Goal: Contribute content: Contribute content

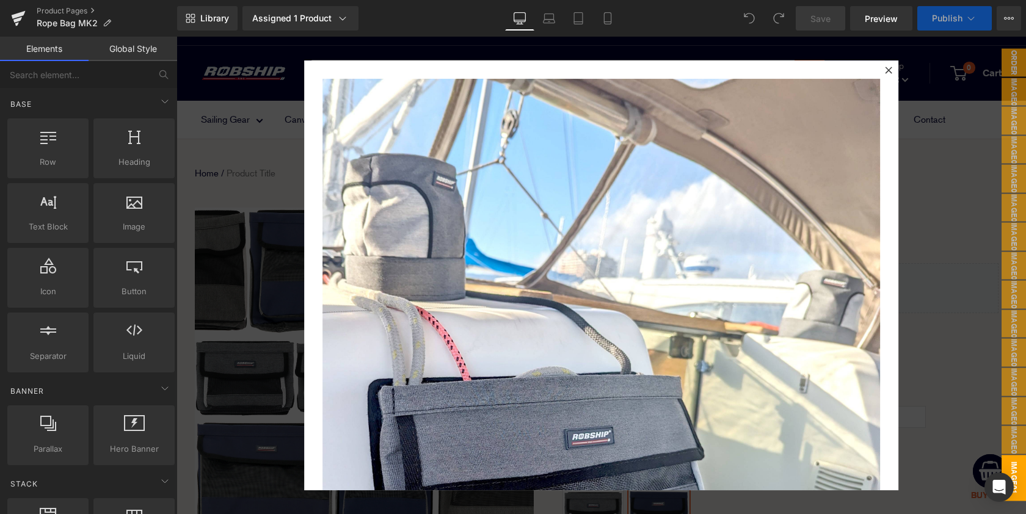
click at [892, 69] on icon at bounding box center [888, 70] width 7 height 7
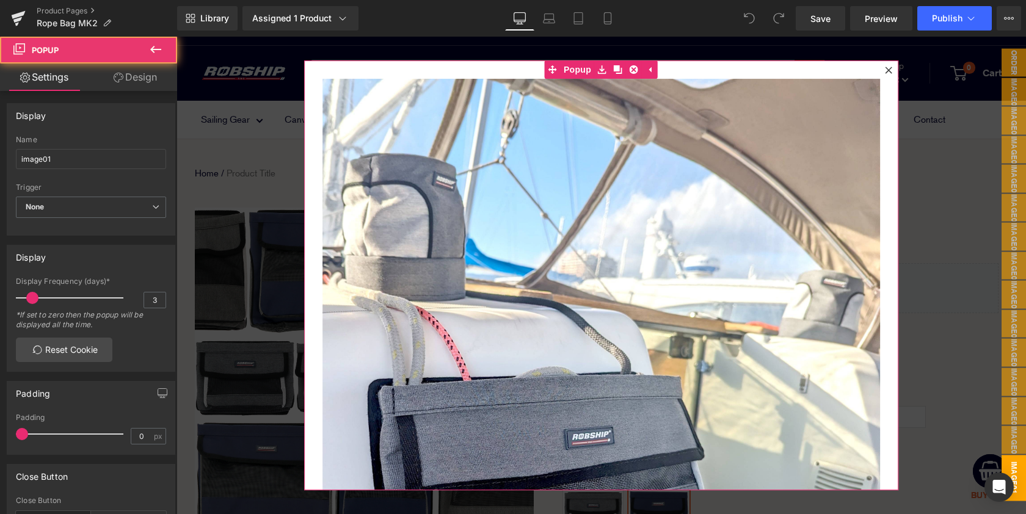
click at [890, 70] on icon at bounding box center [889, 70] width 7 height 7
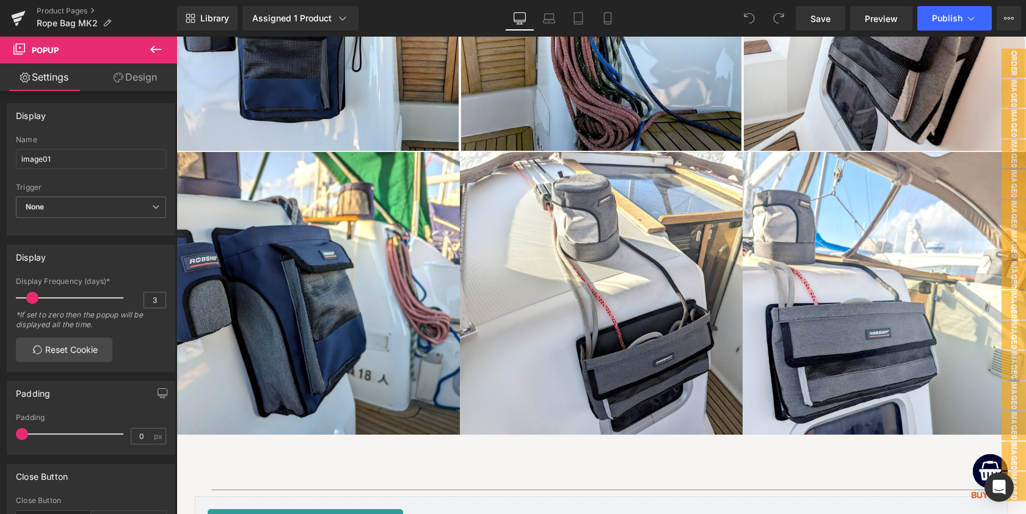
scroll to position [2614, 0]
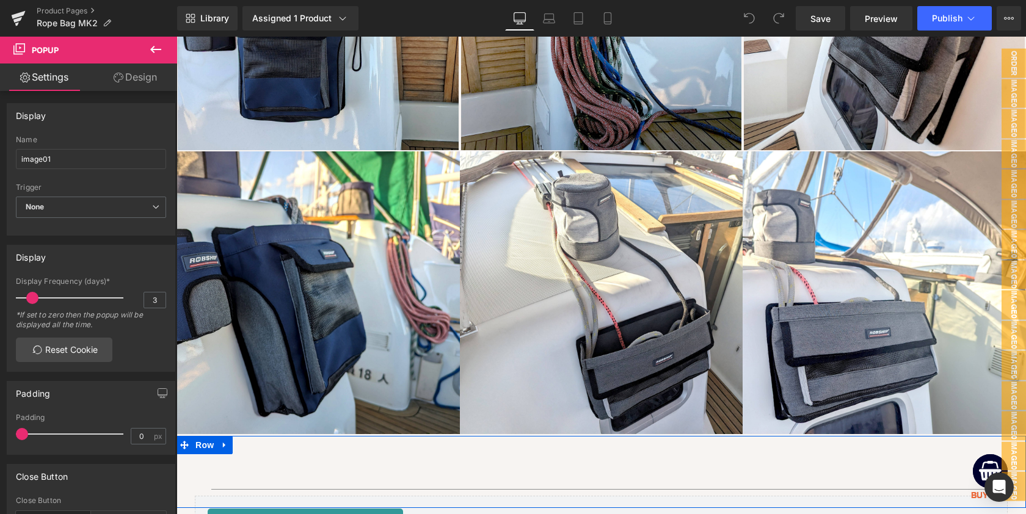
click at [458, 448] on div "Icon BUY NOW Text Block Row" at bounding box center [602, 472] width 850 height 72
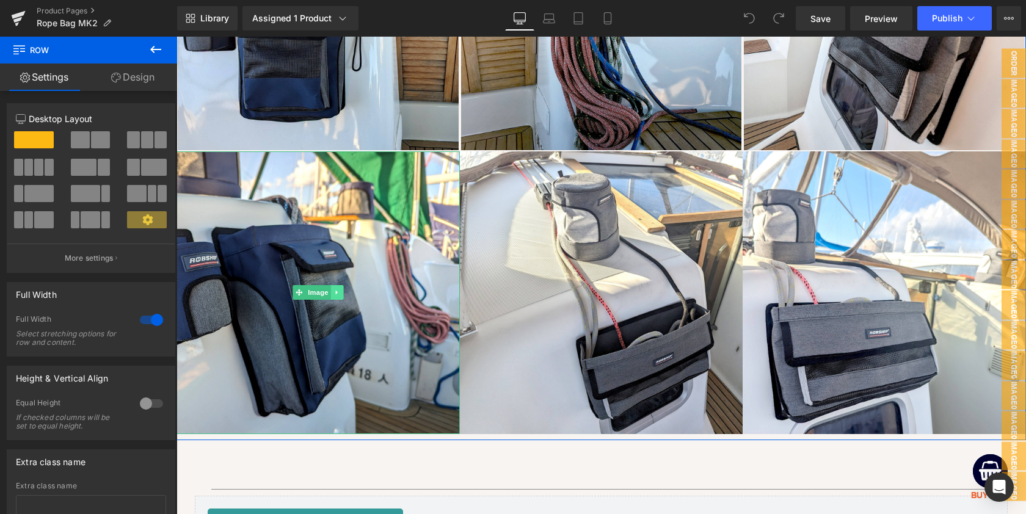
click at [338, 289] on icon at bounding box center [337, 292] width 7 height 7
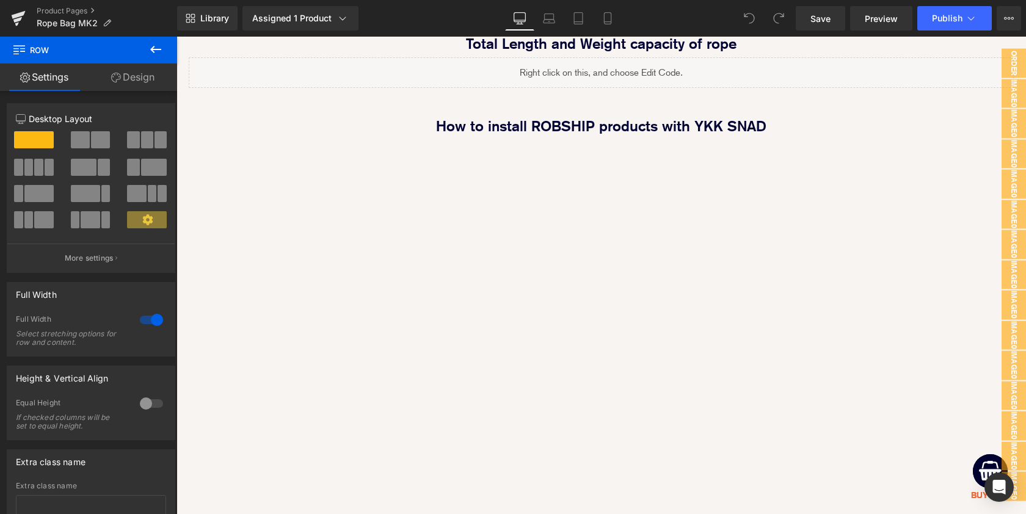
scroll to position [1329, 0]
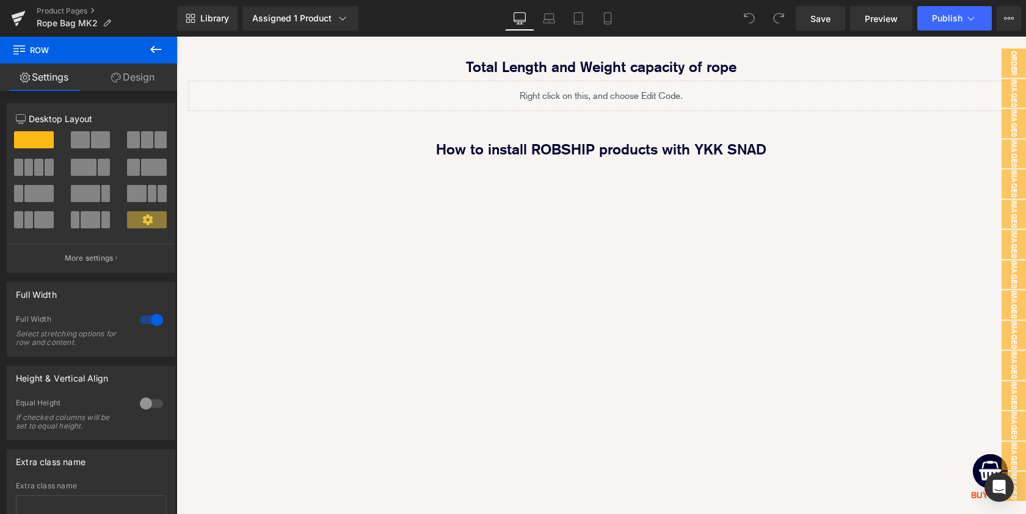
click at [160, 55] on icon at bounding box center [155, 49] width 15 height 15
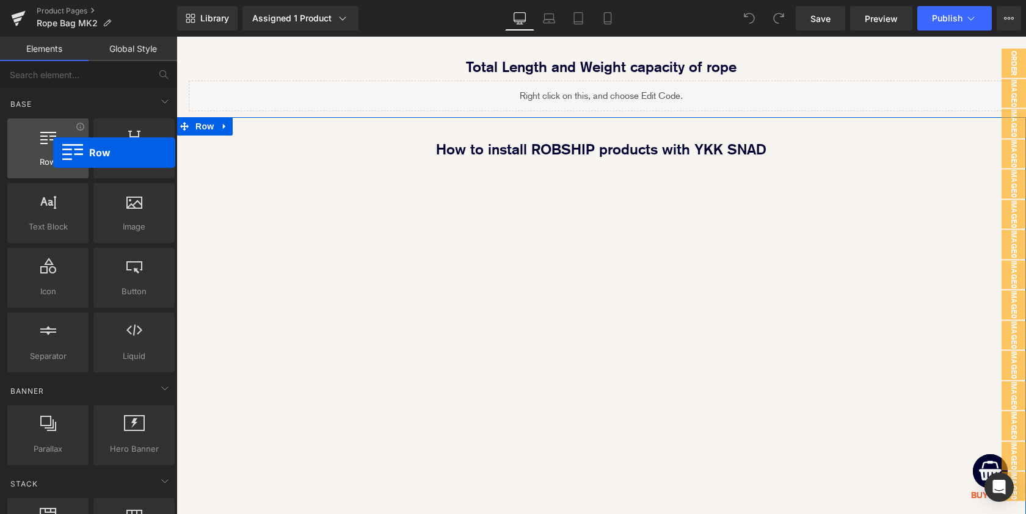
drag, startPoint x: 46, startPoint y: 146, endPoint x: 118, endPoint y: 308, distance: 177.2
click at [53, 153] on div at bounding box center [48, 141] width 74 height 27
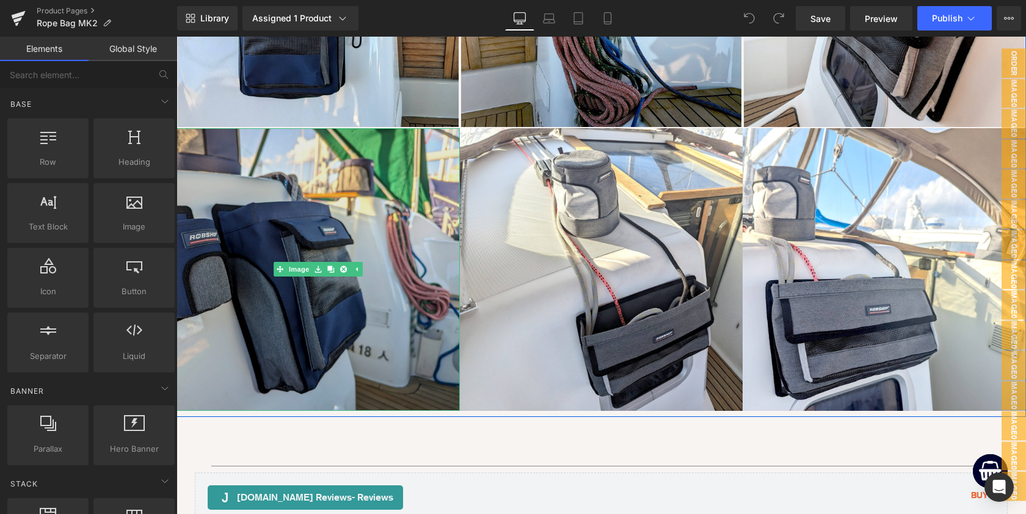
scroll to position [2608, 0]
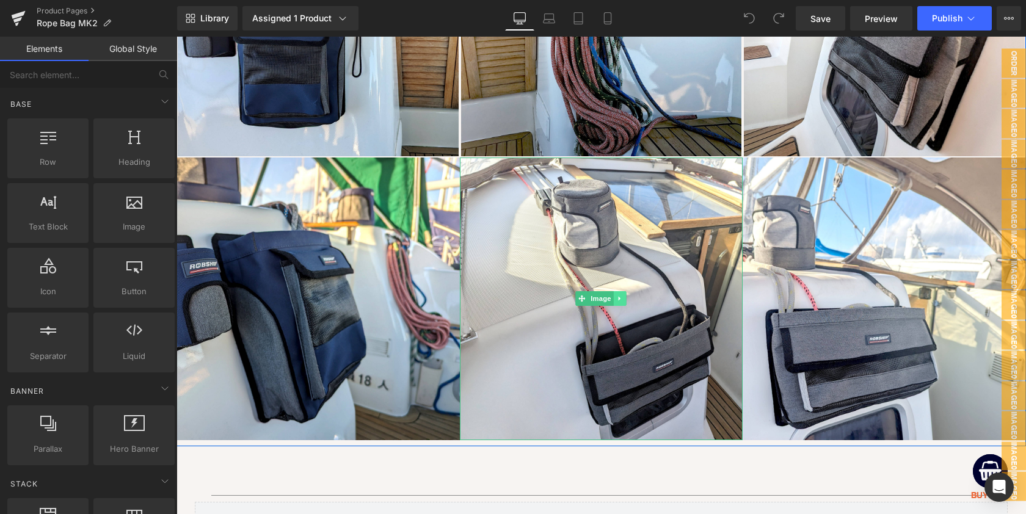
click at [621, 295] on icon at bounding box center [620, 298] width 7 height 7
click at [332, 296] on icon at bounding box center [330, 299] width 7 height 7
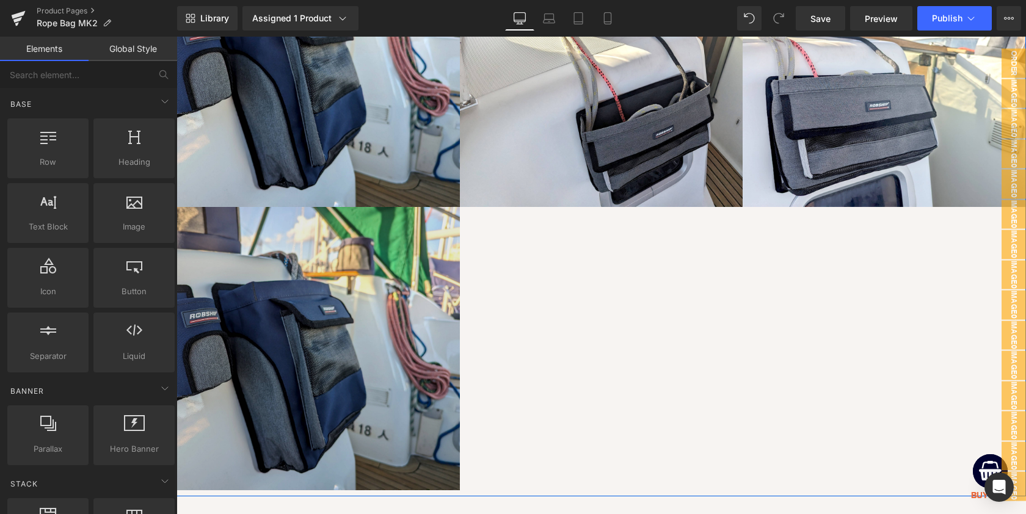
scroll to position [2830, 0]
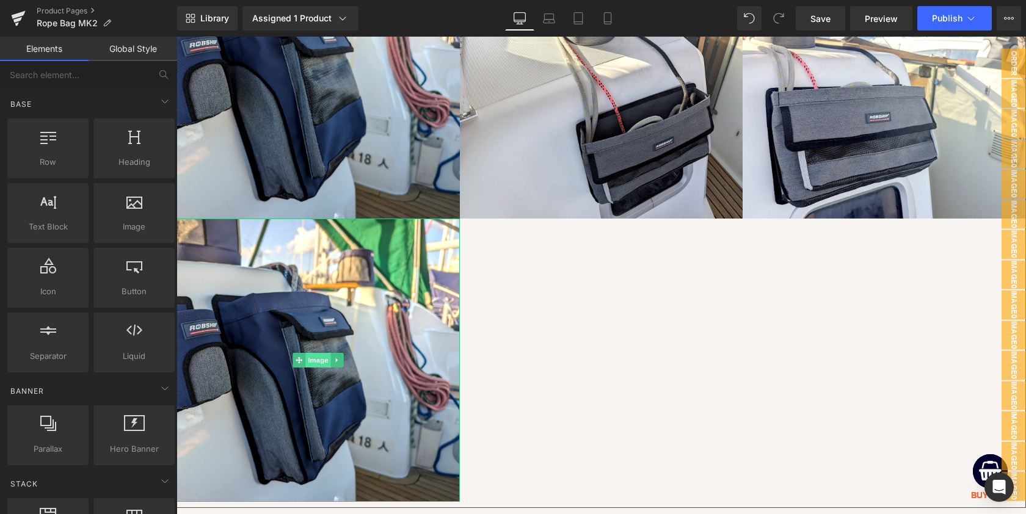
click at [316, 357] on span "Image" at bounding box center [318, 360] width 26 height 15
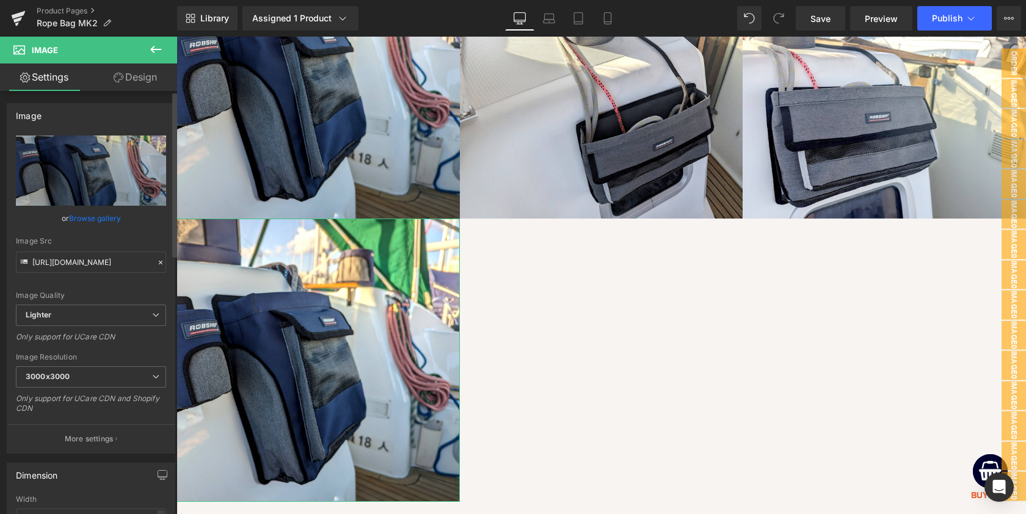
click at [100, 117] on div "Image" at bounding box center [90, 115] width 167 height 23
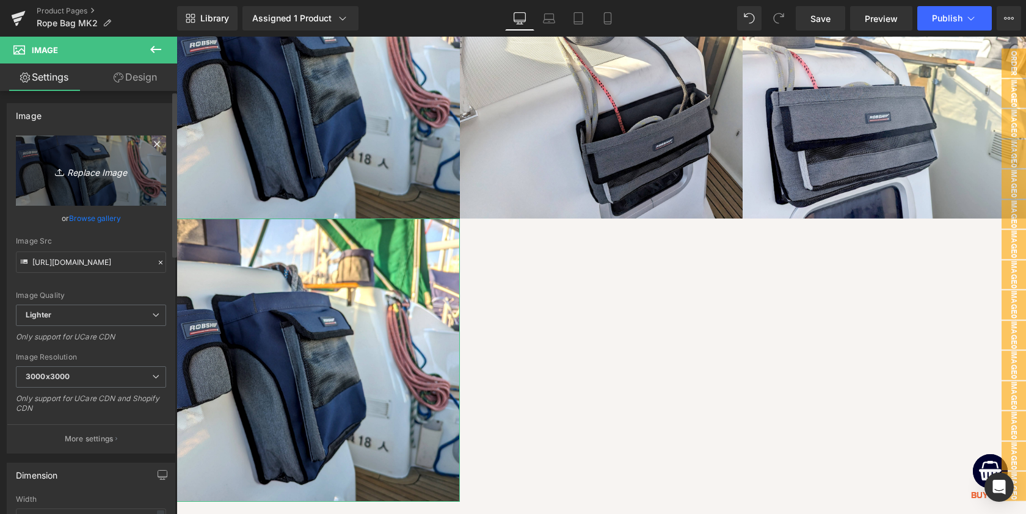
click at [92, 164] on icon "Replace Image" at bounding box center [91, 170] width 98 height 15
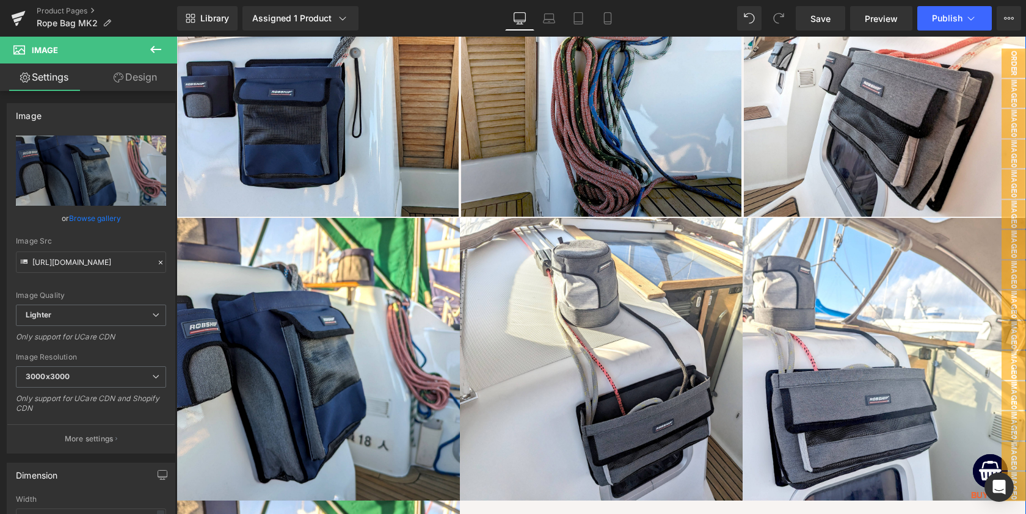
scroll to position [2768, 0]
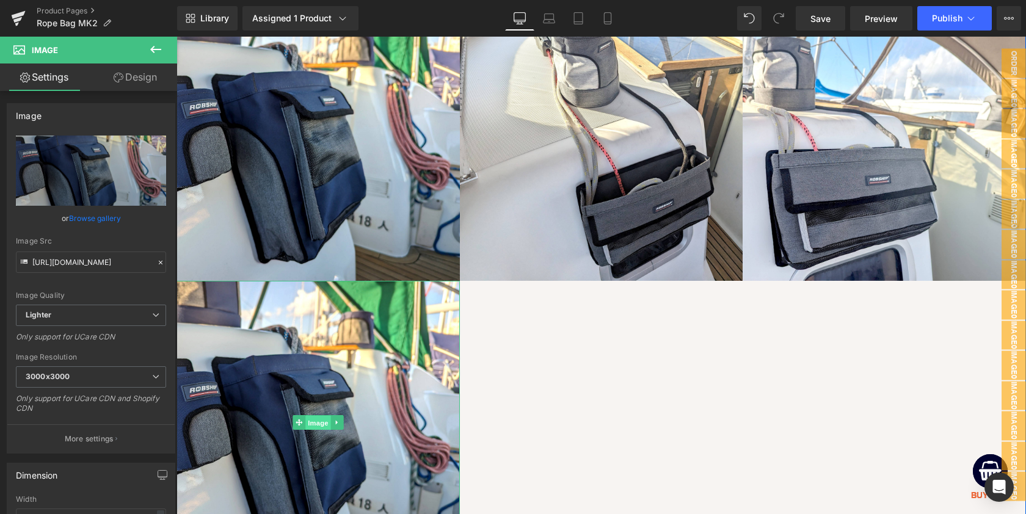
click at [315, 420] on span "Image" at bounding box center [318, 423] width 26 height 15
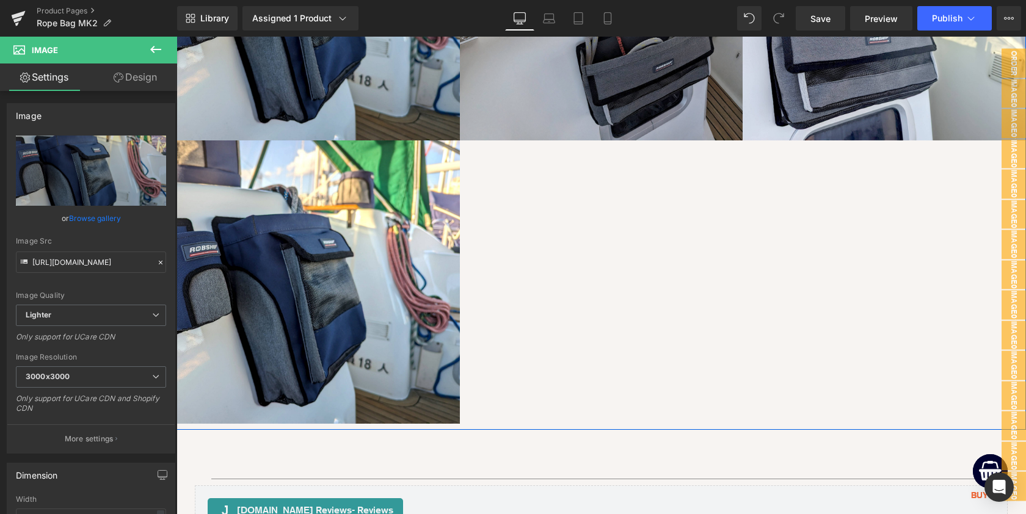
scroll to position [2901, 0]
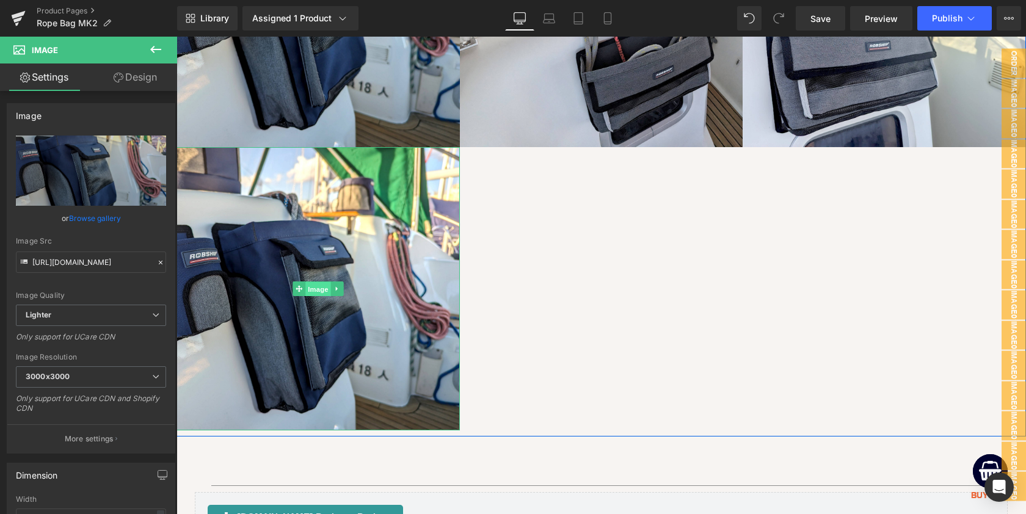
click at [313, 282] on span "Image" at bounding box center [318, 289] width 26 height 15
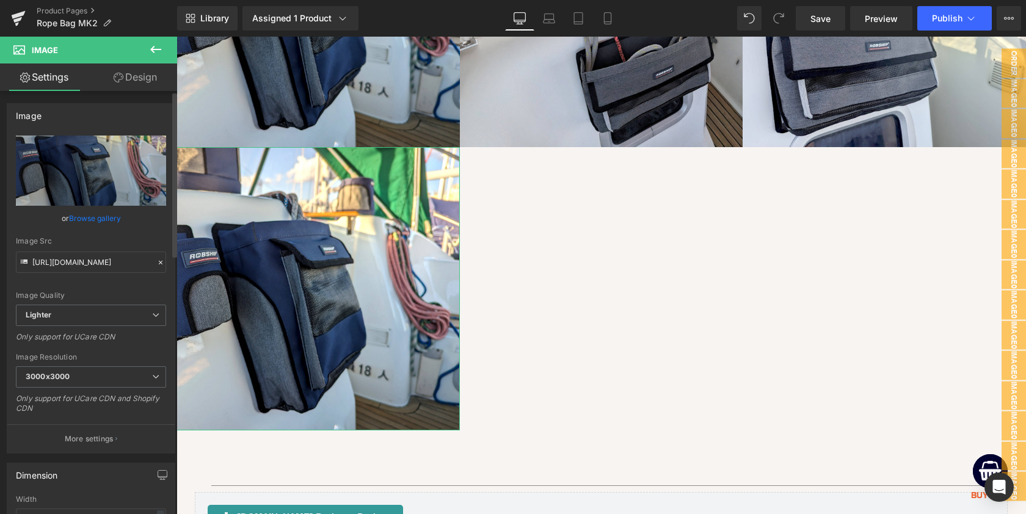
click at [118, 120] on div "Image" at bounding box center [90, 115] width 167 height 23
click at [124, 125] on div "Image" at bounding box center [90, 115] width 167 height 23
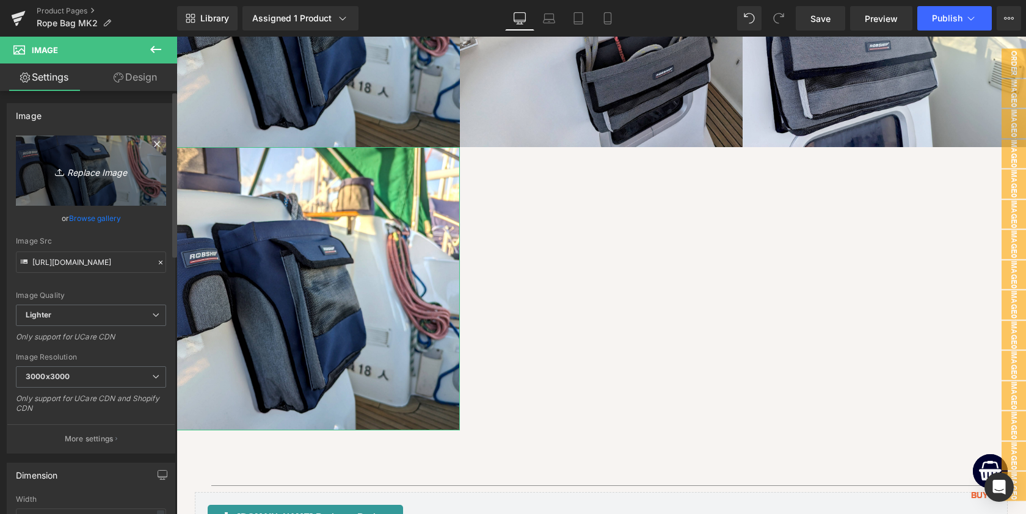
click at [88, 172] on icon "Replace Image" at bounding box center [91, 170] width 98 height 15
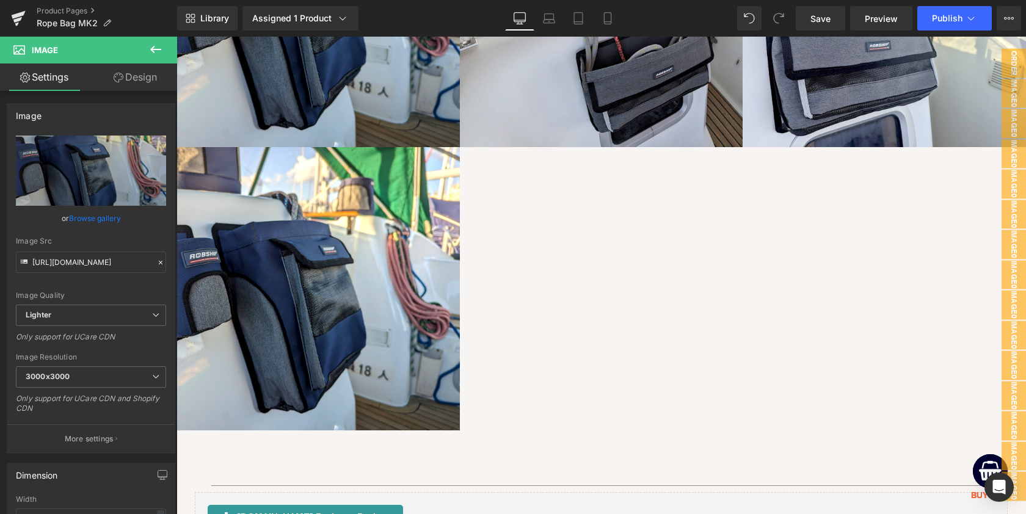
type input "C:\fakepath\rope_bag_mk2_onboard_image_08-min.jpeg"
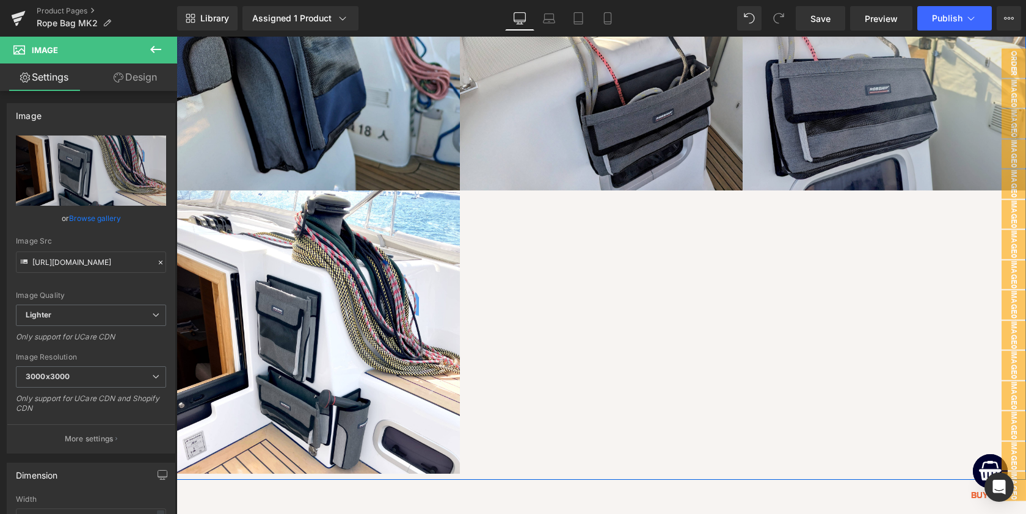
scroll to position [2862, 0]
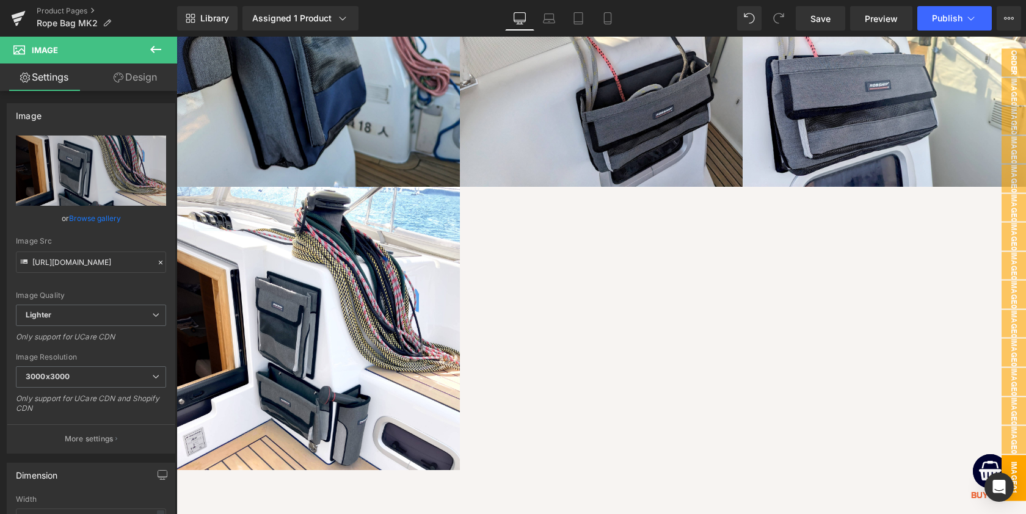
click at [1017, 480] on span "image01" at bounding box center [1014, 478] width 24 height 46
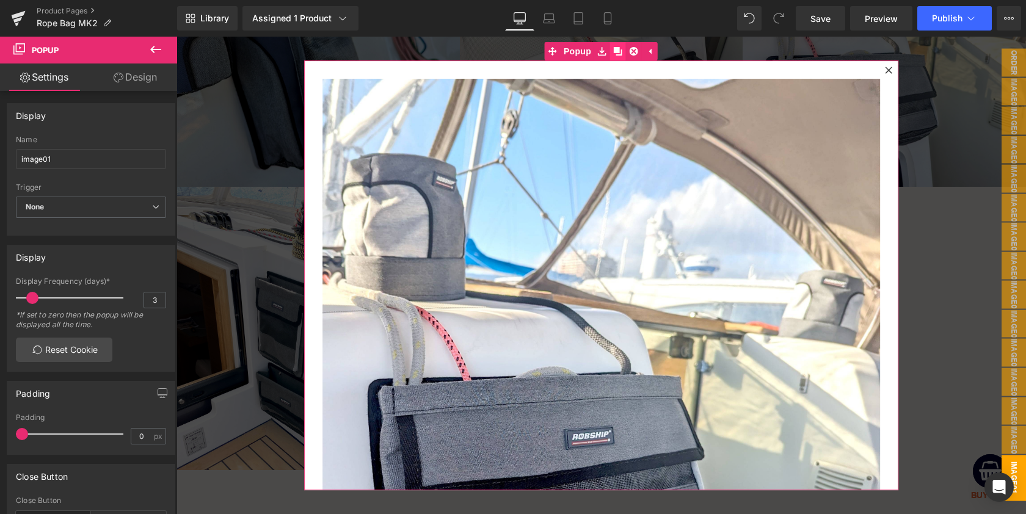
click at [618, 52] on icon at bounding box center [618, 51] width 9 height 9
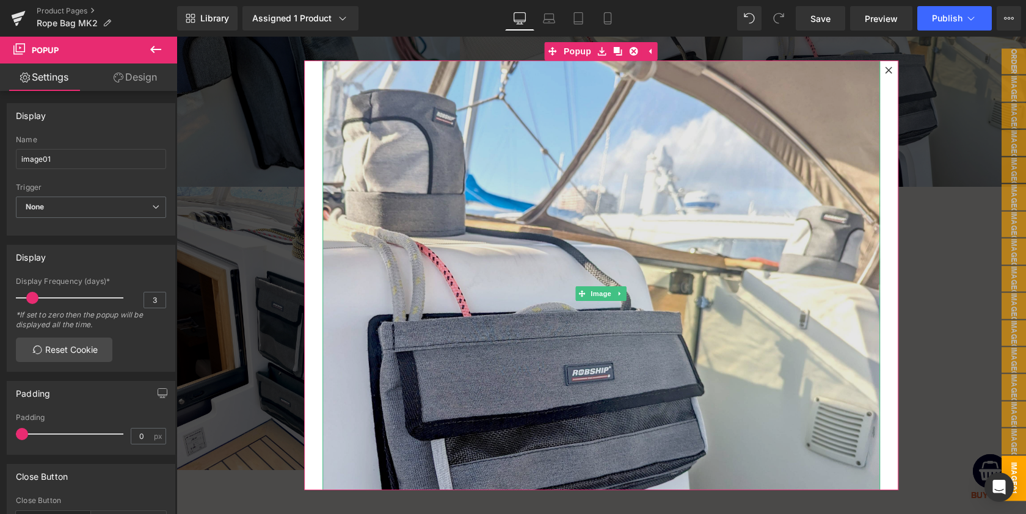
scroll to position [84, 0]
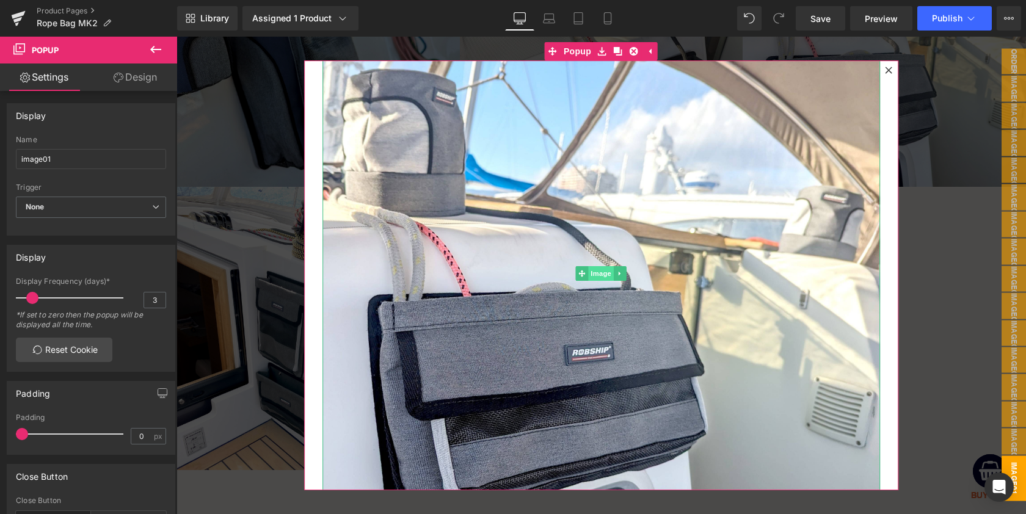
click at [598, 272] on span "Image" at bounding box center [602, 273] width 26 height 15
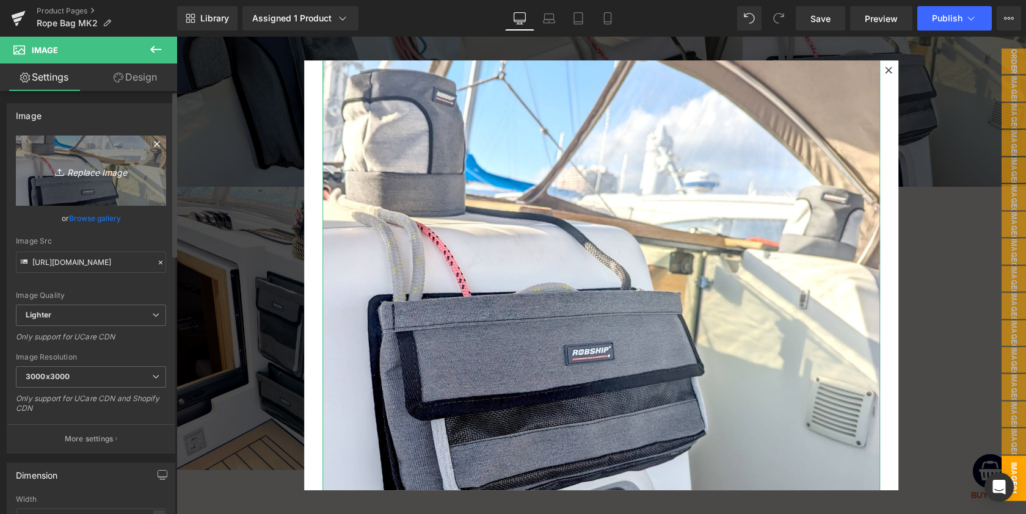
click at [92, 174] on icon "Replace Image" at bounding box center [91, 170] width 98 height 15
type input "C:\fakepath\rope_bag_mk2_onboard_image_08-min.jpeg"
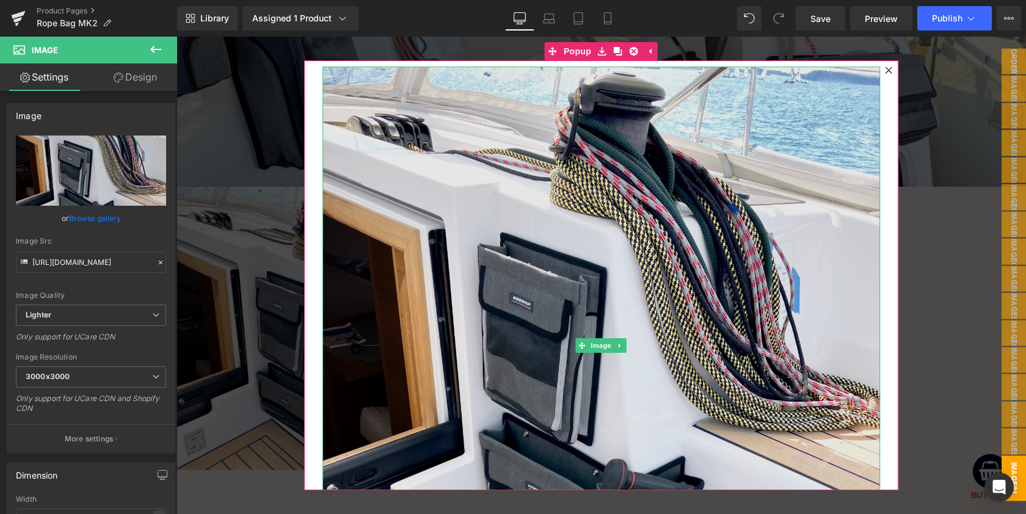
scroll to position [0, 0]
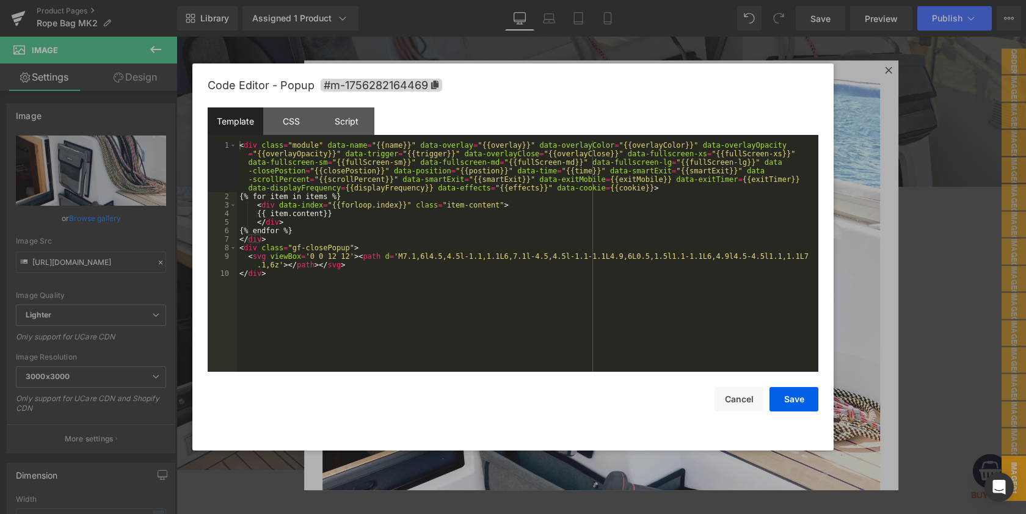
click at [547, 0] on div "Image You are previewing how the will restyle your page. You can not edit Eleme…" at bounding box center [513, 0] width 1026 height 0
click at [411, 84] on span "#m-1756282164469" at bounding box center [382, 85] width 122 height 13
click at [435, 86] on icon at bounding box center [434, 85] width 7 height 9
click at [740, 395] on button "Cancel" at bounding box center [739, 399] width 49 height 24
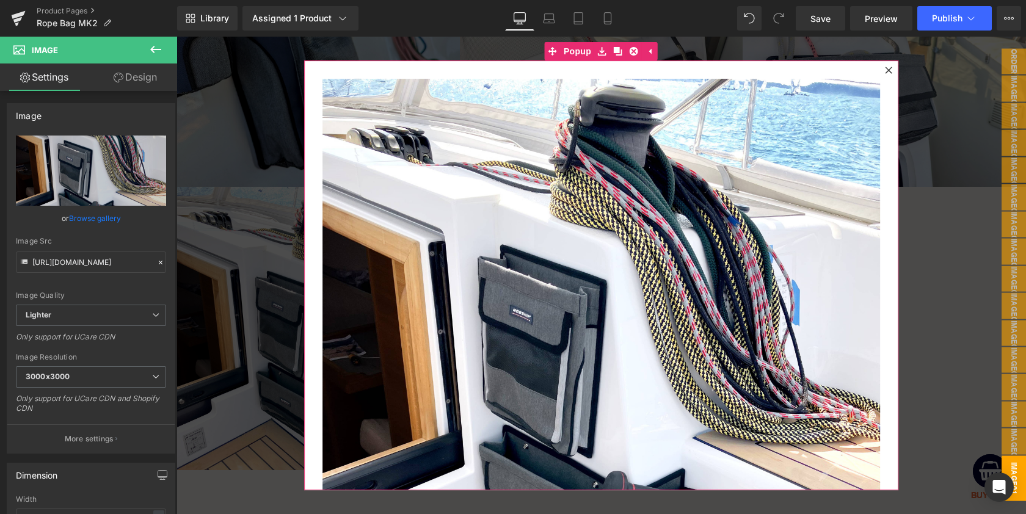
click at [890, 71] on icon at bounding box center [889, 70] width 7 height 7
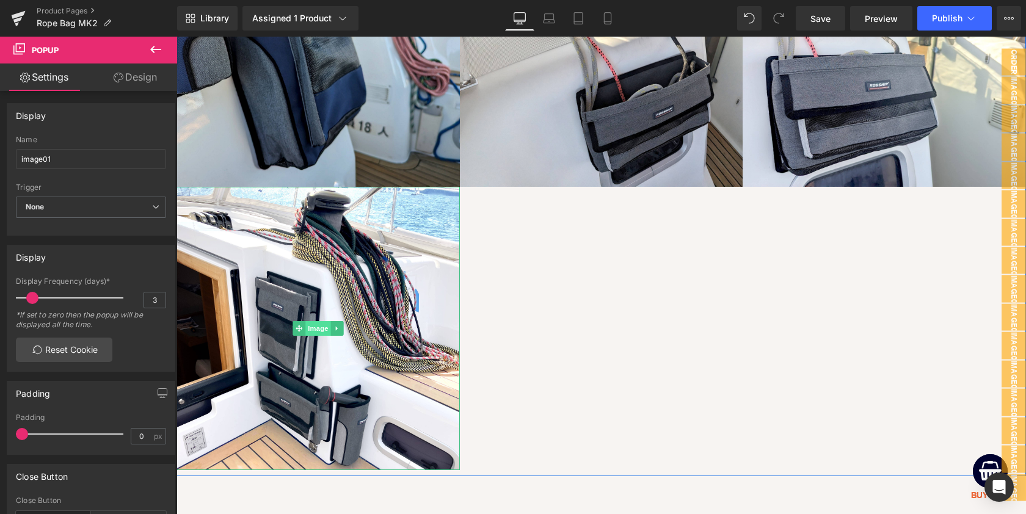
click at [317, 324] on span "Image" at bounding box center [318, 328] width 26 height 15
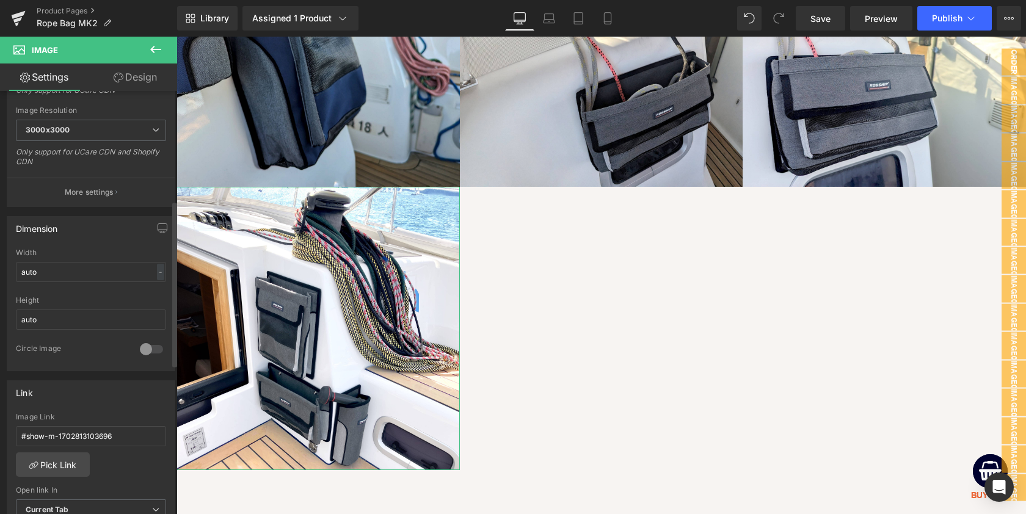
scroll to position [306, 0]
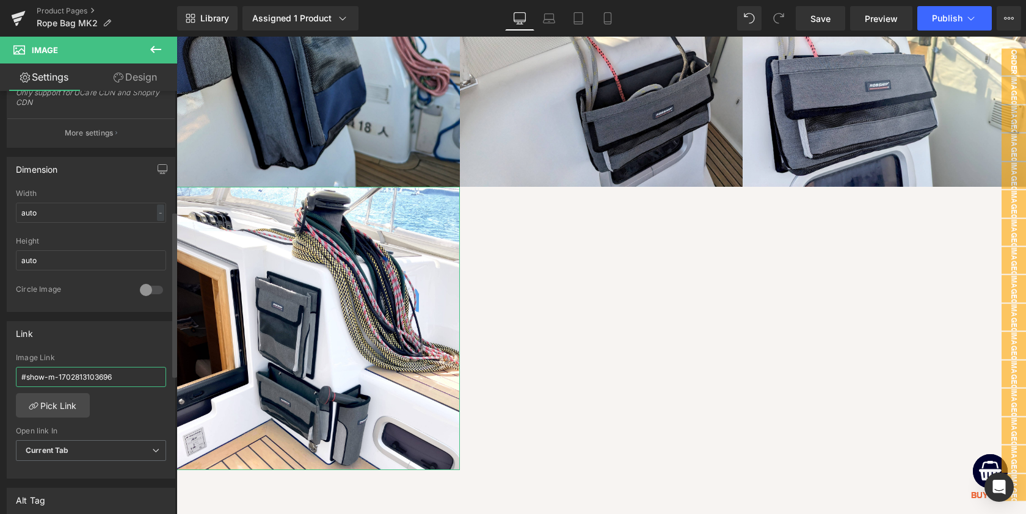
click at [66, 379] on input "#show-m-1702813103696" at bounding box center [91, 377] width 150 height 20
click at [126, 375] on input "#show-m-1702813103696" at bounding box center [91, 377] width 150 height 20
click at [48, 378] on input "#show-m-1702813103696" at bounding box center [91, 377] width 150 height 20
drag, startPoint x: 48, startPoint y: 378, endPoint x: 166, endPoint y: 380, distance: 118.5
click at [167, 381] on div "#show-m-1702813103696 Image Link #show-m-1702813103696 Pick Link Current Tab Ne…" at bounding box center [90, 416] width 167 height 125
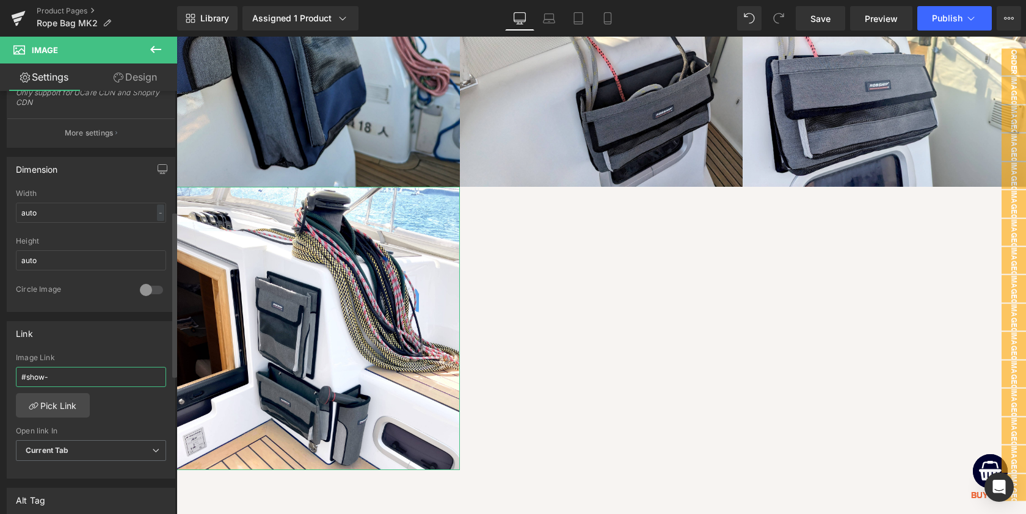
paste input "#m-1756282164469"
click at [52, 376] on input "#show-#m-1756282164469" at bounding box center [91, 377] width 150 height 20
type input "#show-m-1756282164469"
click at [137, 345] on div "Link #show-m-1702813103696 Image Link #show-m-1756282164469 Pick Link Current T…" at bounding box center [91, 400] width 169 height 158
click at [148, 349] on div "Link #show-m-1702813103696 Image Link #show-m-1756282164469 Pick Link Current T…" at bounding box center [91, 400] width 169 height 158
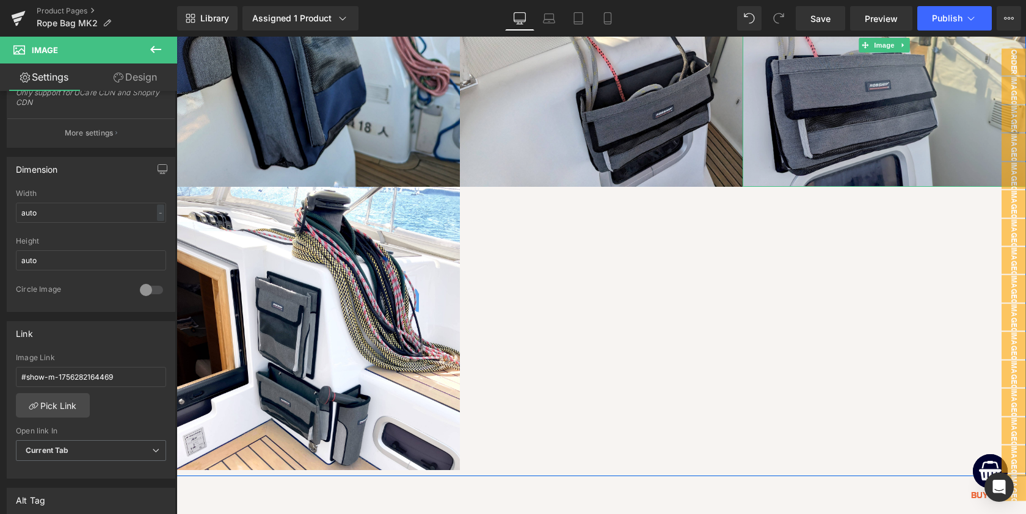
click at [822, 13] on span "Save" at bounding box center [821, 18] width 20 height 13
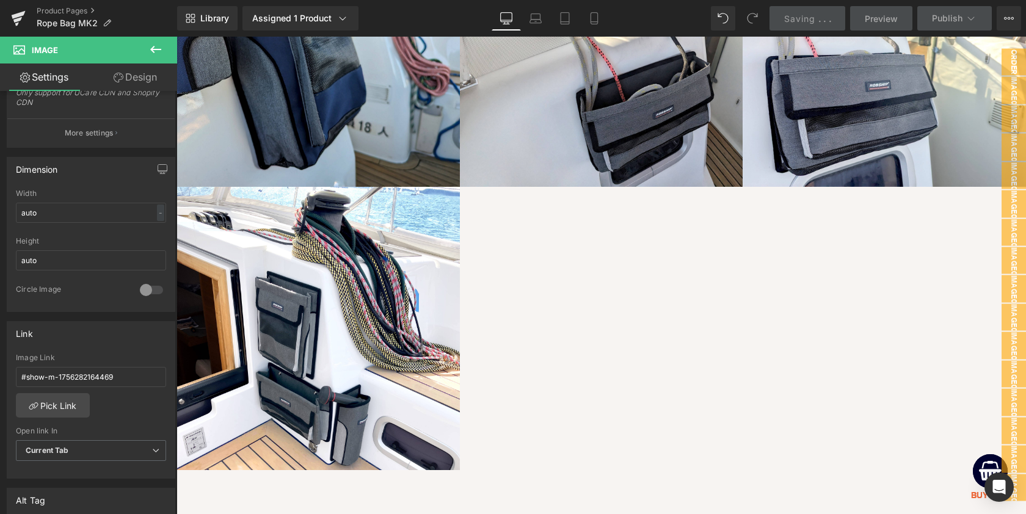
click at [822, 17] on div "Saving . . ." at bounding box center [807, 18] width 47 height 13
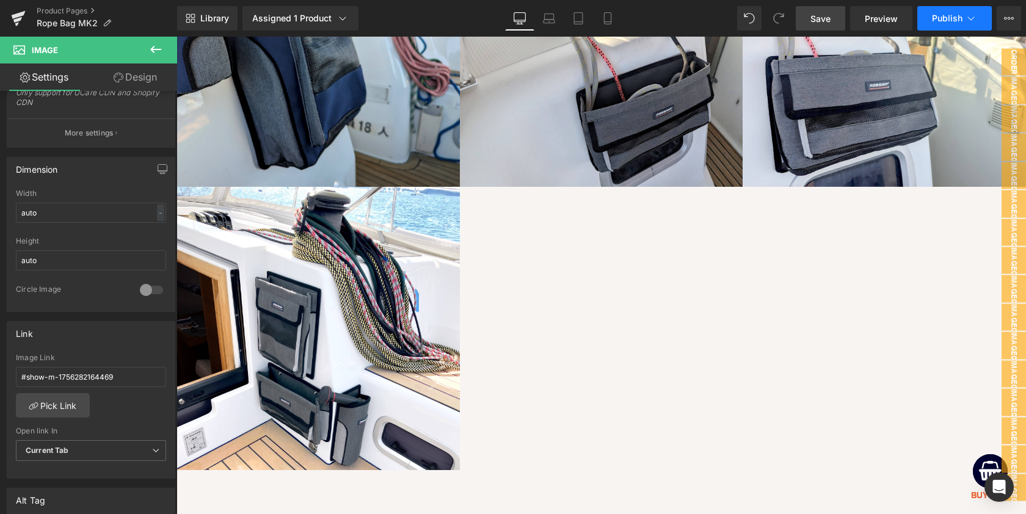
click at [974, 18] on icon at bounding box center [971, 18] width 12 height 12
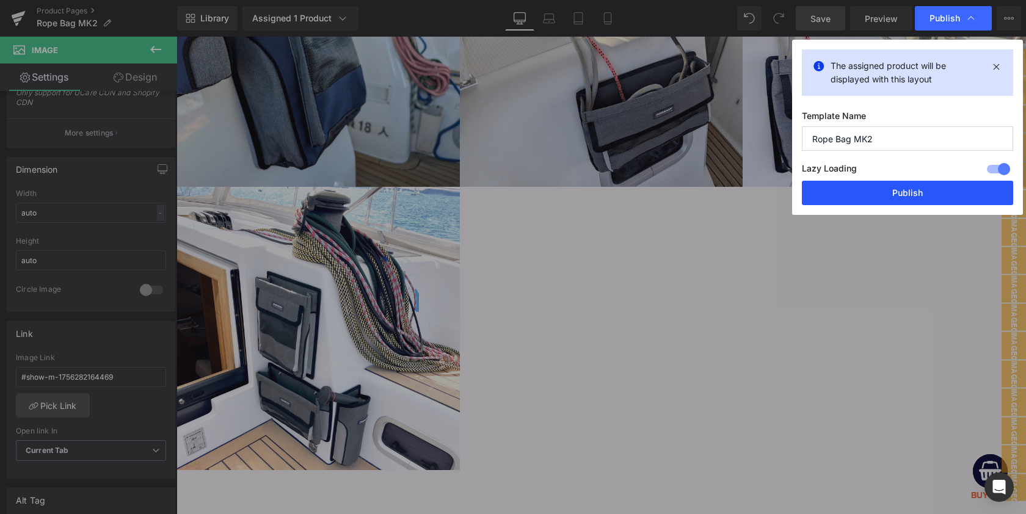
click at [0, 0] on button "Publish" at bounding box center [0, 0] width 0 height 0
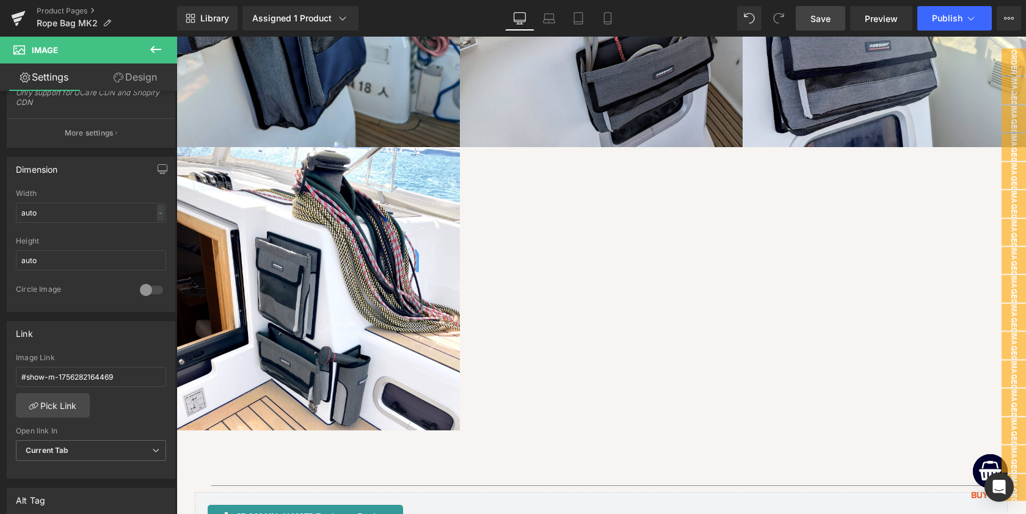
scroll to position [2913, 0]
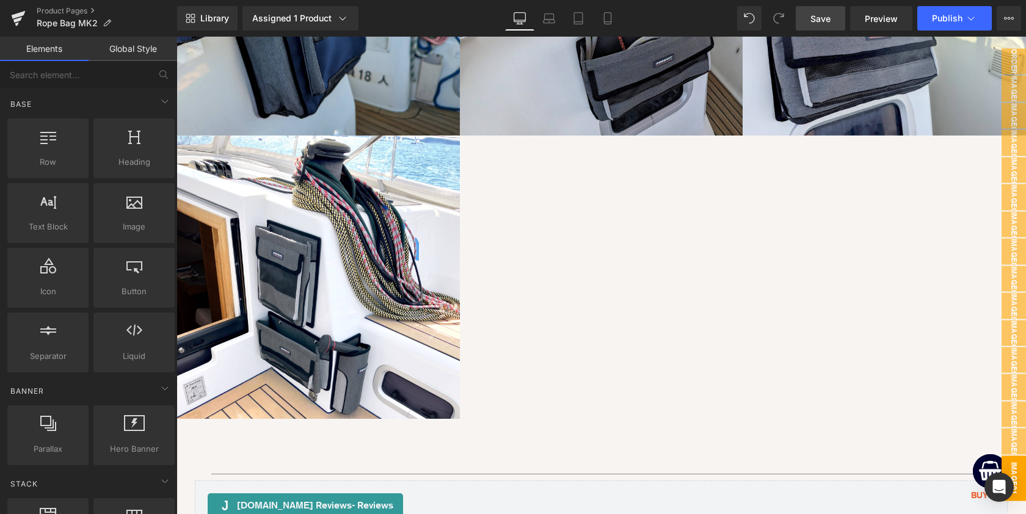
click at [1016, 475] on span "image01" at bounding box center [1014, 478] width 24 height 45
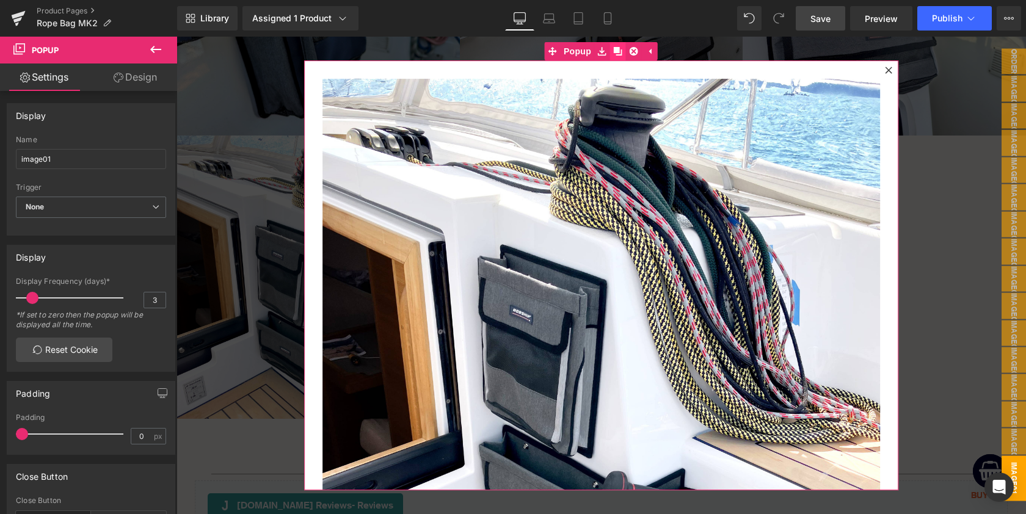
click at [614, 52] on icon at bounding box center [618, 51] width 9 height 9
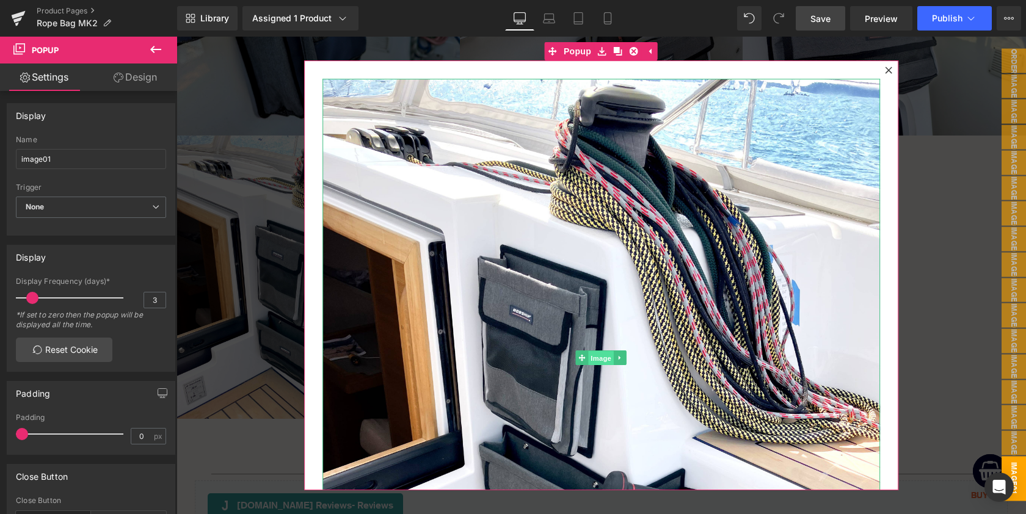
click at [598, 357] on span "Image" at bounding box center [602, 358] width 26 height 15
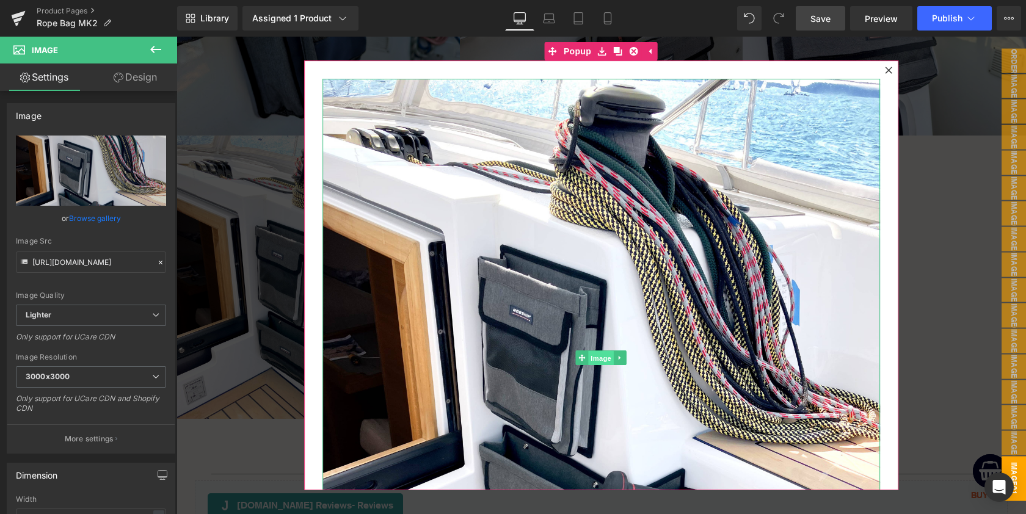
click at [599, 359] on span "Image" at bounding box center [602, 358] width 26 height 15
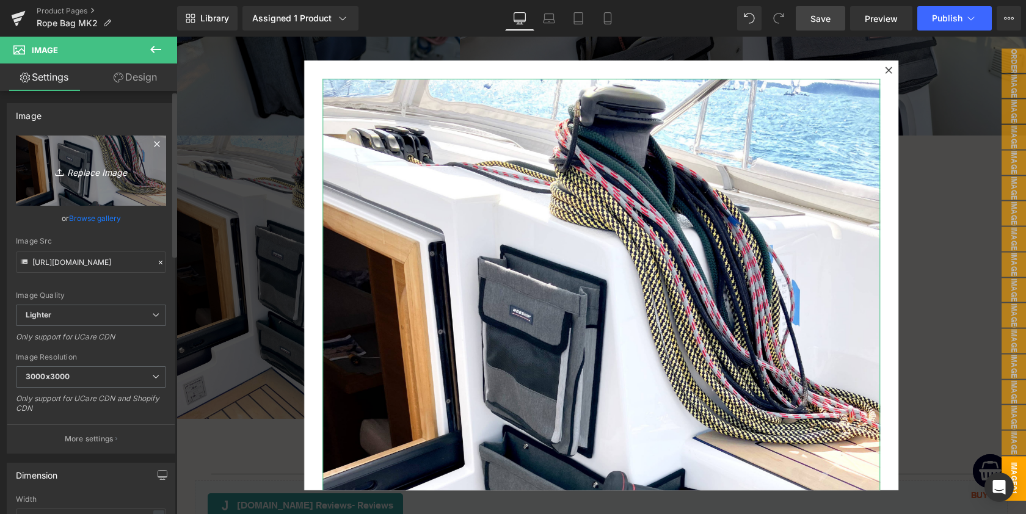
click at [78, 172] on icon "Replace Image" at bounding box center [91, 170] width 98 height 15
type input "C:\fakepath\rope_bag_mk2_onboard_image_08-min.jpeg"
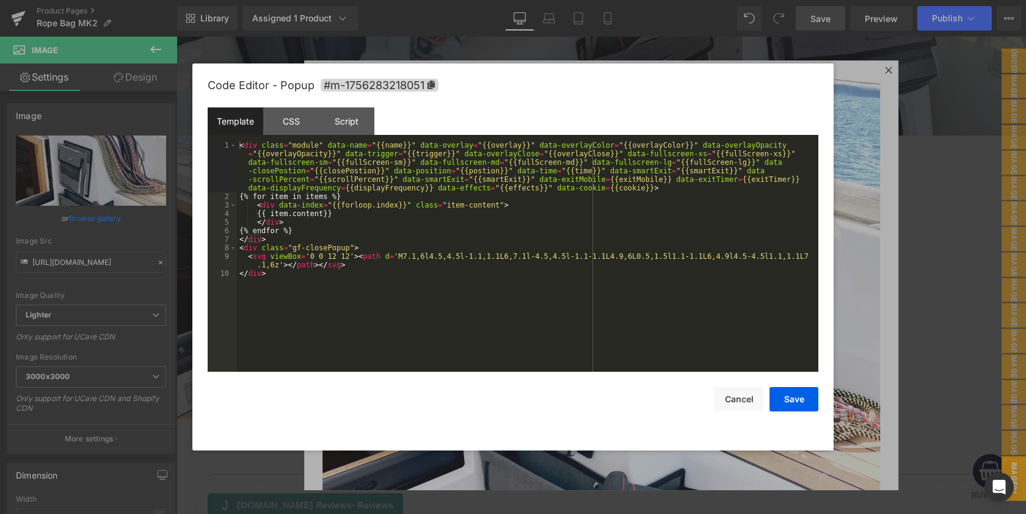
click at [536, 0] on div "Image You are previewing how the will restyle your page. You can not edit Eleme…" at bounding box center [513, 0] width 1026 height 0
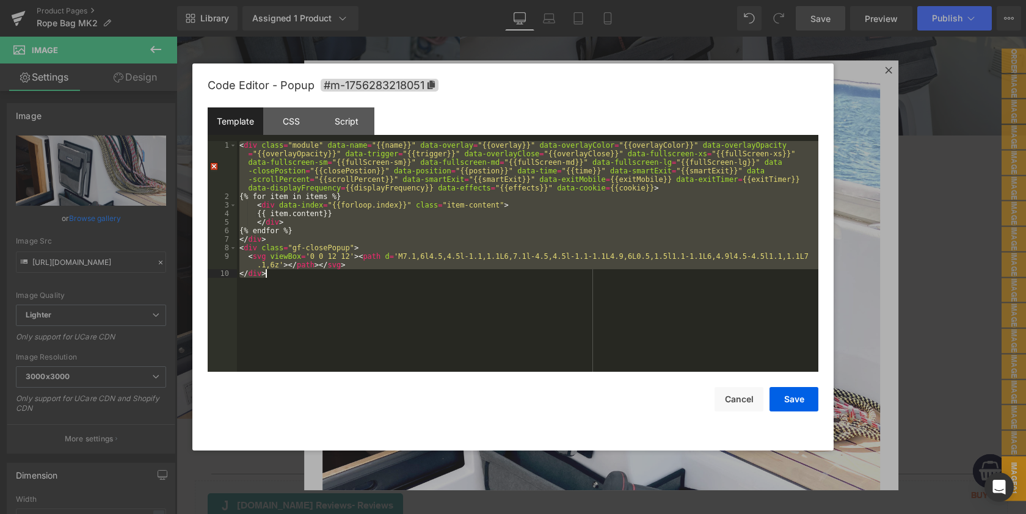
drag, startPoint x: 239, startPoint y: 147, endPoint x: 446, endPoint y: 285, distance: 248.7
click at [0, 0] on div "< div class = "module" data-name = "{{name}}" data-overlay = "{{overlay}}" data…" at bounding box center [0, 0] width 0 height 0
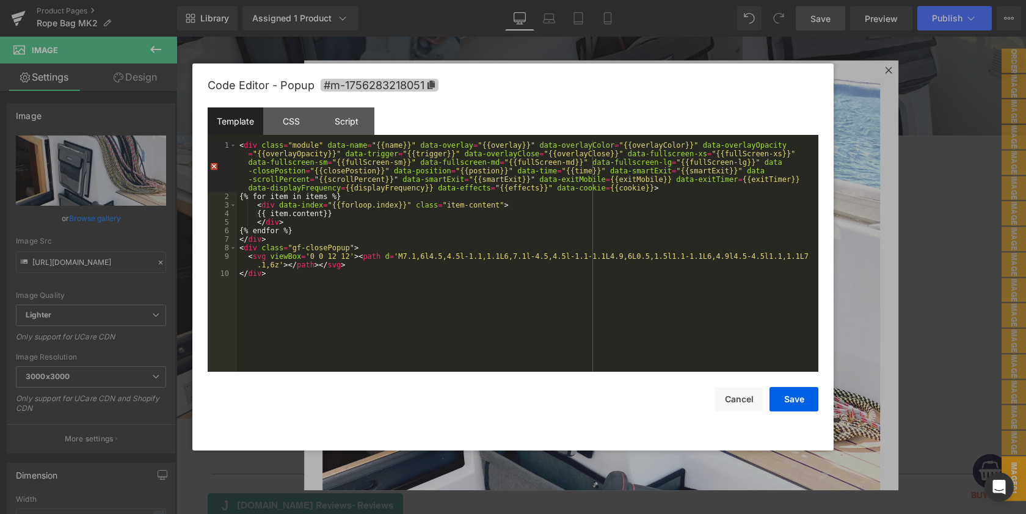
click at [0, 0] on icon at bounding box center [0, 0] width 0 height 0
drag, startPoint x: 732, startPoint y: 403, endPoint x: 362, endPoint y: 213, distance: 415.9
click at [0, 0] on button "Cancel" at bounding box center [0, 0] width 0 height 0
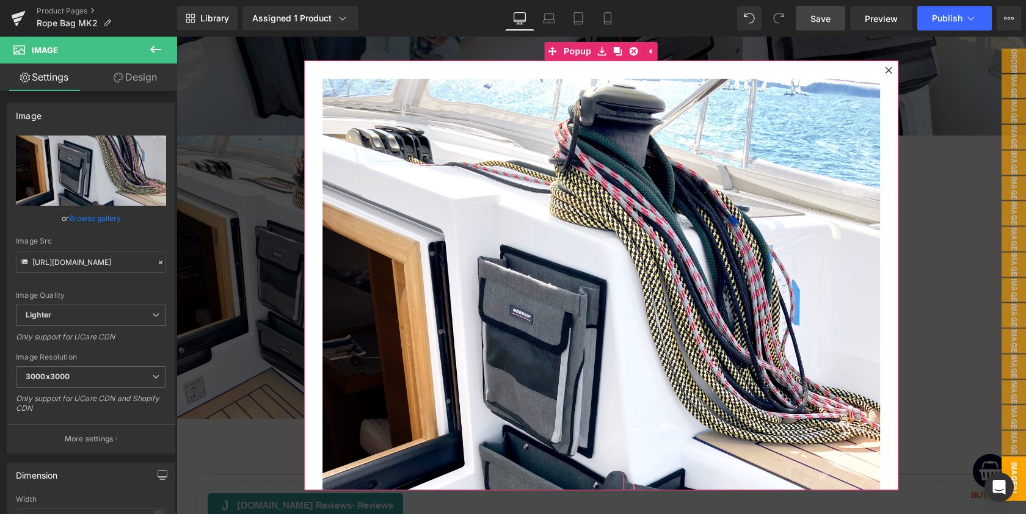
click at [888, 70] on icon at bounding box center [888, 70] width 7 height 7
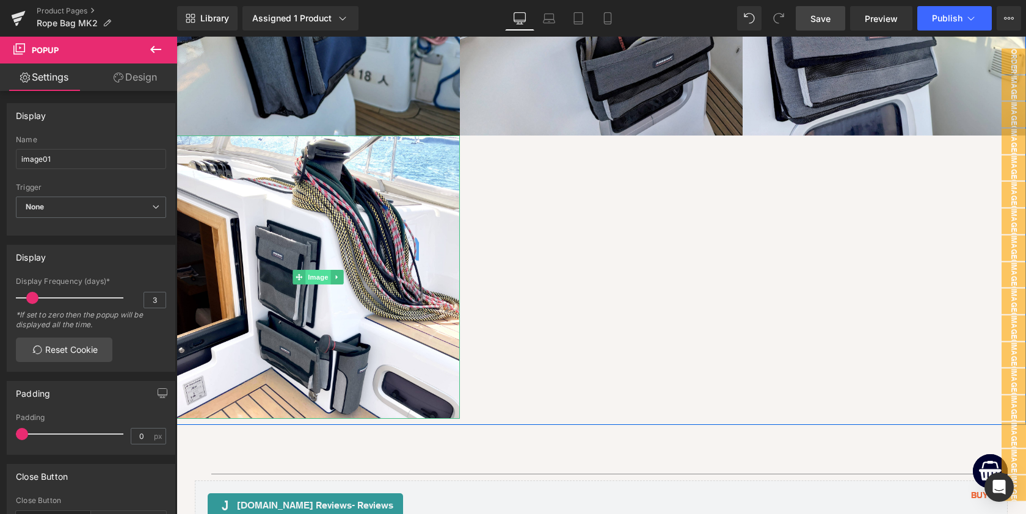
click at [319, 271] on span "Image" at bounding box center [318, 277] width 26 height 15
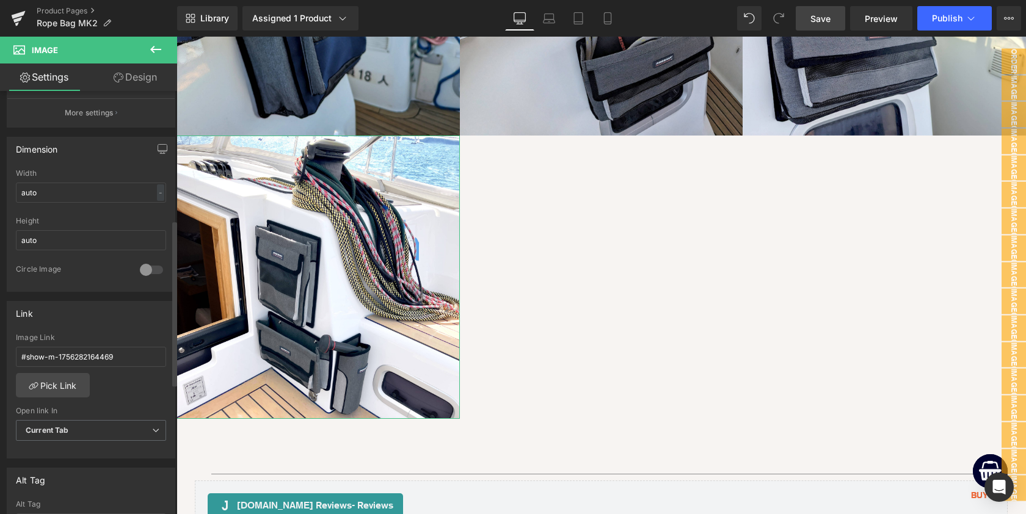
scroll to position [329, 0]
click at [69, 356] on input "#show-m-1756282164469" at bounding box center [91, 355] width 150 height 20
click at [49, 354] on input "#show-m-1756282164469" at bounding box center [91, 355] width 150 height 20
drag, startPoint x: 49, startPoint y: 354, endPoint x: 136, endPoint y: 353, distance: 87.4
click at [136, 353] on input "#show-m-1756282164469" at bounding box center [91, 355] width 150 height 20
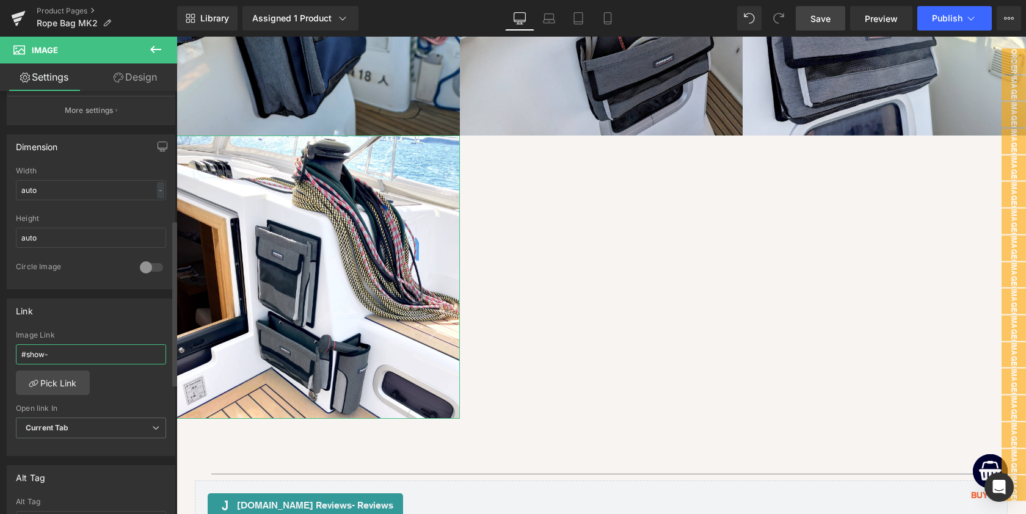
paste input "#m-1756283218051"
drag, startPoint x: 47, startPoint y: 354, endPoint x: 143, endPoint y: 351, distance: 96.0
click at [143, 351] on input "#show-#m-1756283218051" at bounding box center [91, 355] width 150 height 20
click at [64, 354] on input "#show-#m-1756283218051" at bounding box center [91, 355] width 150 height 20
click at [50, 354] on input "#show-#m-1756283218051" at bounding box center [91, 355] width 150 height 20
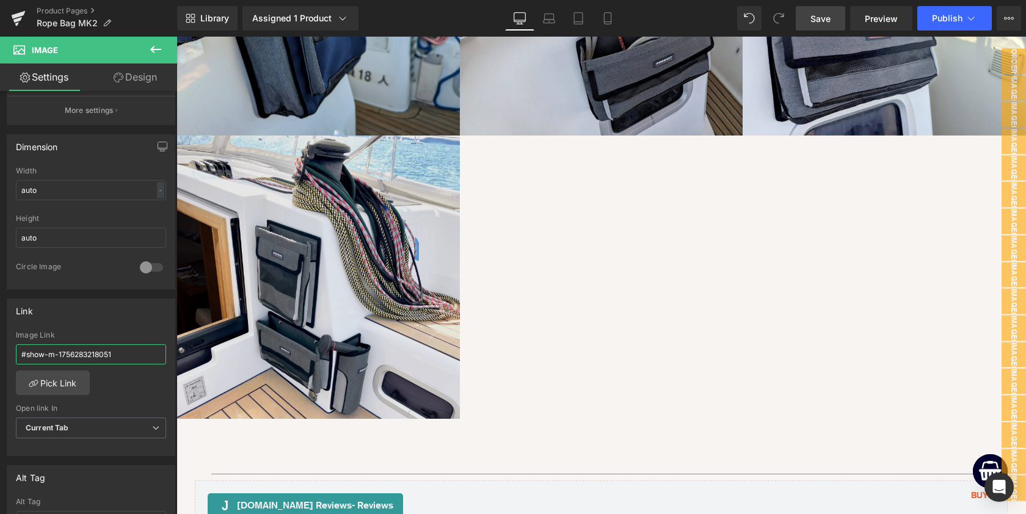
type input "#show-m-1756283218051"
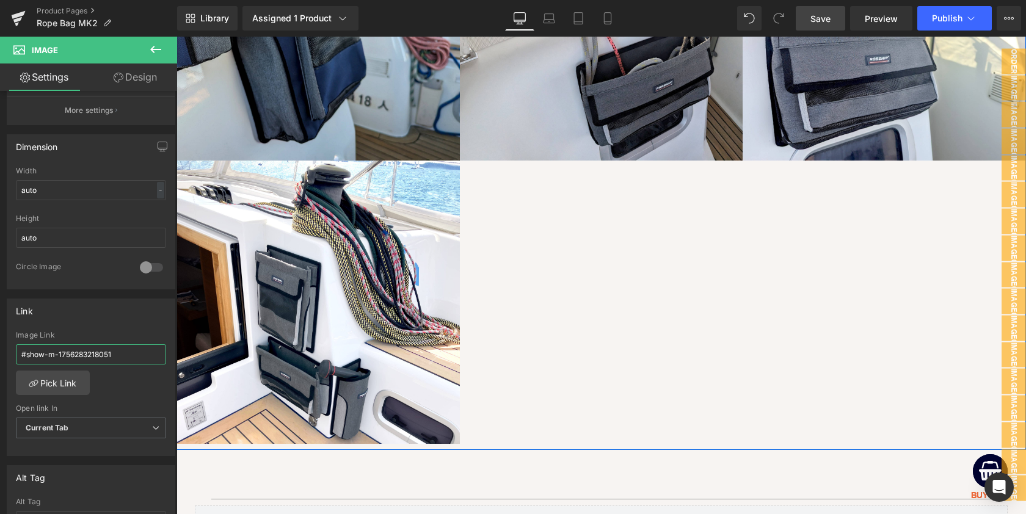
scroll to position [2904, 0]
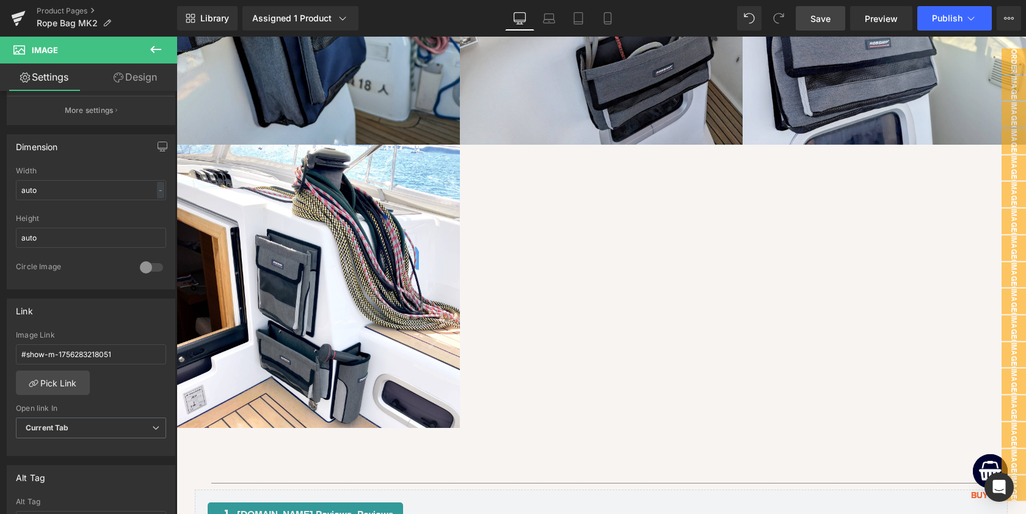
drag, startPoint x: 815, startPoint y: 20, endPoint x: 294, endPoint y: 65, distance: 522.5
click at [815, 20] on span "Save" at bounding box center [821, 18] width 20 height 13
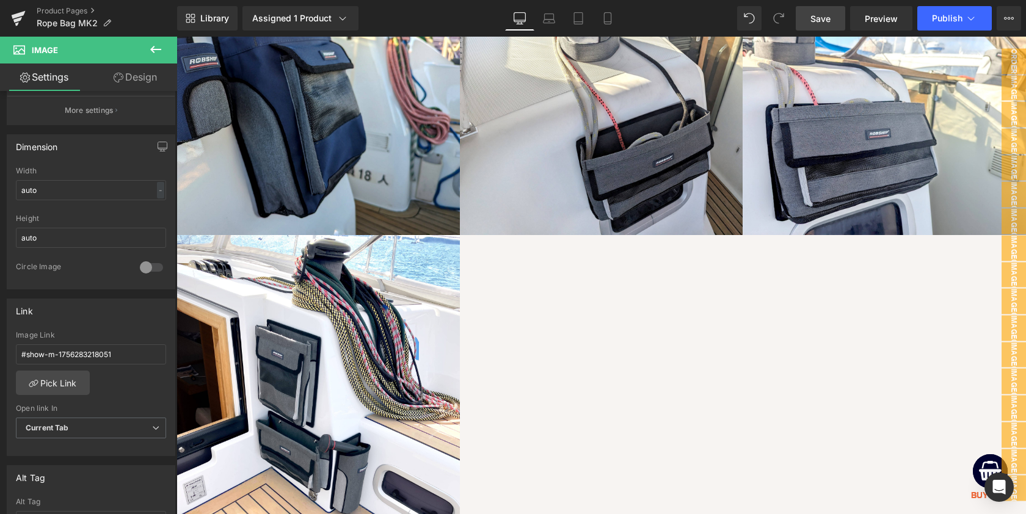
scroll to position [2796, 0]
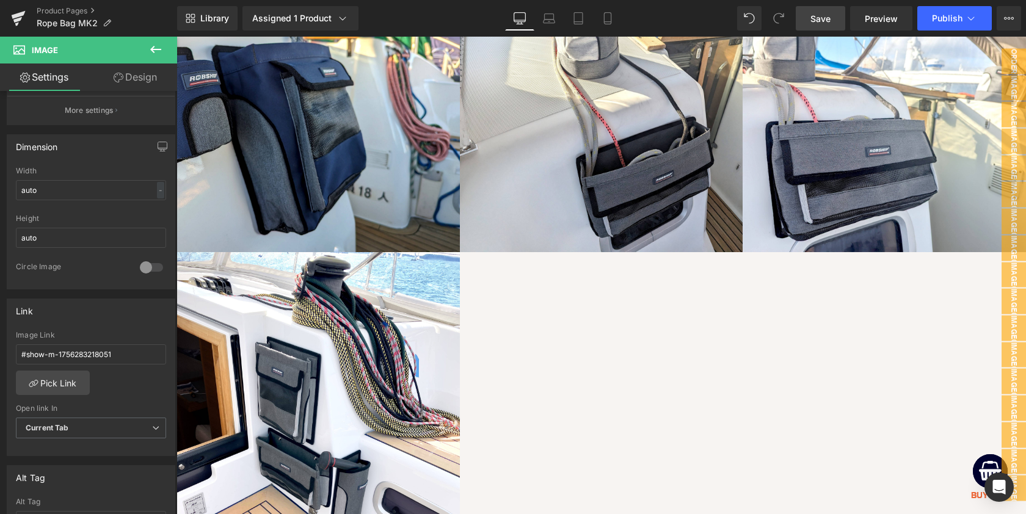
click at [817, 19] on span "Save" at bounding box center [821, 18] width 20 height 13
click at [975, 18] on icon at bounding box center [971, 18] width 12 height 12
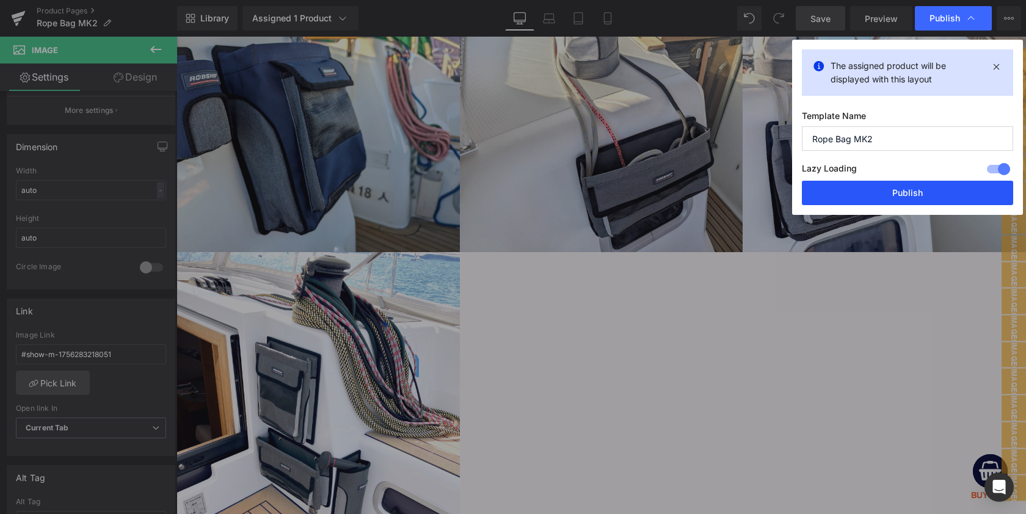
click at [0, 0] on button "Publish" at bounding box center [0, 0] width 0 height 0
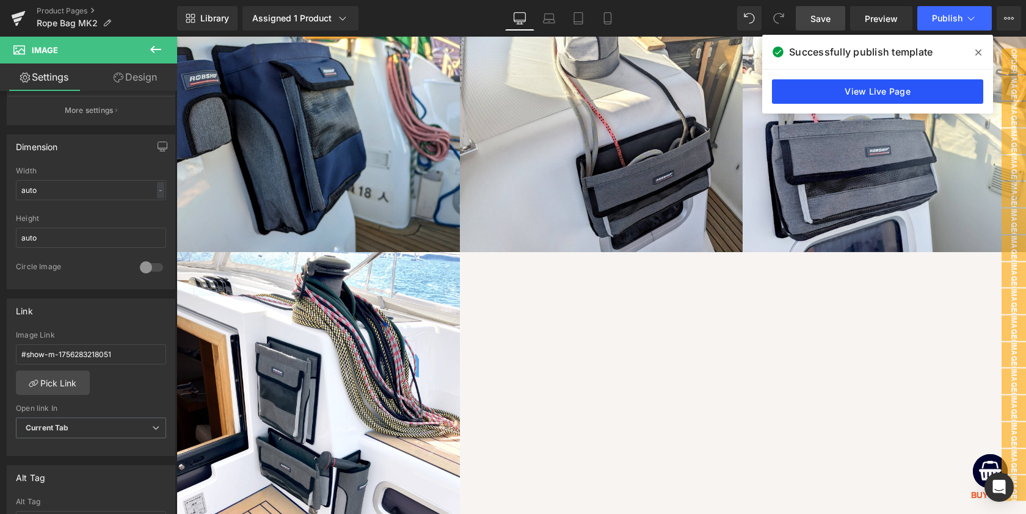
click at [891, 93] on link "View Live Page" at bounding box center [877, 91] width 211 height 24
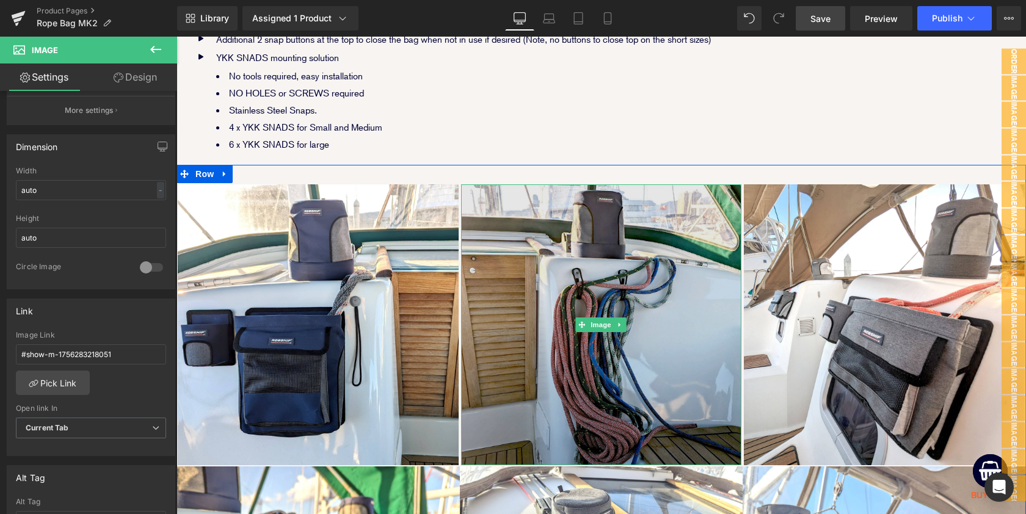
scroll to position [2351, 0]
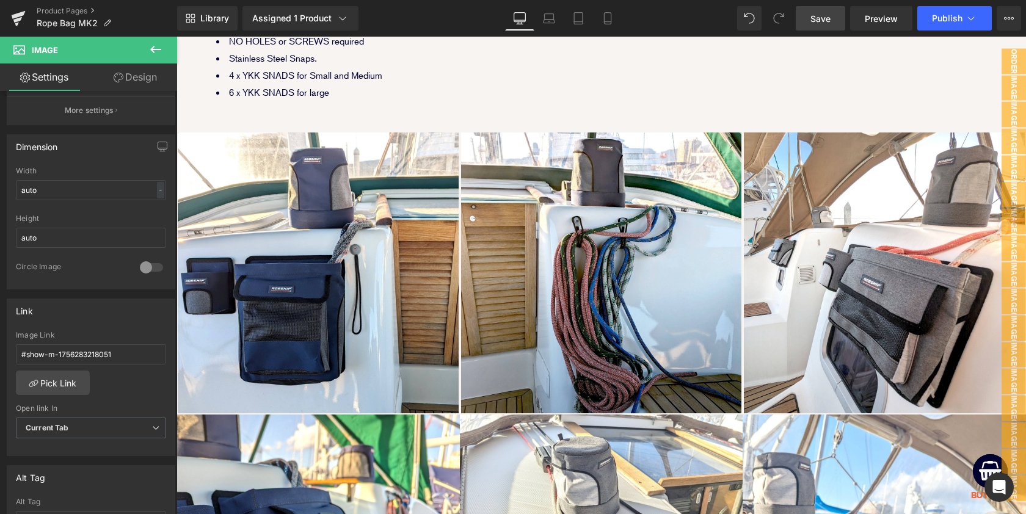
click at [150, 74] on link "Design" at bounding box center [135, 77] width 89 height 27
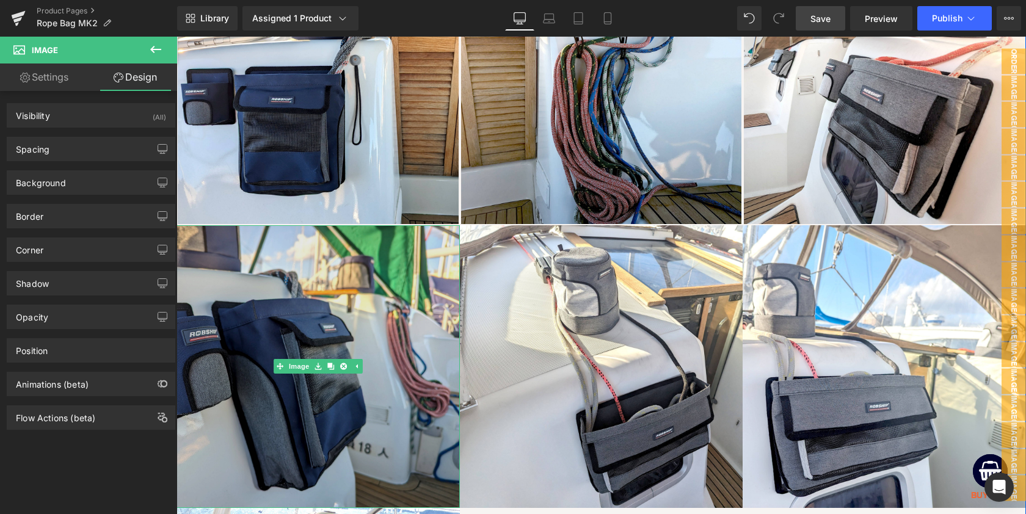
scroll to position [2574, 0]
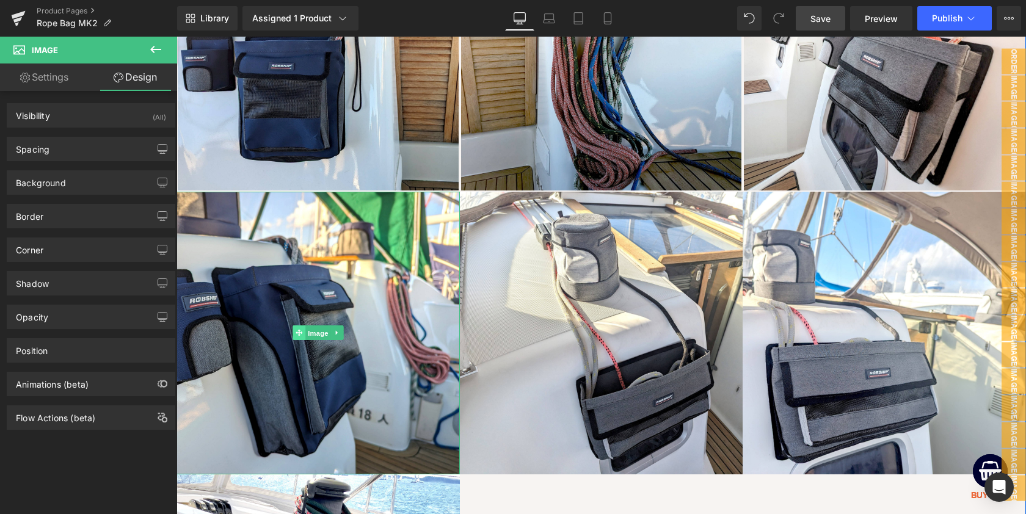
click at [296, 328] on link "Image" at bounding box center [312, 333] width 38 height 15
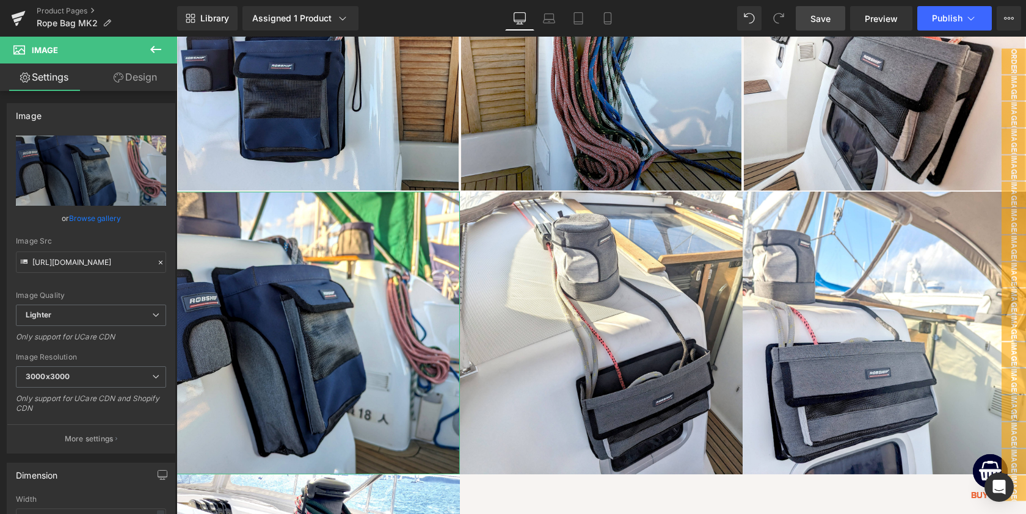
click at [145, 76] on link "Design" at bounding box center [135, 77] width 89 height 27
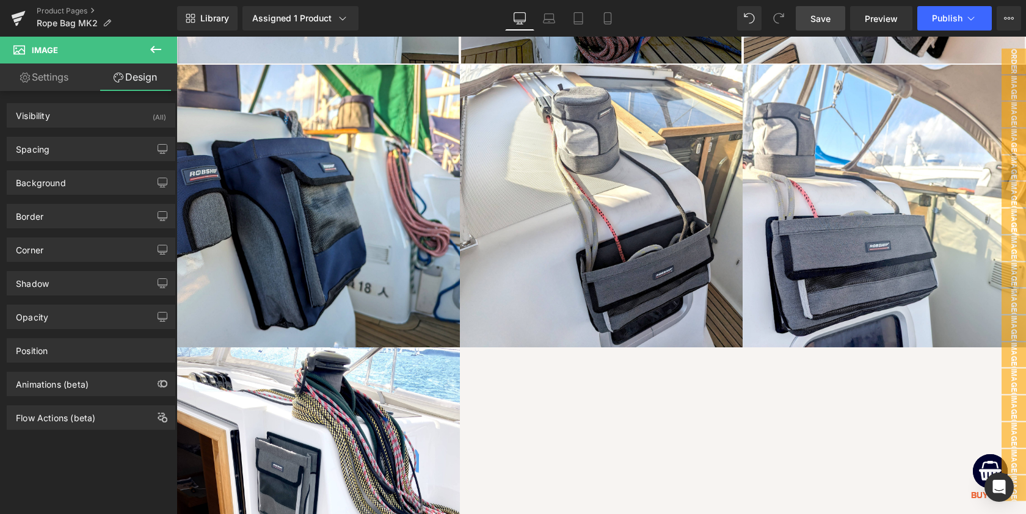
scroll to position [2699, 0]
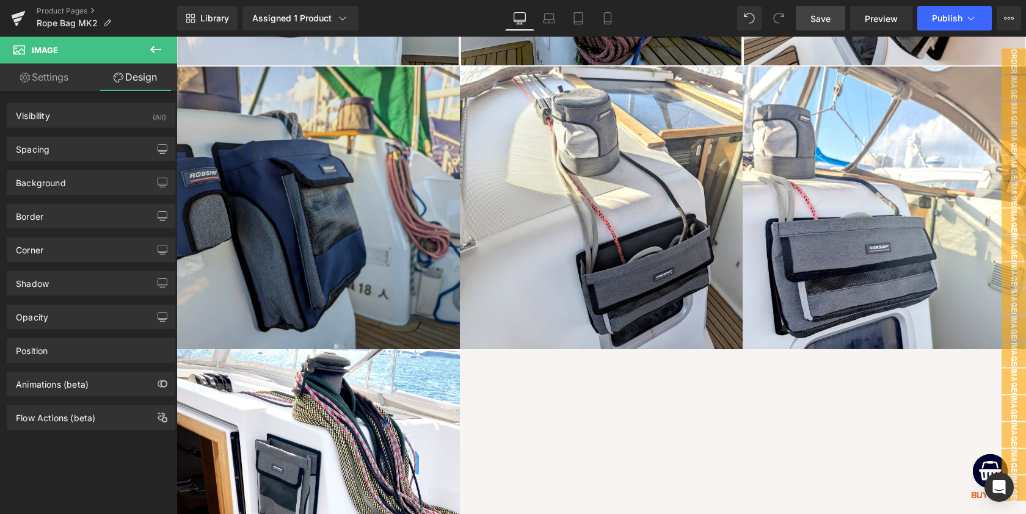
click at [313, 222] on img at bounding box center [318, 208] width 283 height 283
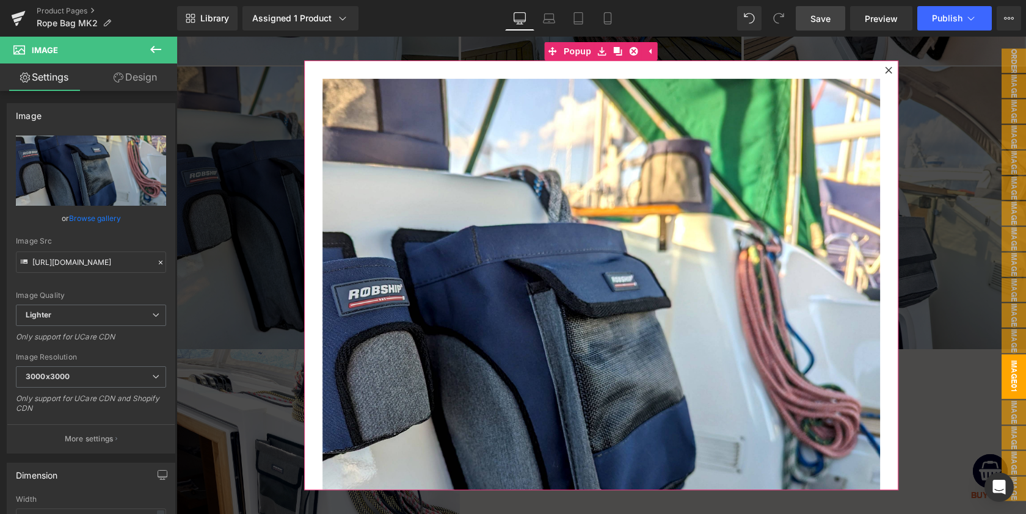
click at [891, 72] on icon at bounding box center [889, 70] width 7 height 7
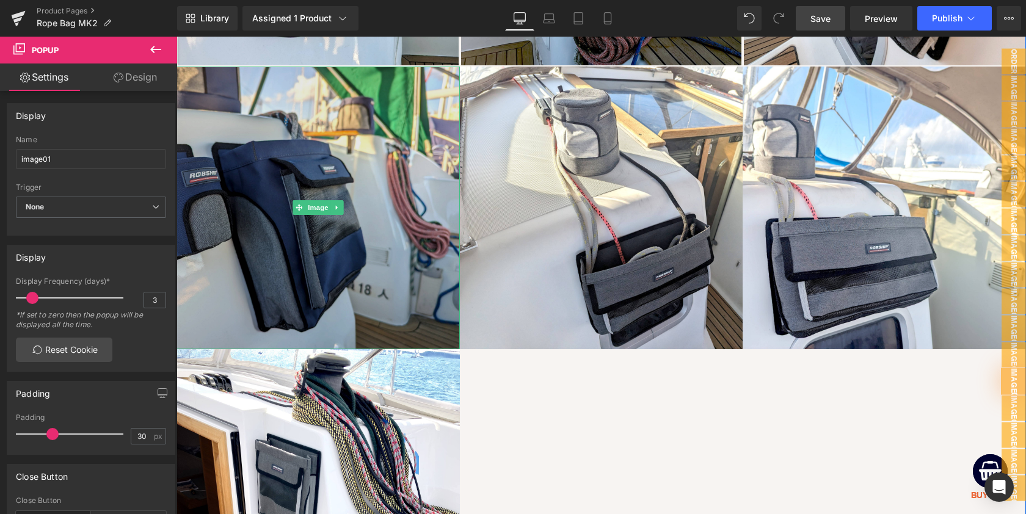
click at [886, 68] on img at bounding box center [884, 208] width 283 height 283
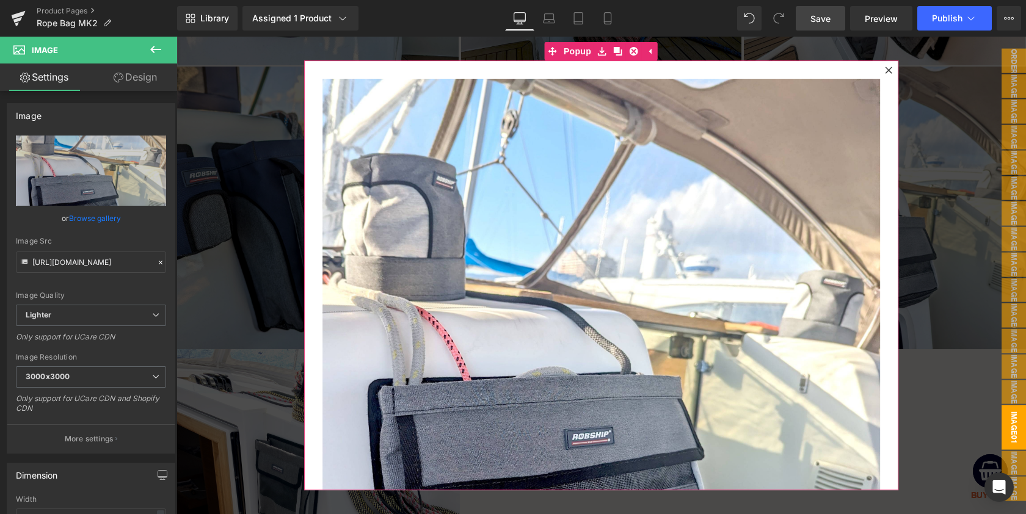
drag, startPoint x: 307, startPoint y: 203, endPoint x: 890, endPoint y: 71, distance: 598.3
click at [307, 203] on div "Image" at bounding box center [601, 275] width 595 height 430
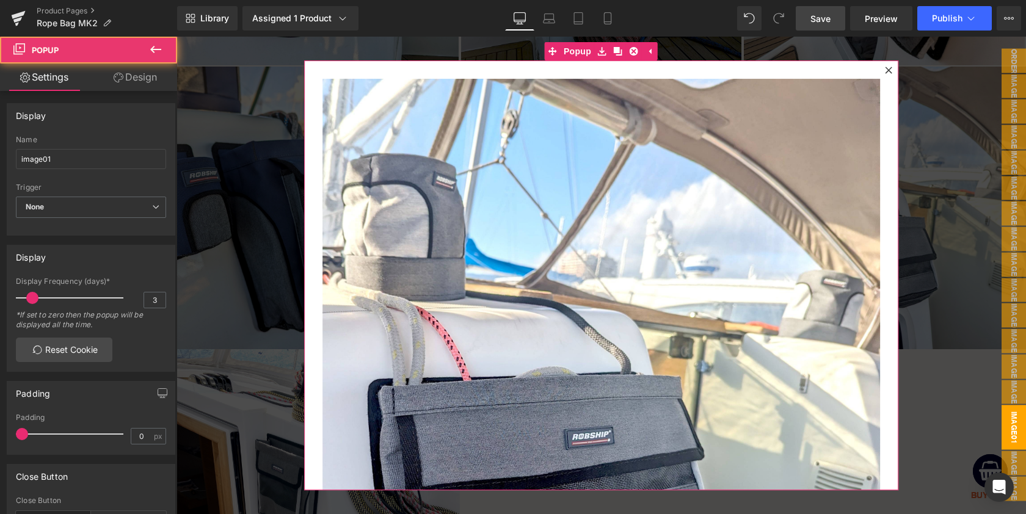
click at [890, 71] on icon at bounding box center [889, 70] width 7 height 7
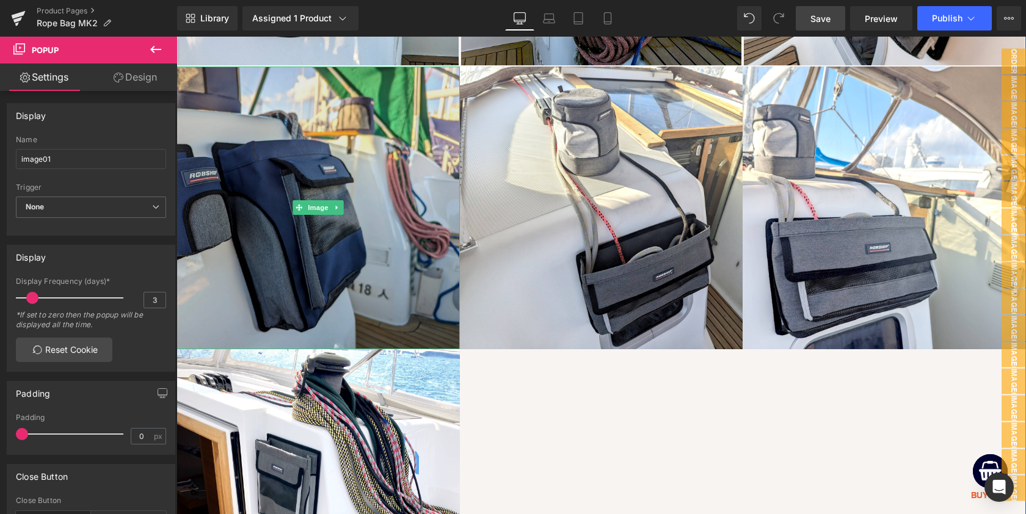
click at [890, 68] on img at bounding box center [884, 208] width 283 height 283
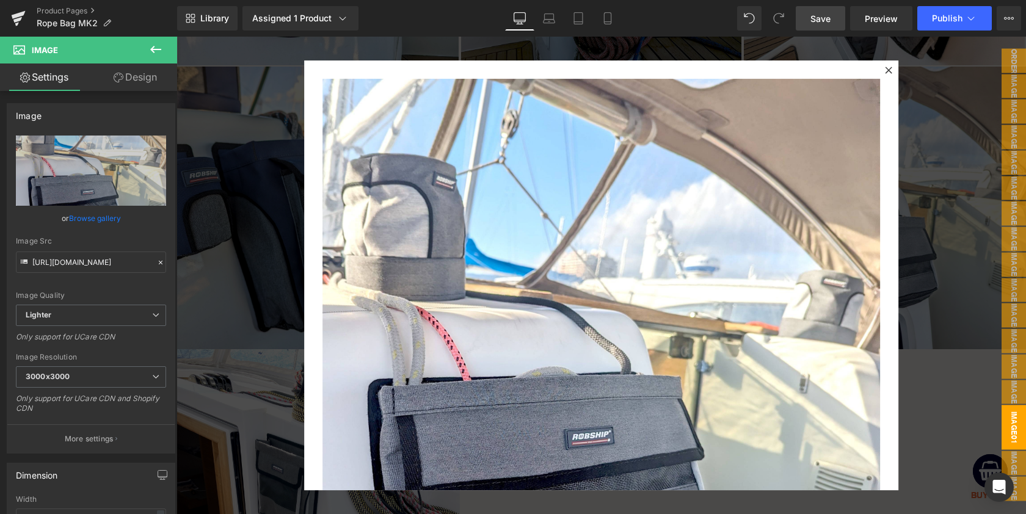
click at [888, 70] on icon at bounding box center [889, 70] width 7 height 7
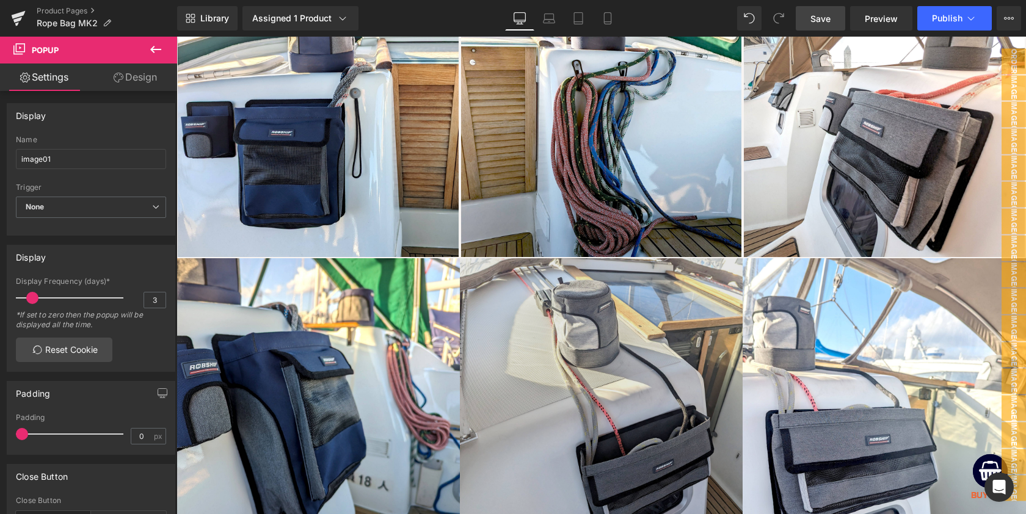
scroll to position [2510, 0]
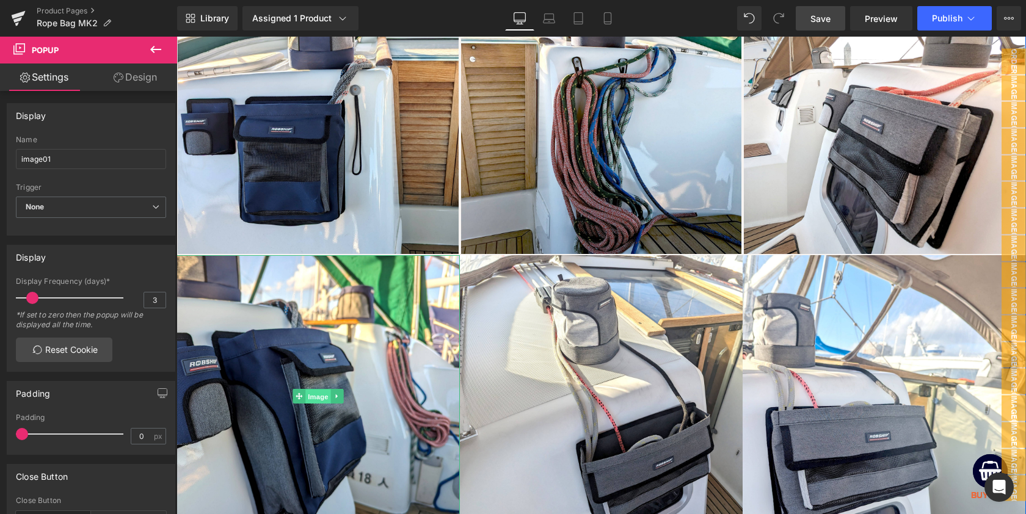
click at [316, 391] on span "Image" at bounding box center [318, 397] width 26 height 15
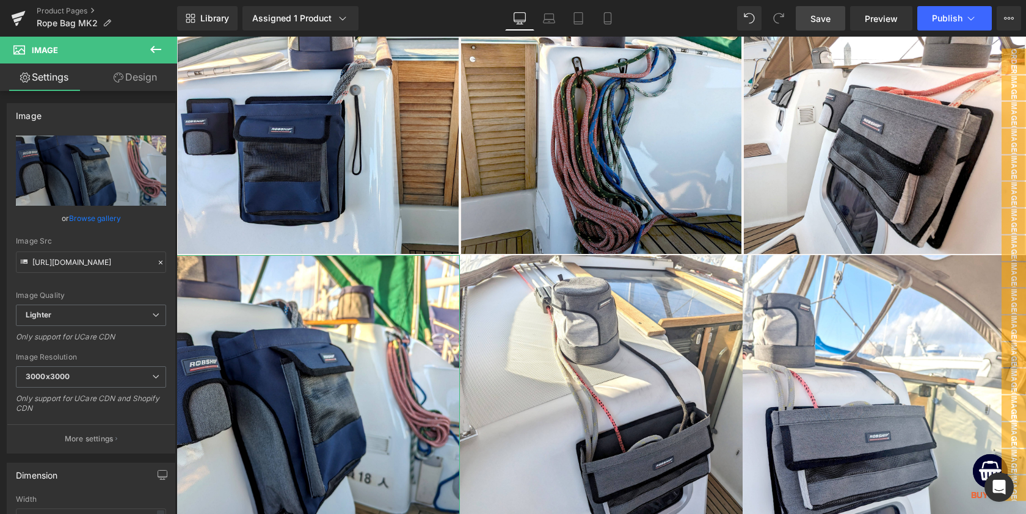
click at [138, 77] on link "Design" at bounding box center [135, 77] width 89 height 27
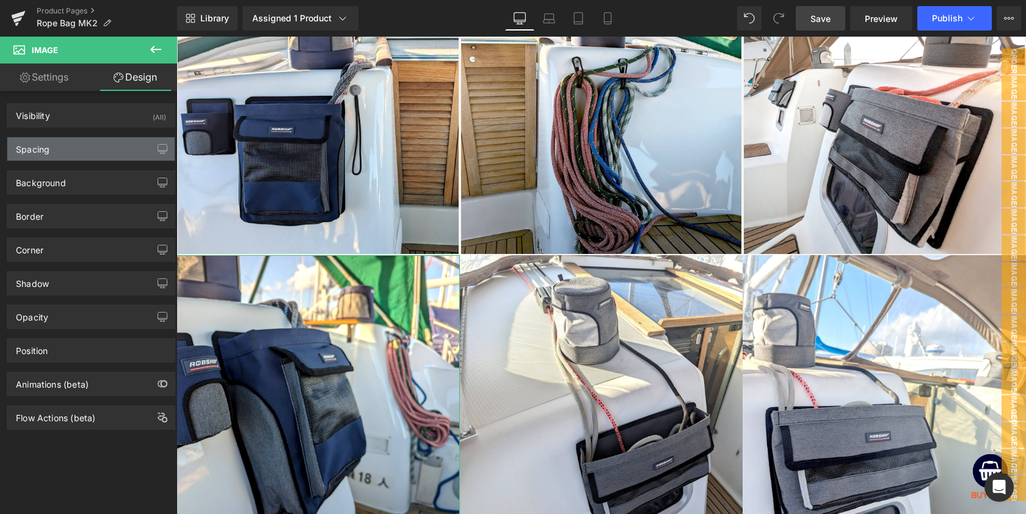
click at [54, 144] on div "Spacing" at bounding box center [90, 148] width 167 height 23
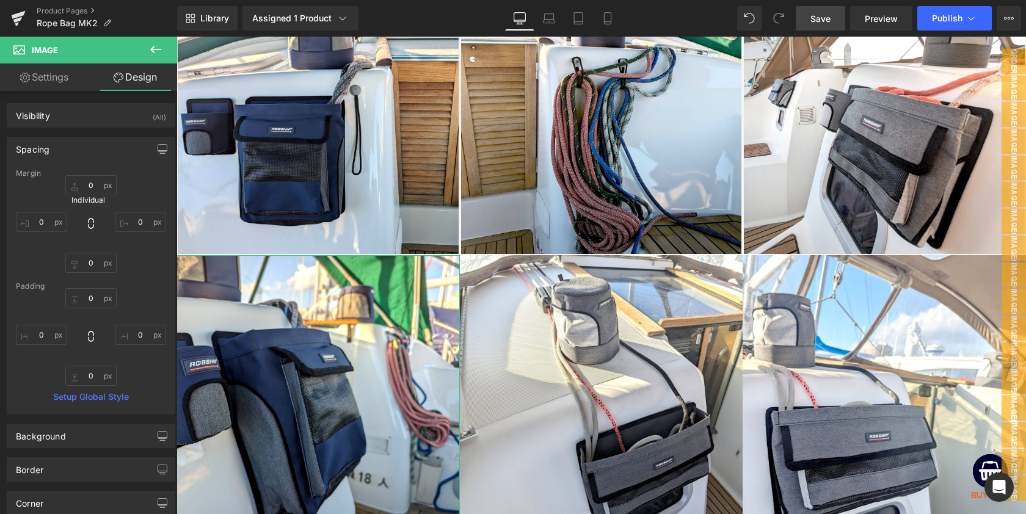
click at [89, 225] on icon at bounding box center [91, 223] width 12 height 12
click at [89, 222] on icon at bounding box center [90, 223] width 5 height 11
click at [90, 227] on icon at bounding box center [91, 223] width 12 height 12
click at [87, 222] on icon at bounding box center [91, 223] width 12 height 12
click at [92, 183] on input "0" at bounding box center [90, 185] width 51 height 20
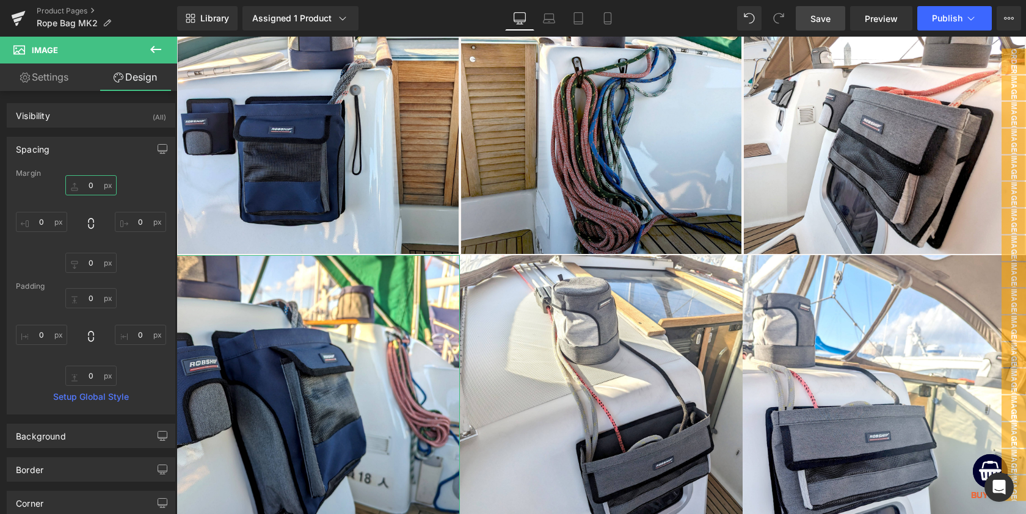
click at [92, 182] on input "0" at bounding box center [90, 185] width 51 height 20
click at [89, 187] on input "0" at bounding box center [90, 185] width 51 height 20
click at [88, 187] on input "0" at bounding box center [90, 185] width 51 height 20
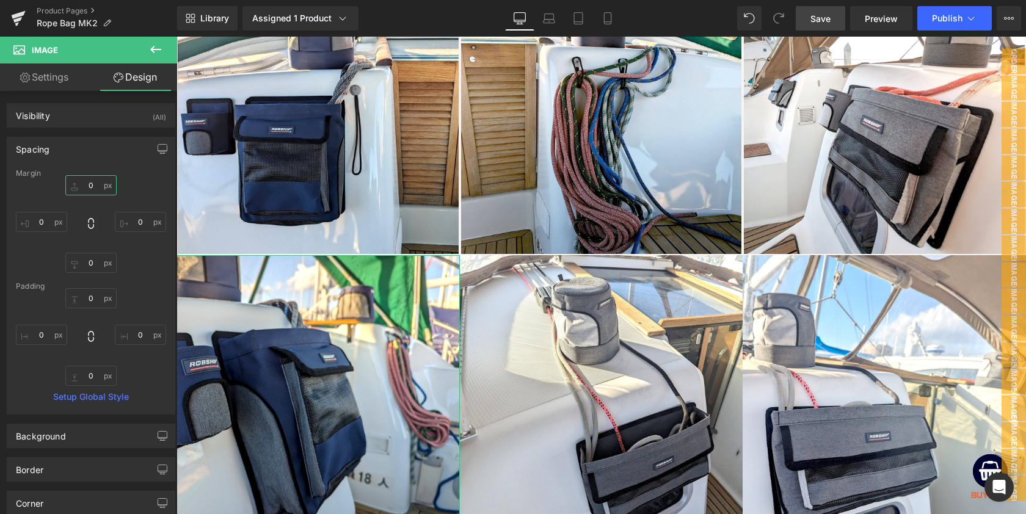
click at [89, 185] on input "0" at bounding box center [90, 185] width 51 height 20
type input "2"
click at [87, 226] on icon at bounding box center [91, 223] width 12 height 12
click at [89, 186] on input "2" at bounding box center [90, 185] width 51 height 20
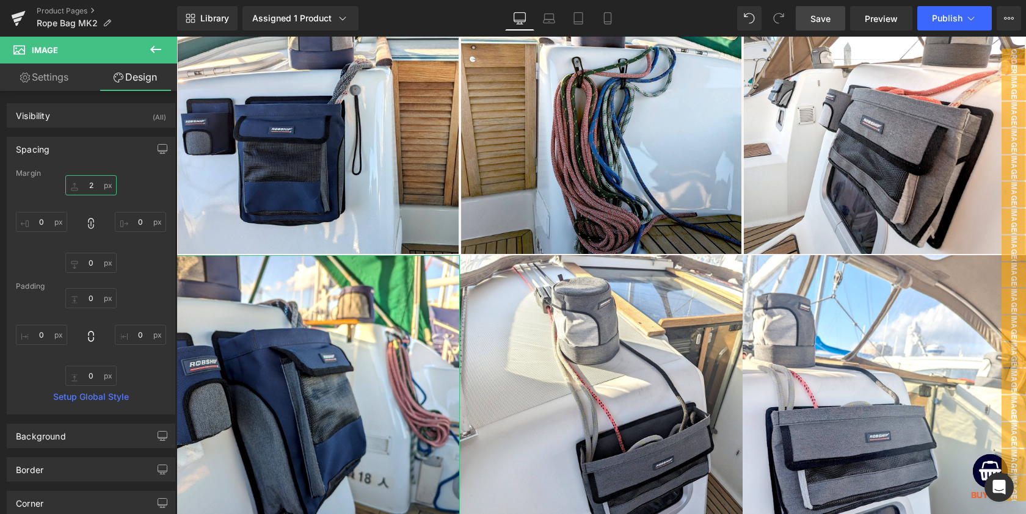
click at [88, 185] on input "2" at bounding box center [90, 185] width 51 height 20
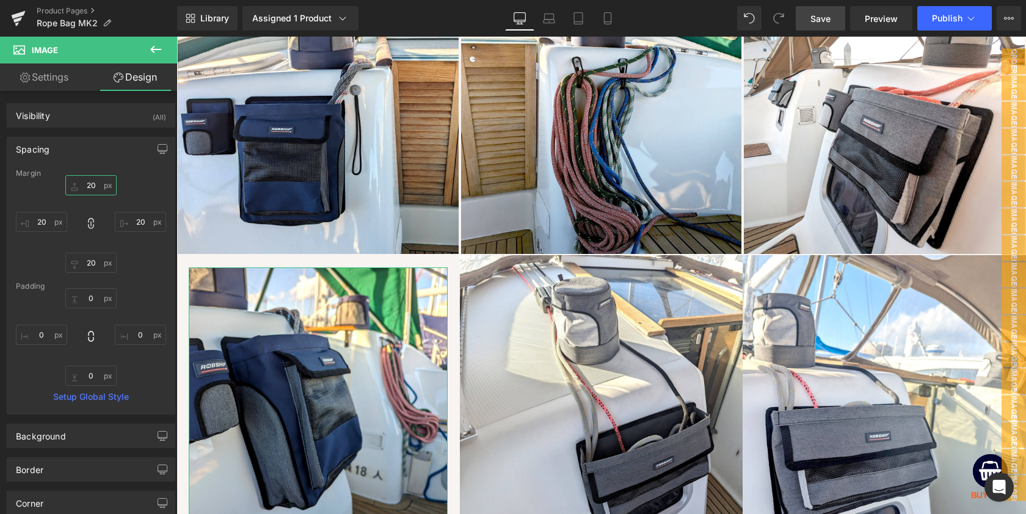
type input "2"
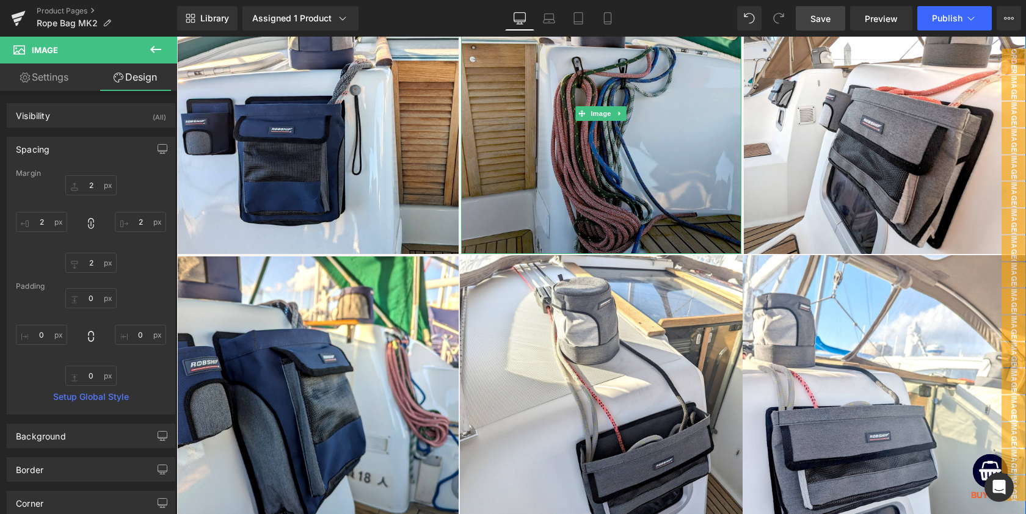
drag, startPoint x: 616, startPoint y: 165, endPoint x: 461, endPoint y: 387, distance: 270.7
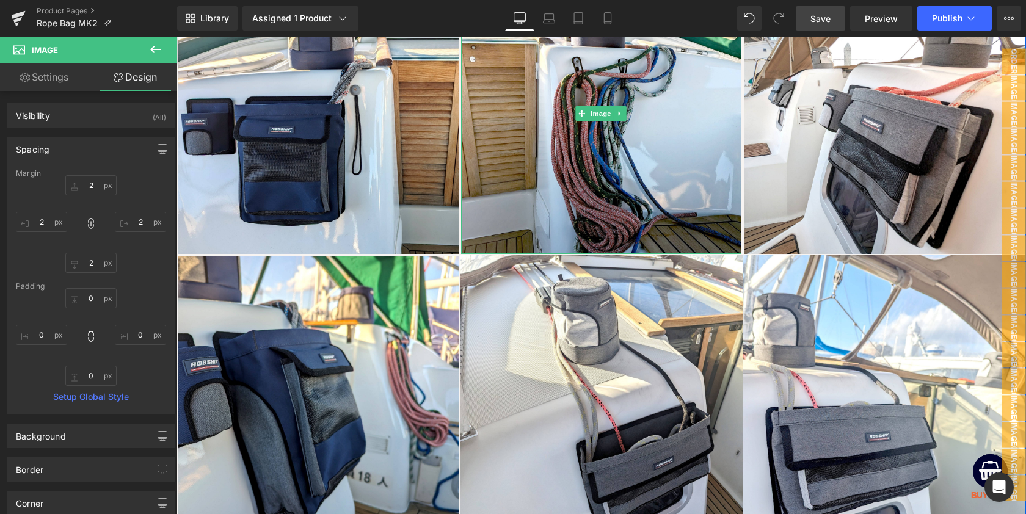
click at [616, 164] on img at bounding box center [601, 113] width 281 height 281
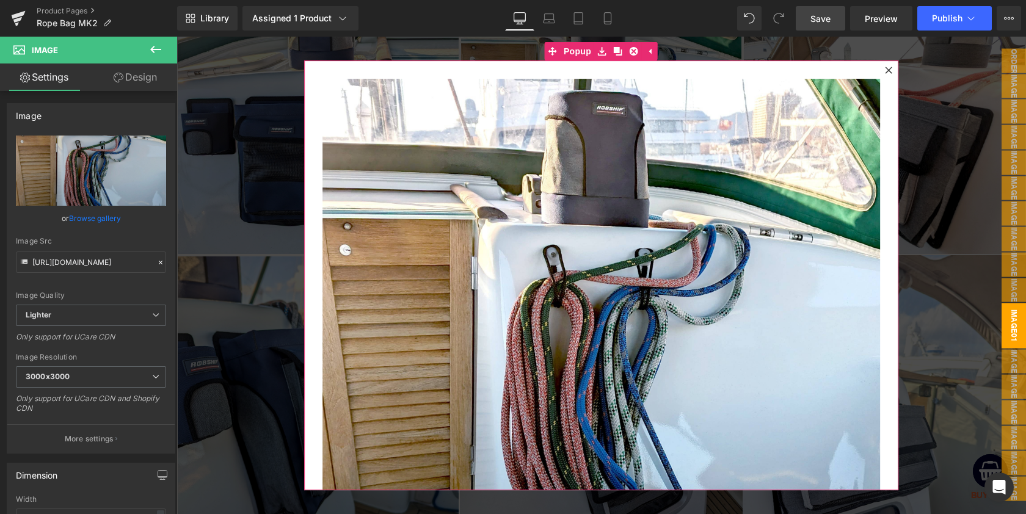
click at [888, 68] on icon at bounding box center [888, 70] width 7 height 7
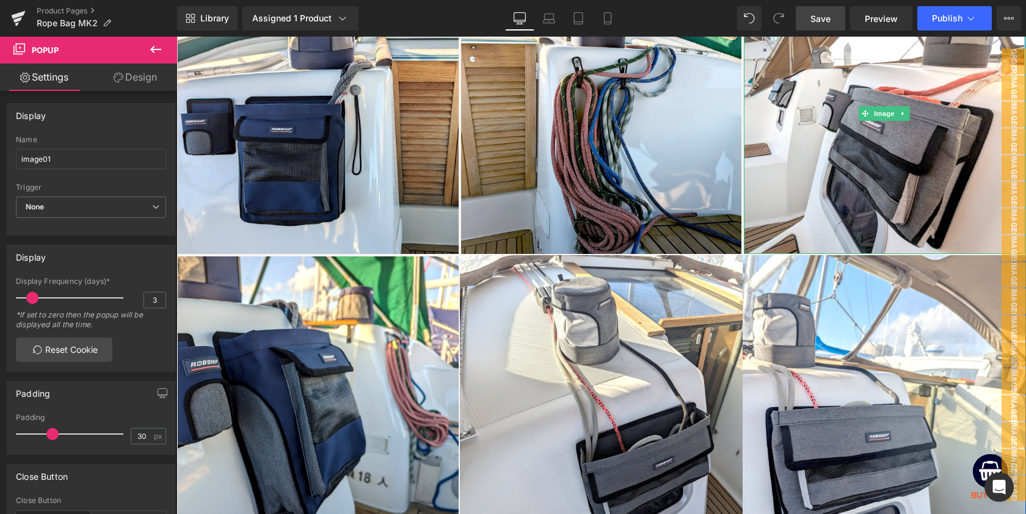
drag, startPoint x: 890, startPoint y: 67, endPoint x: 602, endPoint y: 225, distance: 328.4
click at [890, 67] on img at bounding box center [884, 113] width 281 height 281
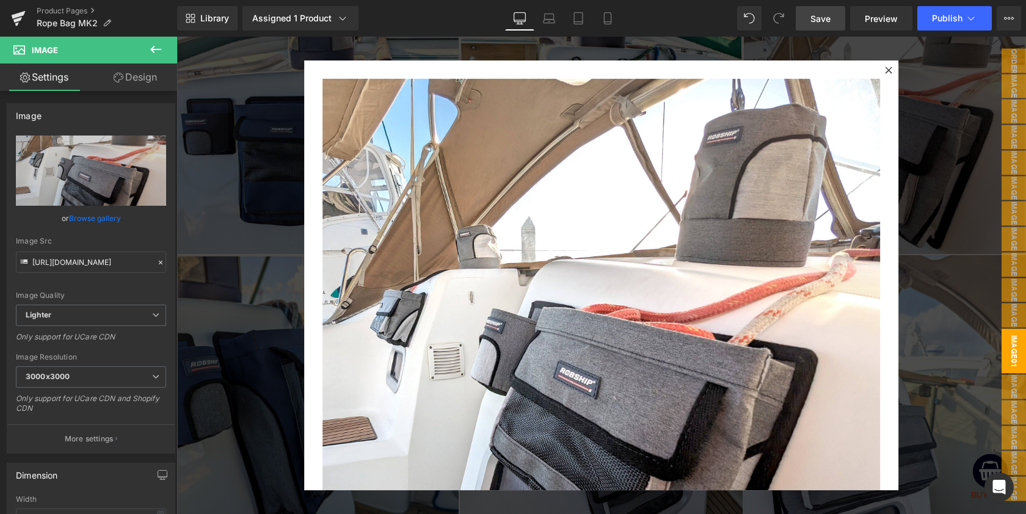
click at [888, 70] on icon at bounding box center [889, 70] width 7 height 7
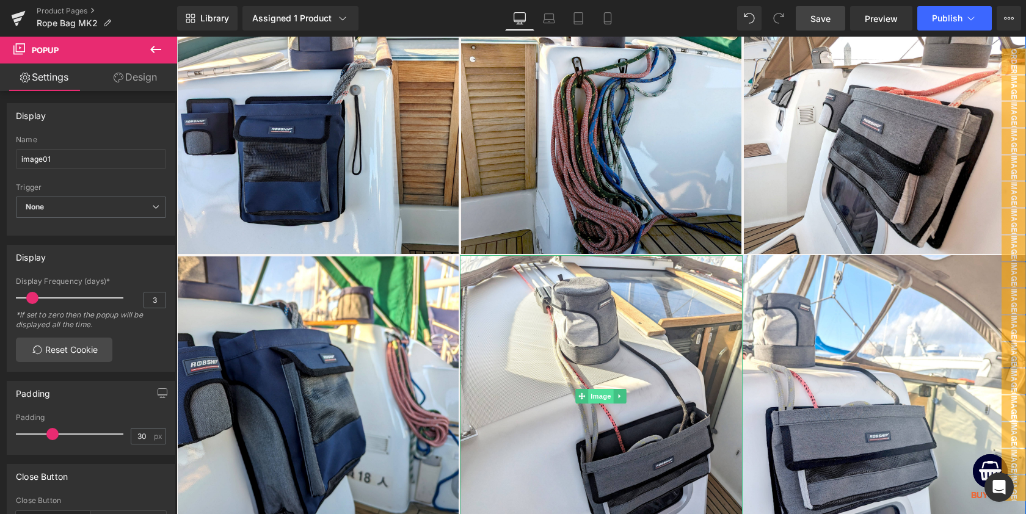
click at [580, 393] on link "Image" at bounding box center [595, 396] width 38 height 15
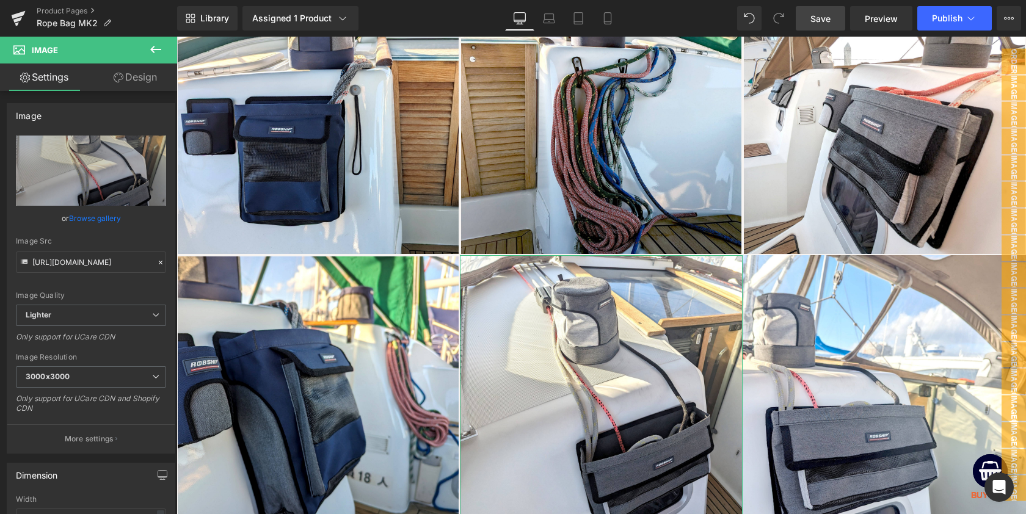
click at [139, 76] on link "Design" at bounding box center [135, 77] width 89 height 27
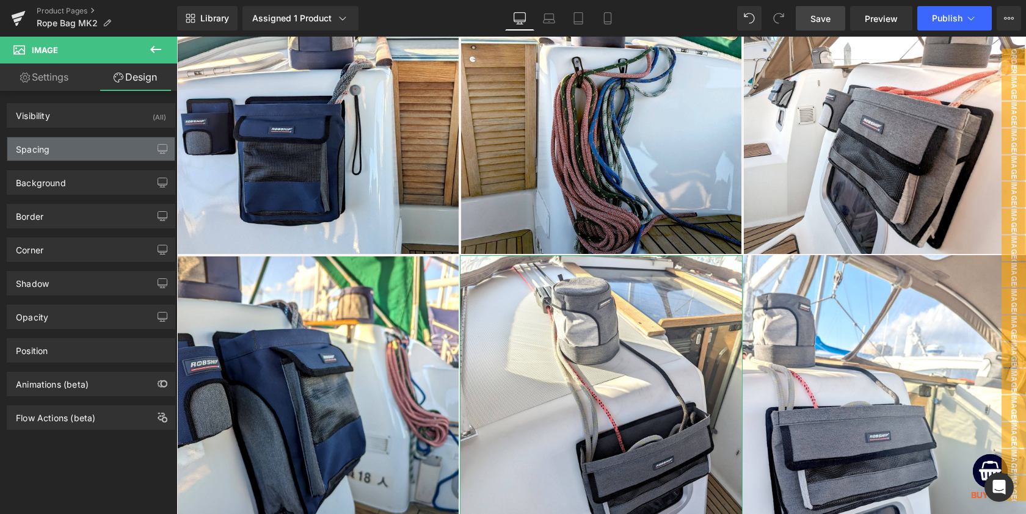
click at [39, 152] on div "Spacing" at bounding box center [33, 145] width 34 height 17
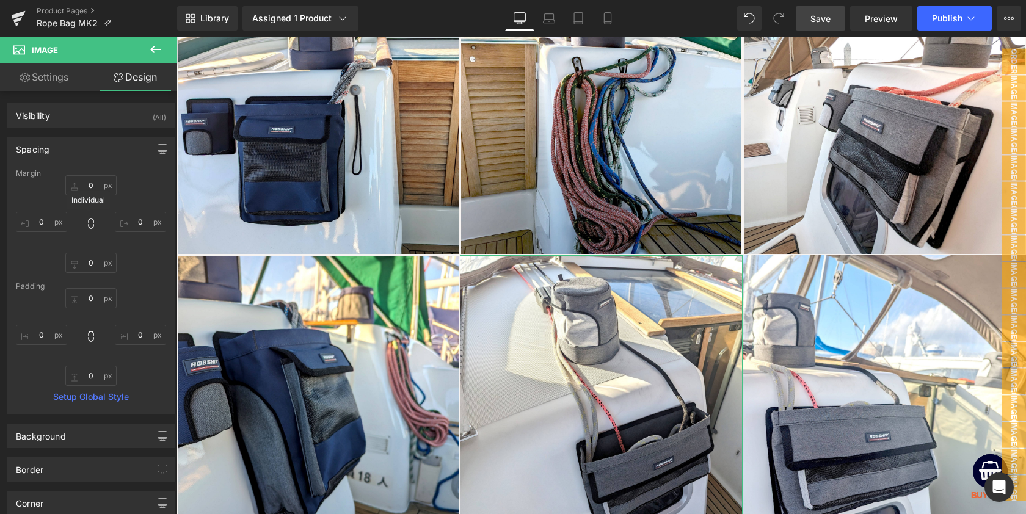
click at [91, 227] on icon at bounding box center [91, 223] width 12 height 12
click at [85, 186] on input "text" at bounding box center [90, 185] width 51 height 20
type input "2"
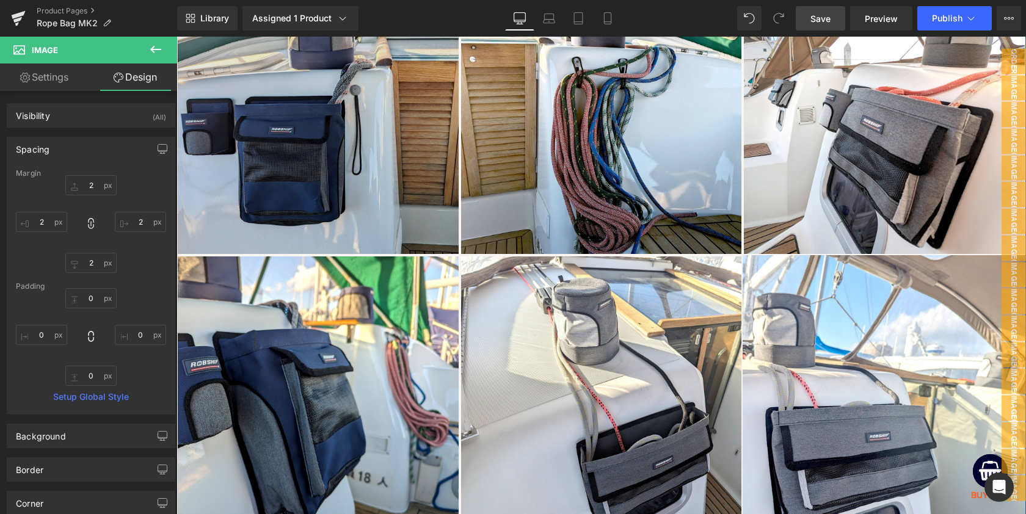
click at [886, 393] on div "Image" at bounding box center [884, 396] width 283 height 283
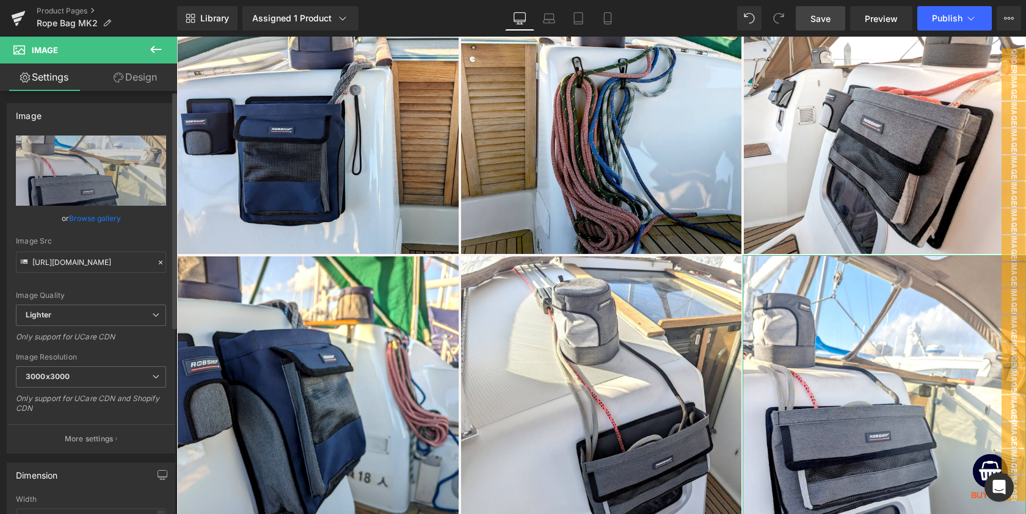
click at [144, 73] on link "Design" at bounding box center [135, 77] width 89 height 27
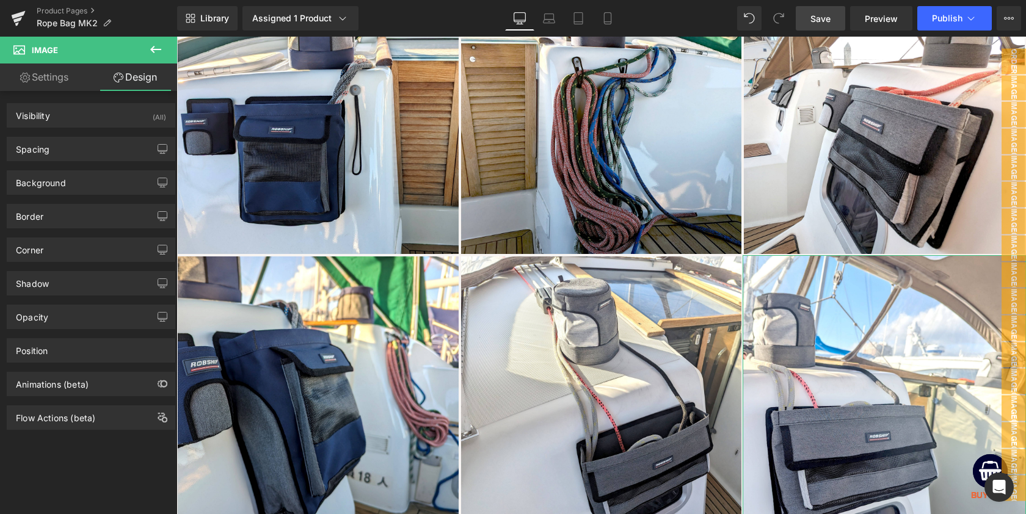
drag, startPoint x: 39, startPoint y: 147, endPoint x: 60, endPoint y: 196, distance: 53.9
click at [39, 147] on div "Spacing" at bounding box center [33, 145] width 34 height 17
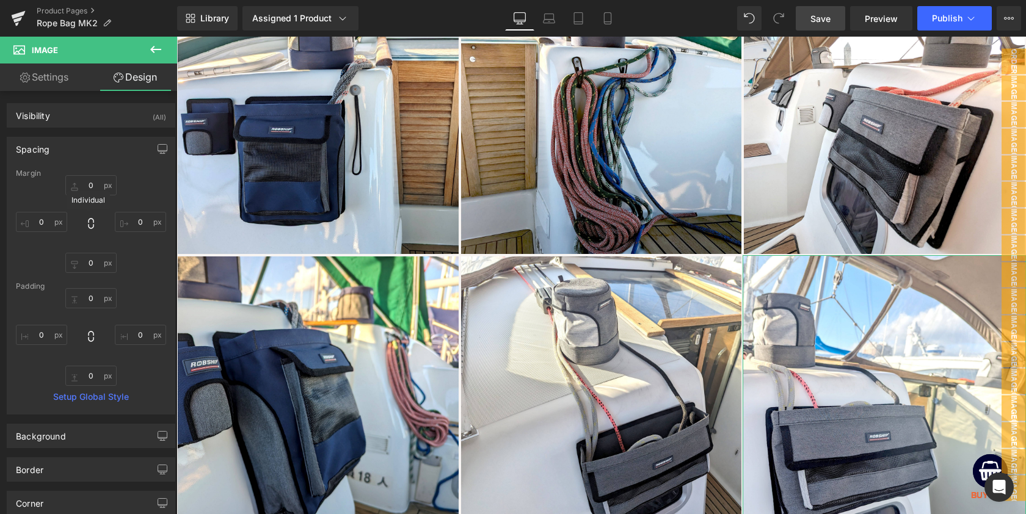
click at [89, 222] on icon at bounding box center [91, 223] width 12 height 12
click at [89, 186] on input "text" at bounding box center [90, 185] width 51 height 20
type input "2"
drag, startPoint x: 139, startPoint y: 180, endPoint x: 164, endPoint y: 229, distance: 54.9
click at [139, 180] on div "2" at bounding box center [91, 224] width 150 height 98
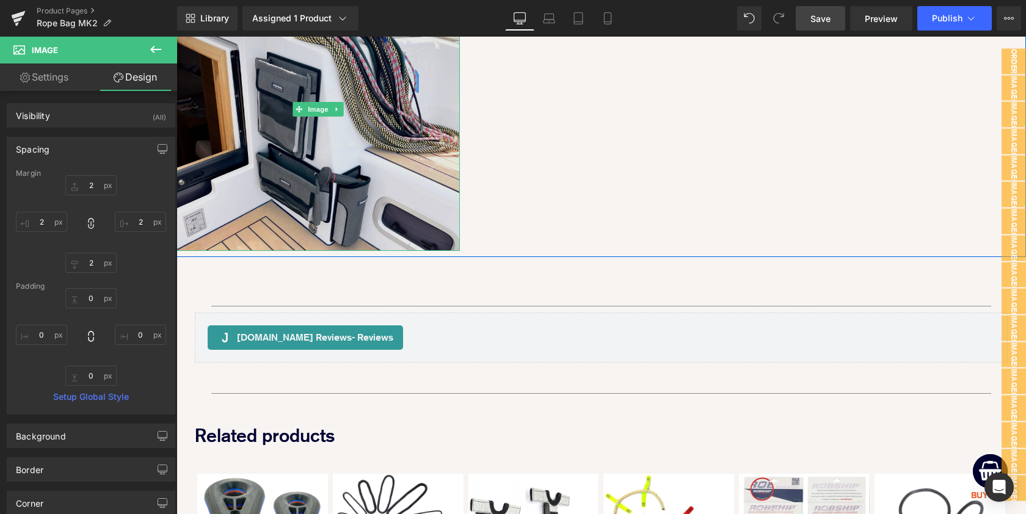
scroll to position [3071, 0]
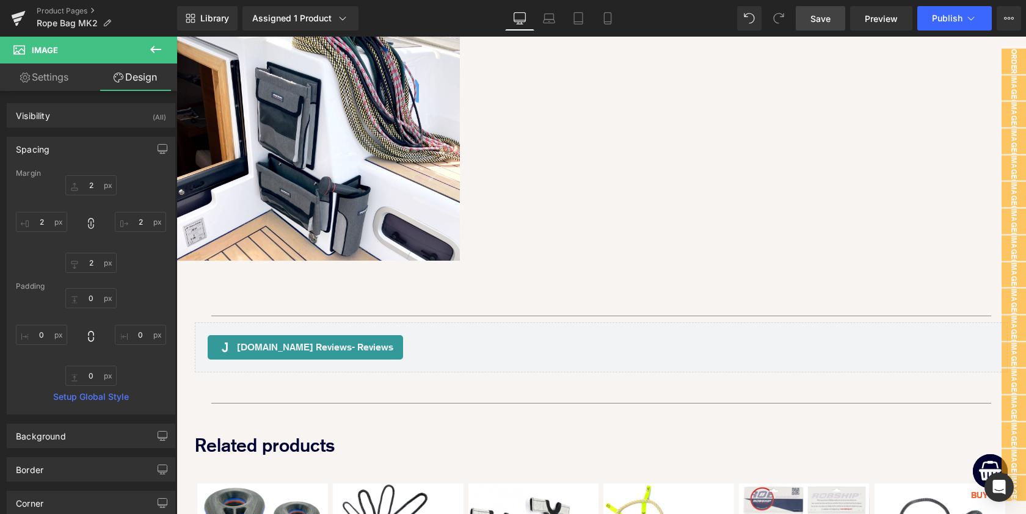
click at [317, 117] on div "Image" at bounding box center [318, 118] width 283 height 283
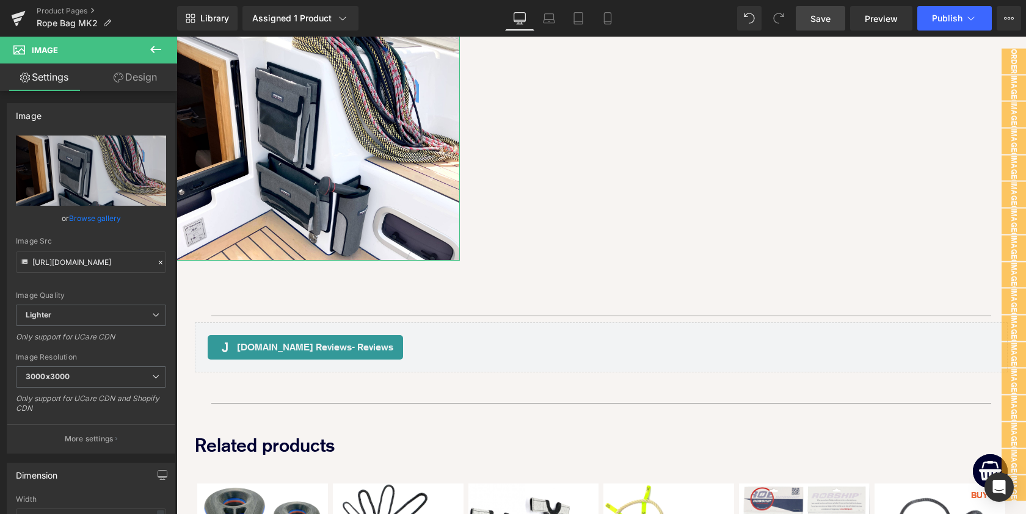
click at [138, 81] on link "Design" at bounding box center [135, 77] width 89 height 27
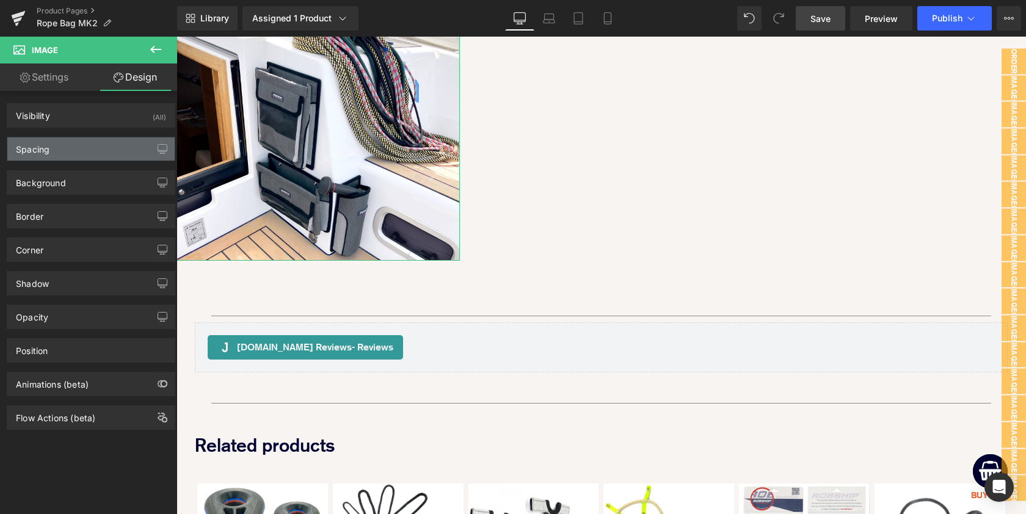
click at [42, 149] on div "Spacing" at bounding box center [33, 145] width 34 height 17
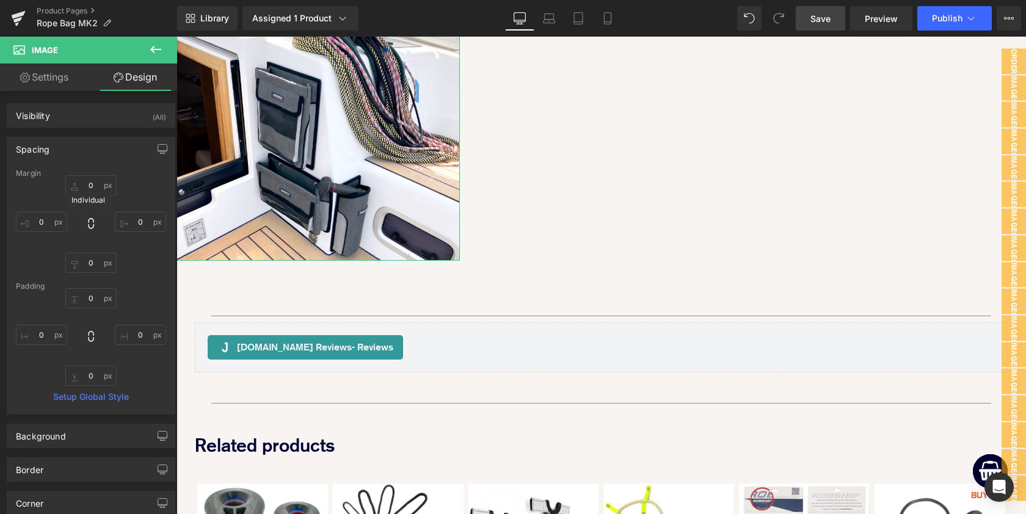
click at [89, 225] on icon at bounding box center [91, 223] width 12 height 12
click at [87, 182] on input "text" at bounding box center [90, 185] width 51 height 20
type input "0"
type input "2"
drag, startPoint x: 810, startPoint y: 19, endPoint x: 623, endPoint y: 84, distance: 198.0
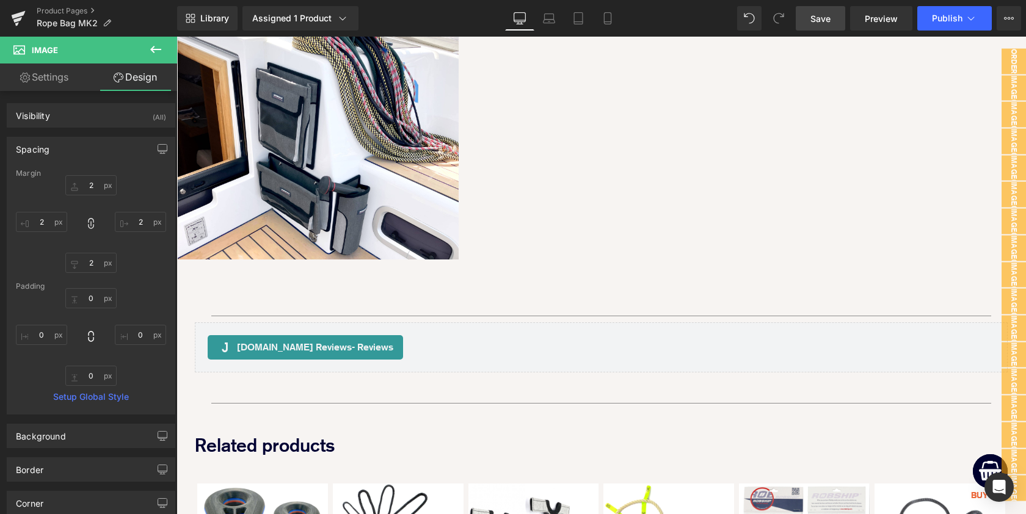
click at [810, 19] on link "Save" at bounding box center [820, 18] width 49 height 24
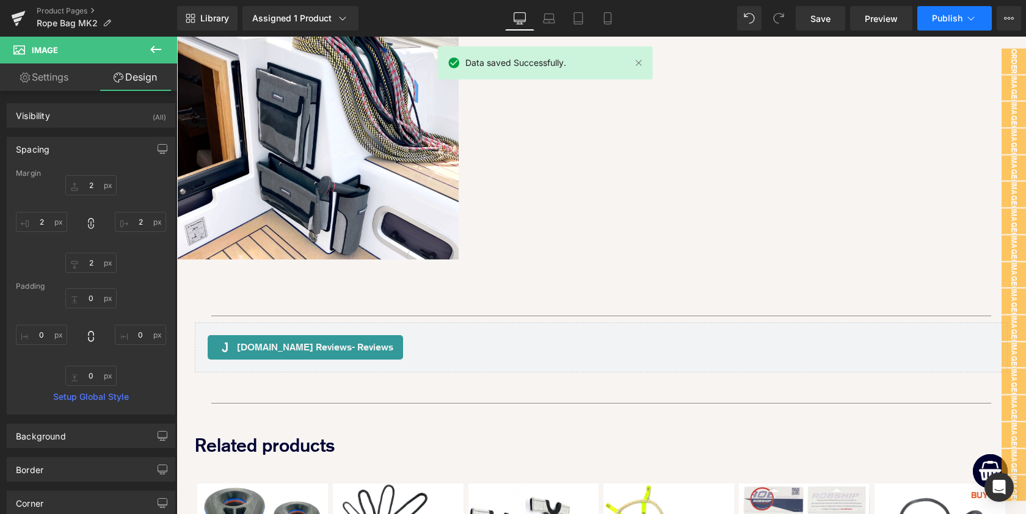
click at [941, 29] on button "Publish" at bounding box center [955, 18] width 75 height 24
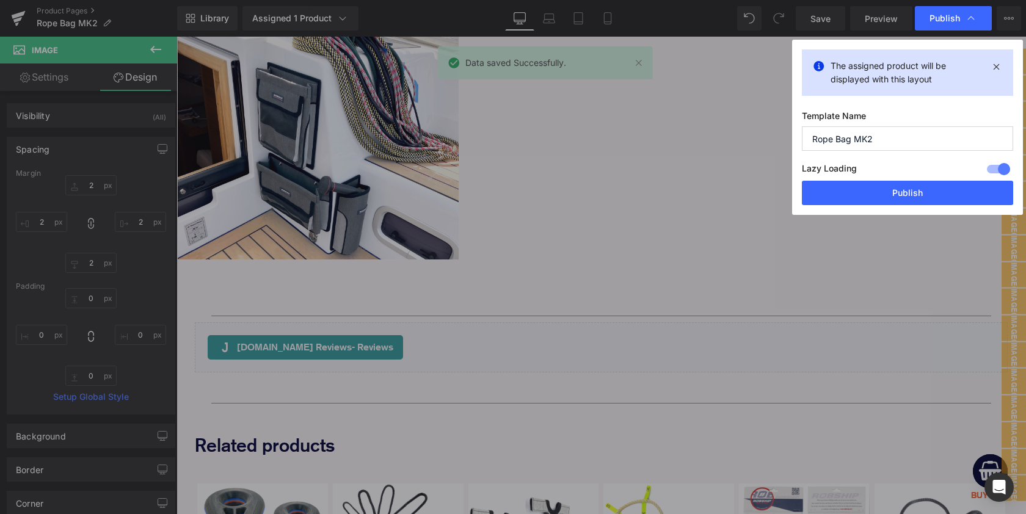
click at [924, 180] on div "Lazy Loading Build Upgrade plan to unlock" at bounding box center [907, 171] width 211 height 20
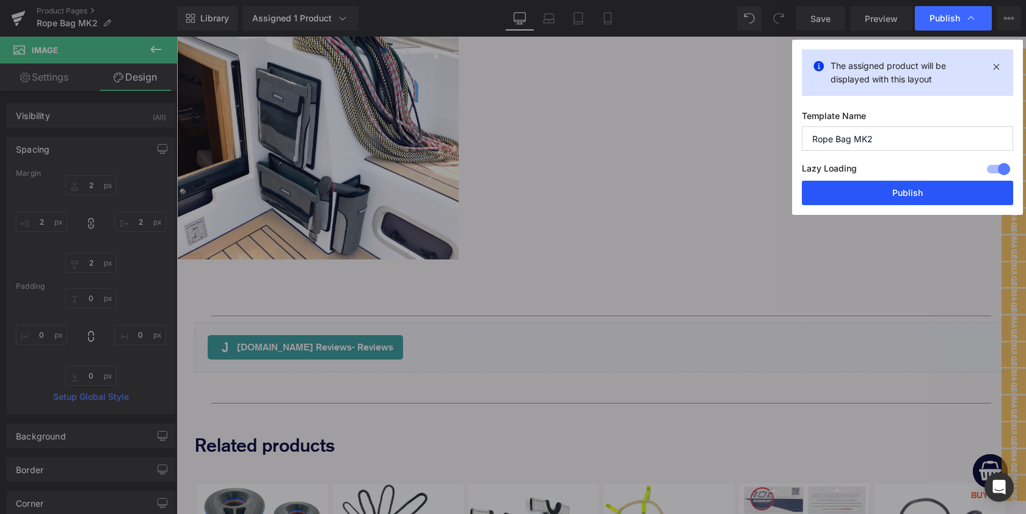
click at [918, 187] on button "Publish" at bounding box center [907, 193] width 211 height 24
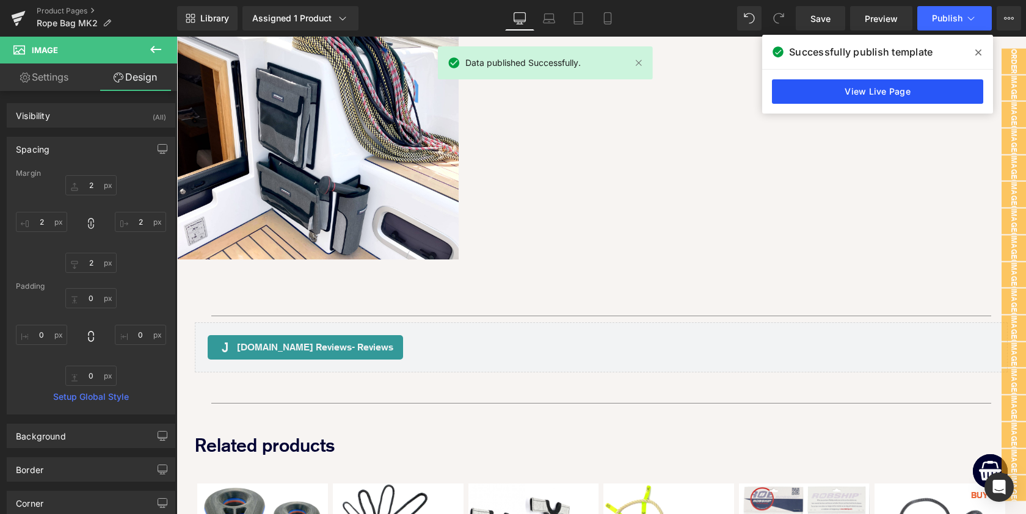
click at [885, 93] on link "View Live Page" at bounding box center [877, 91] width 211 height 24
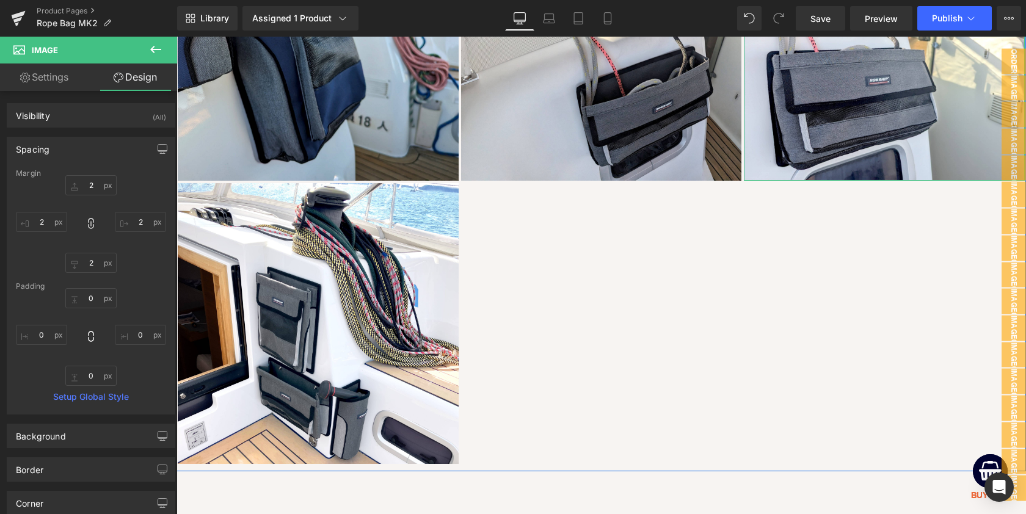
scroll to position [2895, 0]
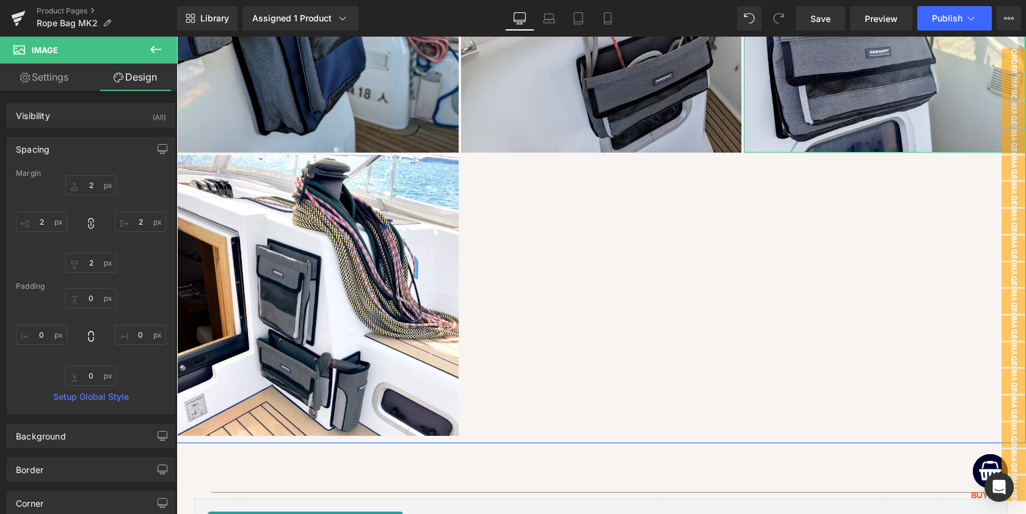
click at [614, 320] on div "Image Image Image Image Image Image Image Row" at bounding box center [602, 6] width 850 height 874
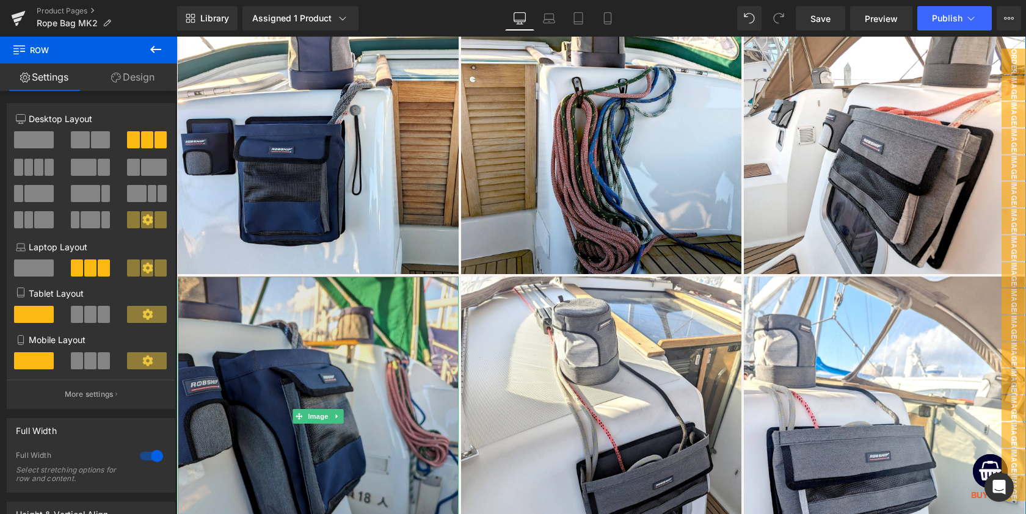
scroll to position [2260, 0]
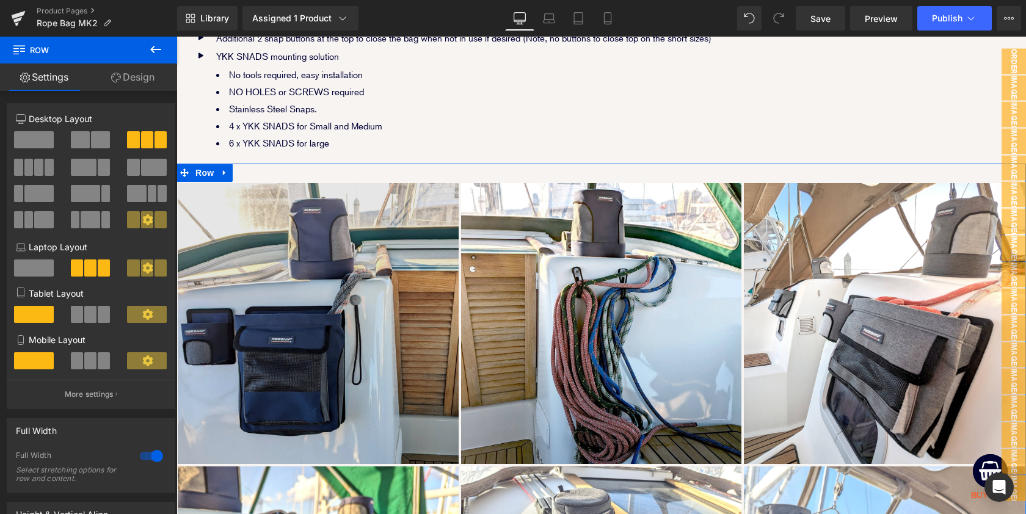
scroll to position [2281, 0]
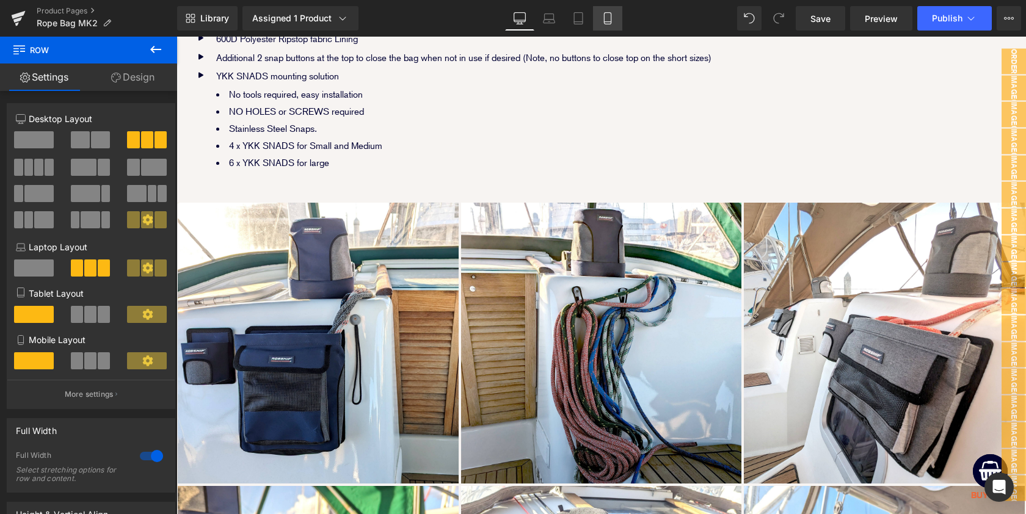
click at [606, 18] on icon at bounding box center [608, 18] width 12 height 12
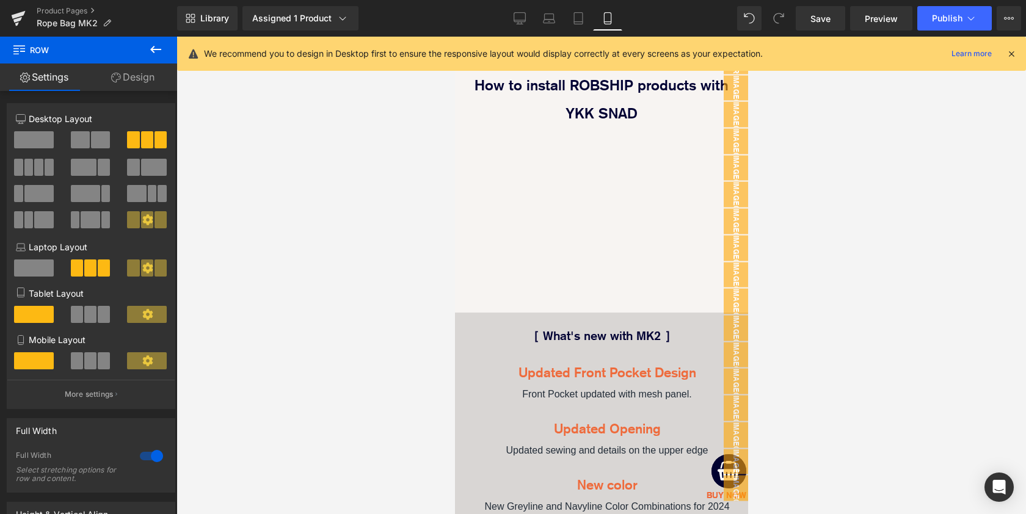
scroll to position [3875, 0]
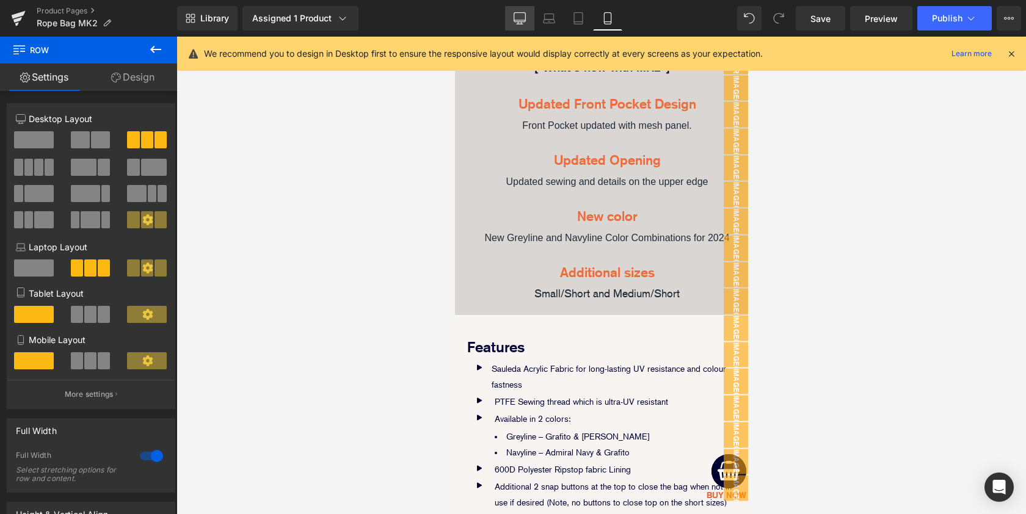
click at [517, 20] on icon at bounding box center [520, 20] width 12 height 0
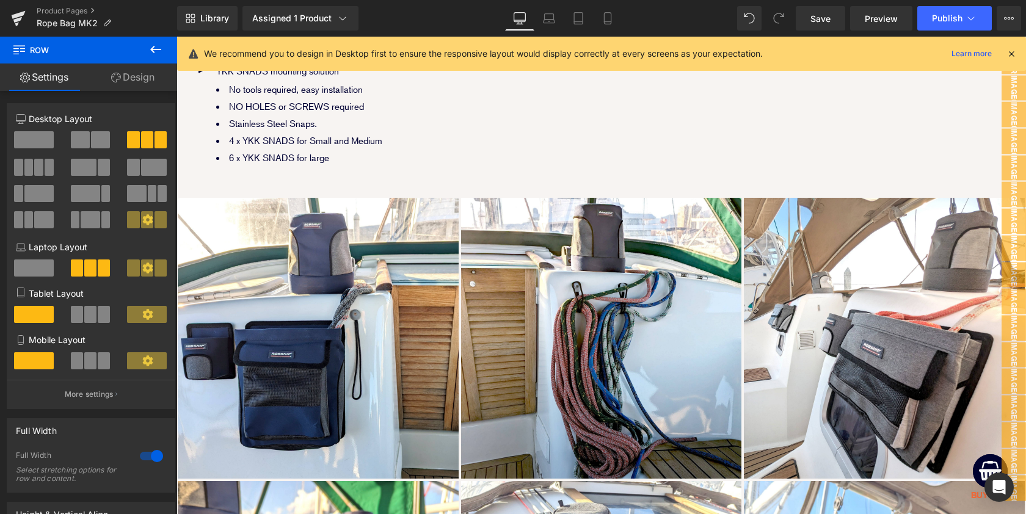
scroll to position [2278, 0]
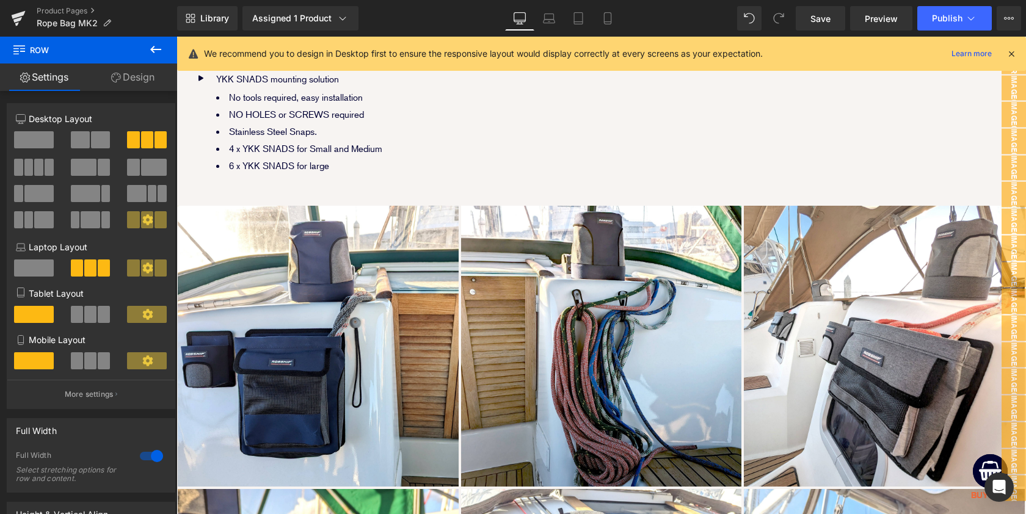
click at [1010, 53] on icon at bounding box center [1011, 53] width 11 height 11
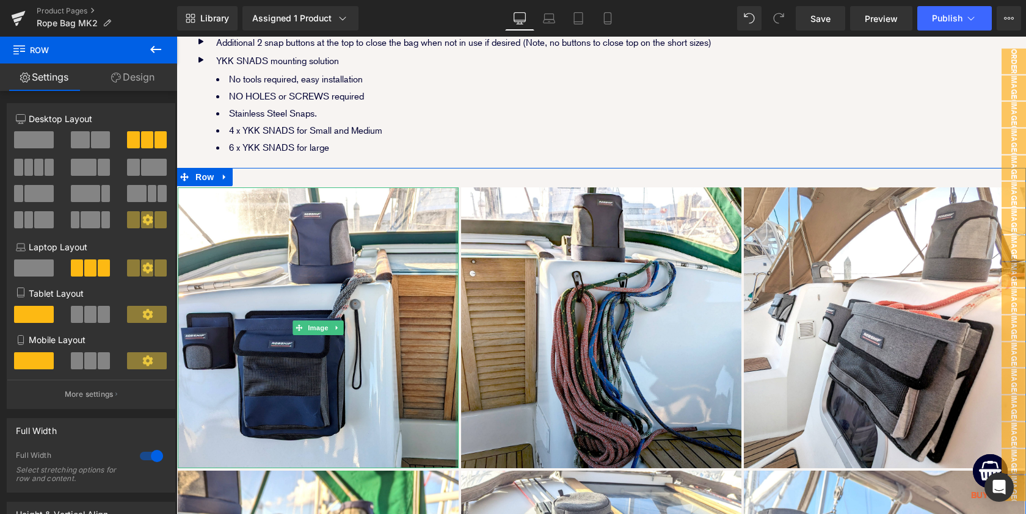
scroll to position [2297, 0]
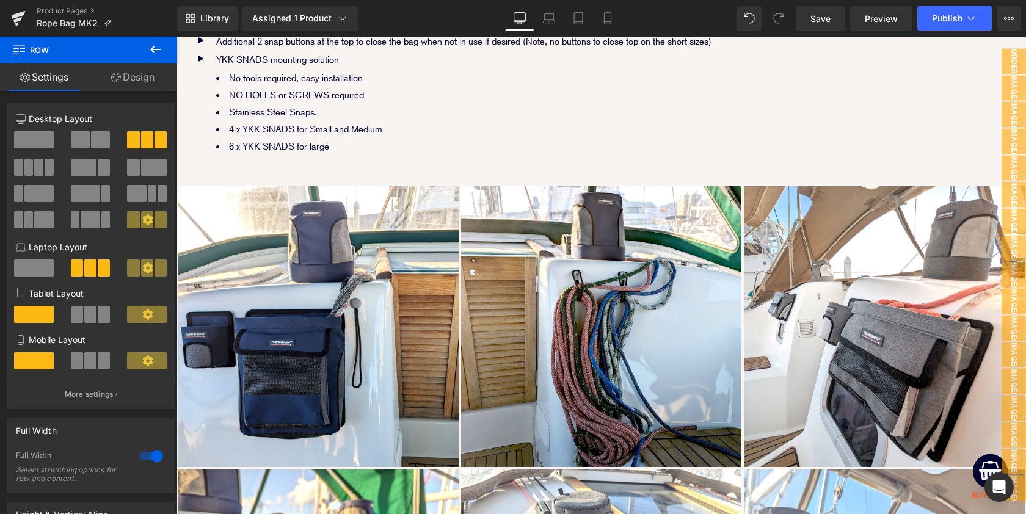
click at [151, 46] on icon at bounding box center [155, 49] width 15 height 15
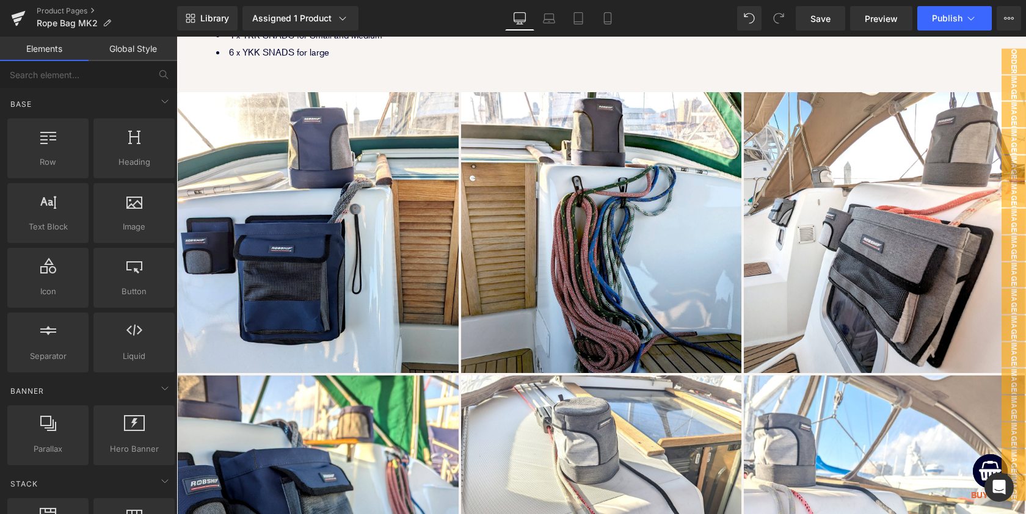
scroll to position [2374, 0]
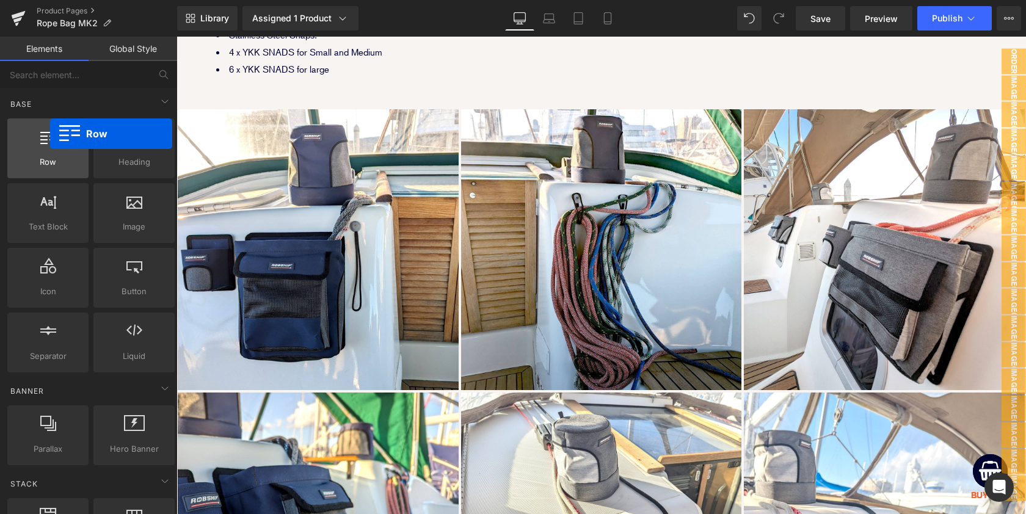
drag, startPoint x: 53, startPoint y: 126, endPoint x: 50, endPoint y: 134, distance: 7.7
click at [50, 134] on div "Row rows, columns, layouts, div" at bounding box center [47, 149] width 81 height 60
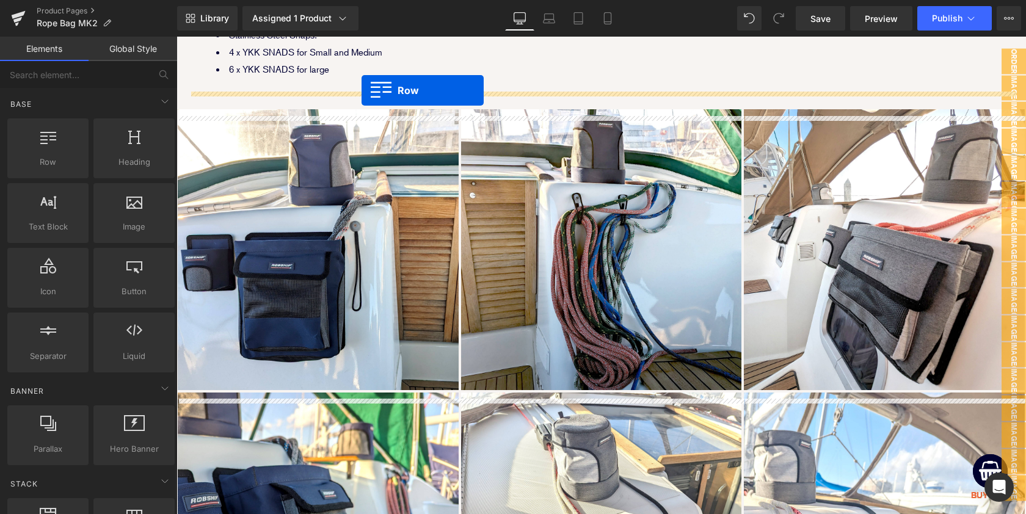
scroll to position [2362, 0]
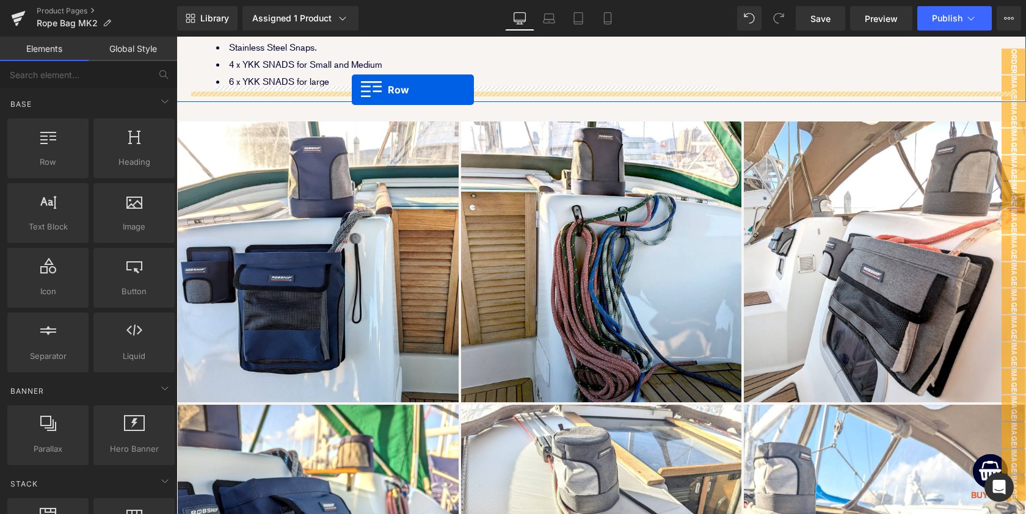
drag, startPoint x: 362, startPoint y: 95, endPoint x: 352, endPoint y: 90, distance: 10.9
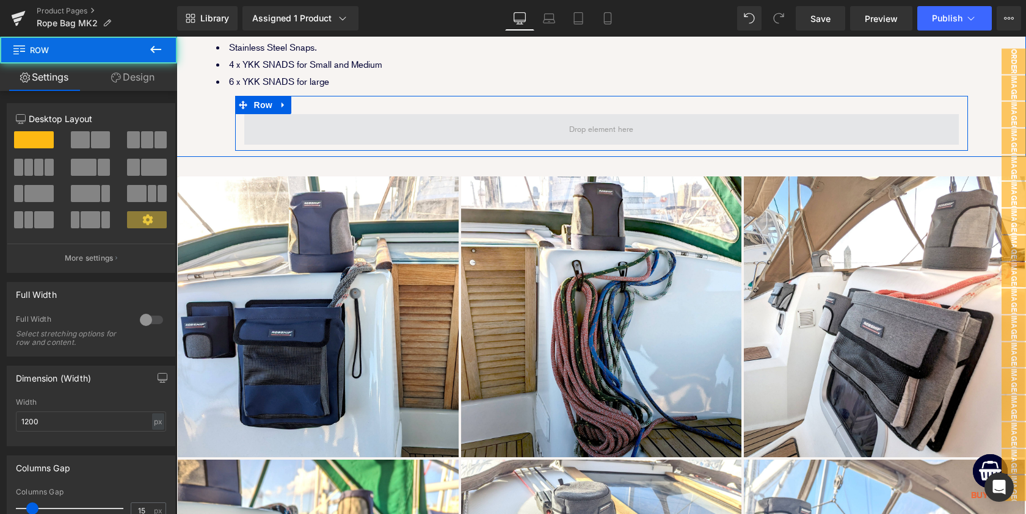
click at [492, 128] on span at bounding box center [601, 129] width 715 height 31
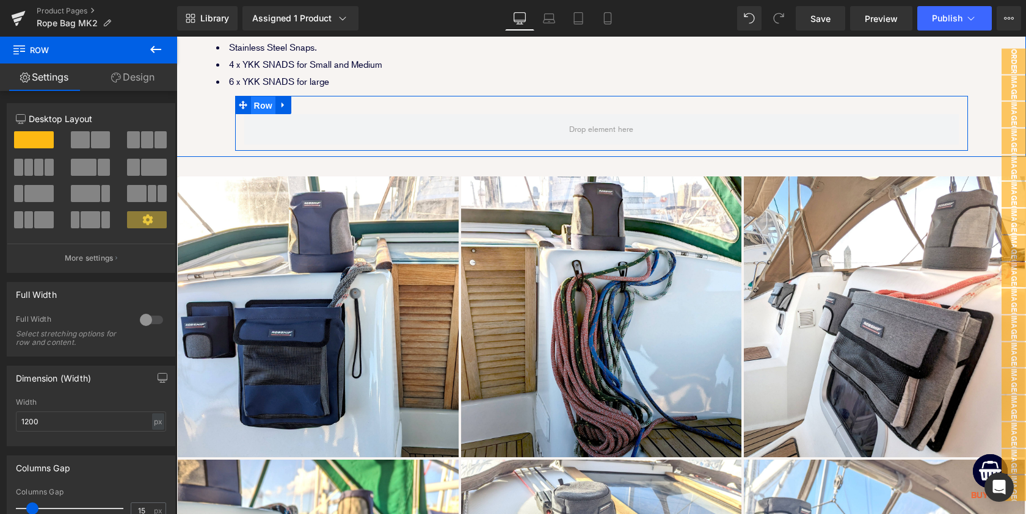
click at [263, 103] on span "Row" at bounding box center [263, 106] width 24 height 18
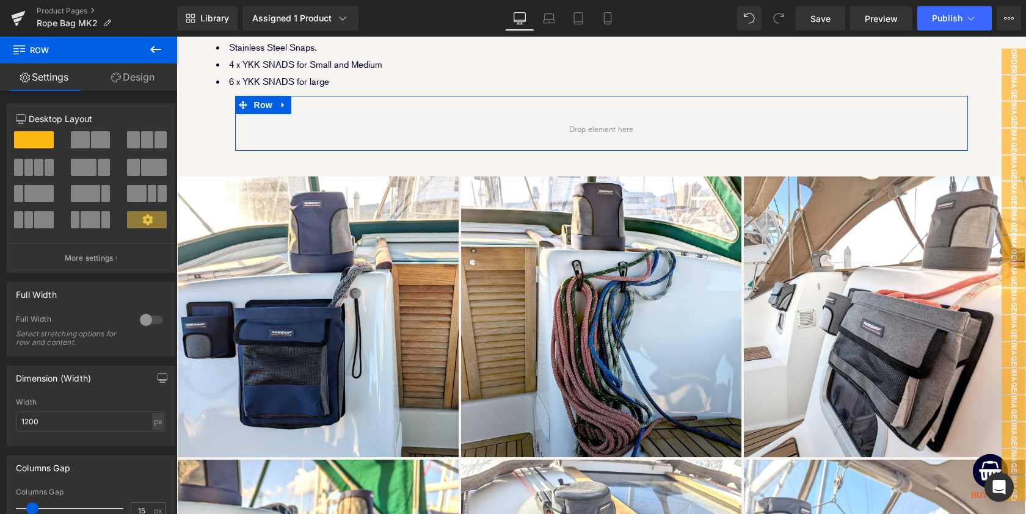
click at [155, 318] on div at bounding box center [151, 320] width 29 height 20
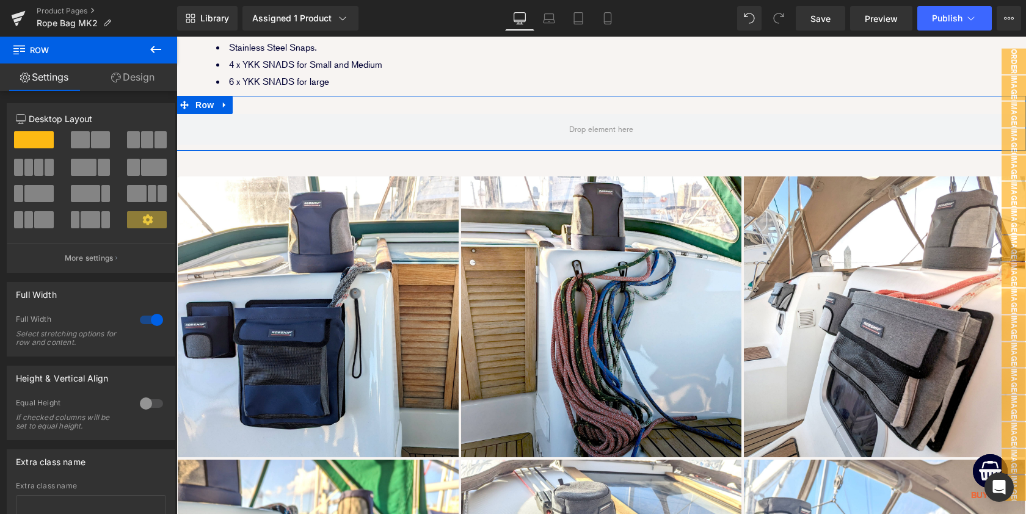
click at [143, 324] on div at bounding box center [151, 320] width 29 height 20
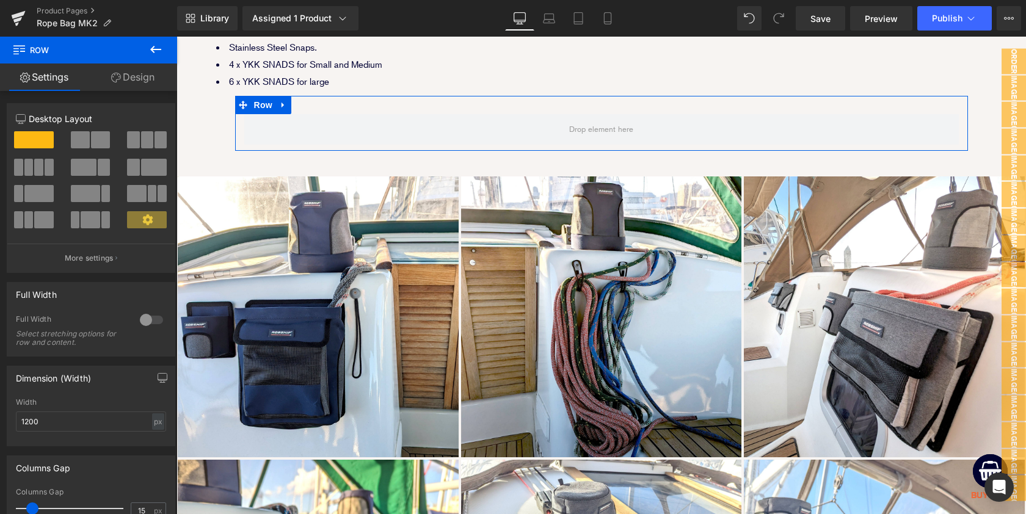
click at [144, 319] on div at bounding box center [151, 320] width 29 height 20
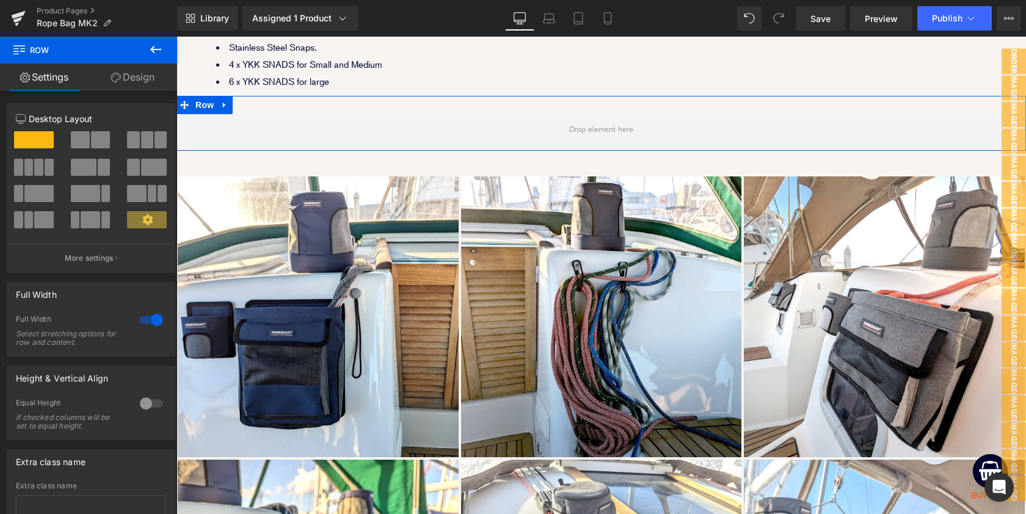
click at [143, 80] on link "Design" at bounding box center [133, 77] width 89 height 27
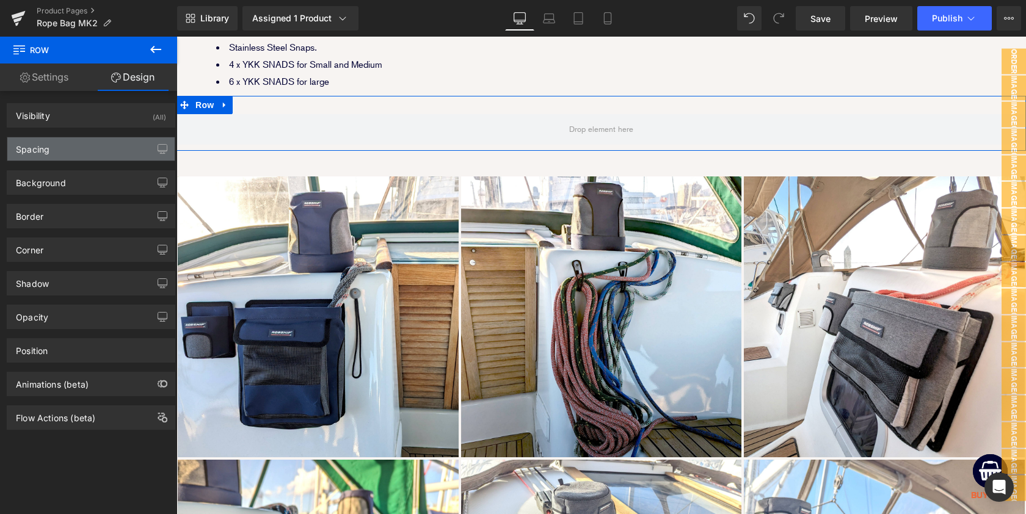
click at [47, 151] on div "Spacing" at bounding box center [33, 145] width 34 height 17
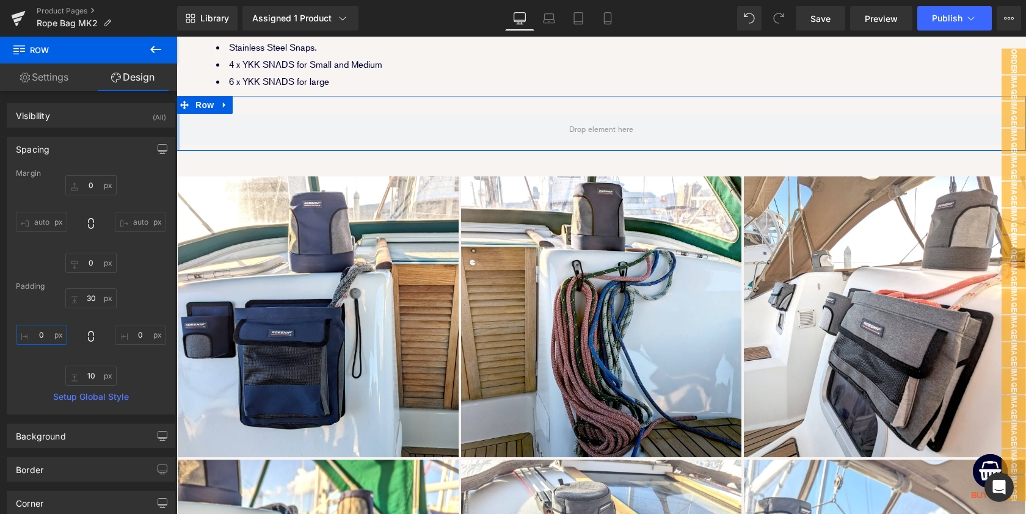
click at [42, 333] on input "0" at bounding box center [41, 335] width 51 height 20
click at [38, 332] on input "0" at bounding box center [41, 335] width 51 height 20
type input "20"
click at [128, 335] on input "0" at bounding box center [140, 335] width 51 height 20
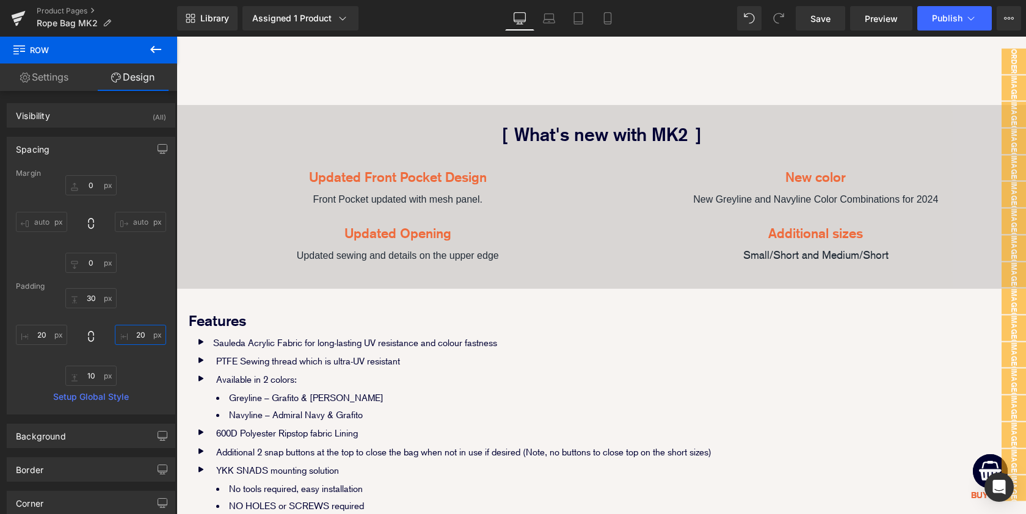
scroll to position [1798, 0]
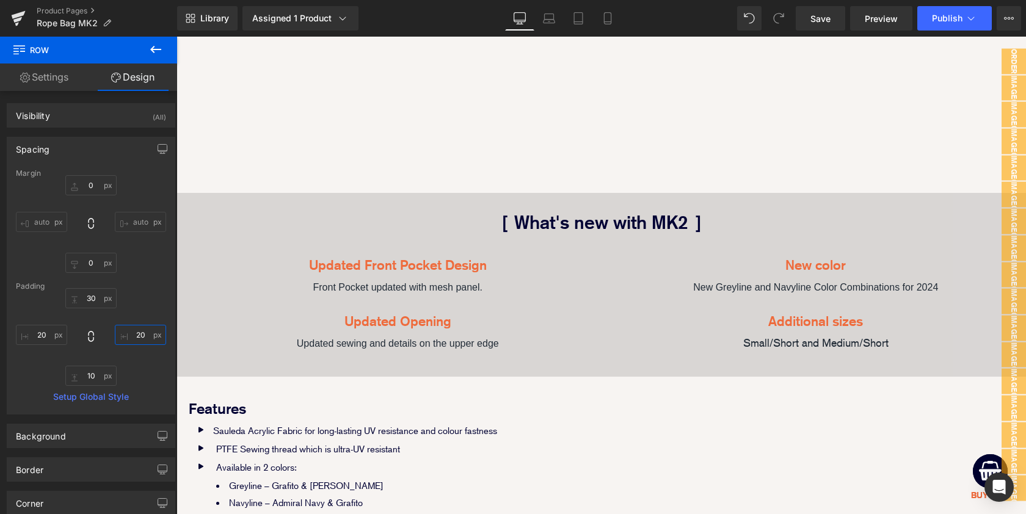
type input "20"
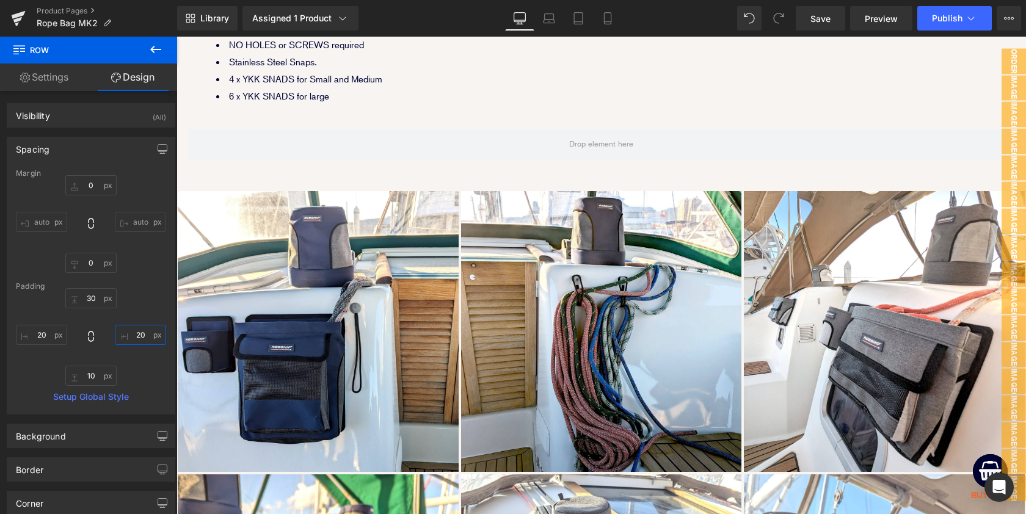
scroll to position [2328, 0]
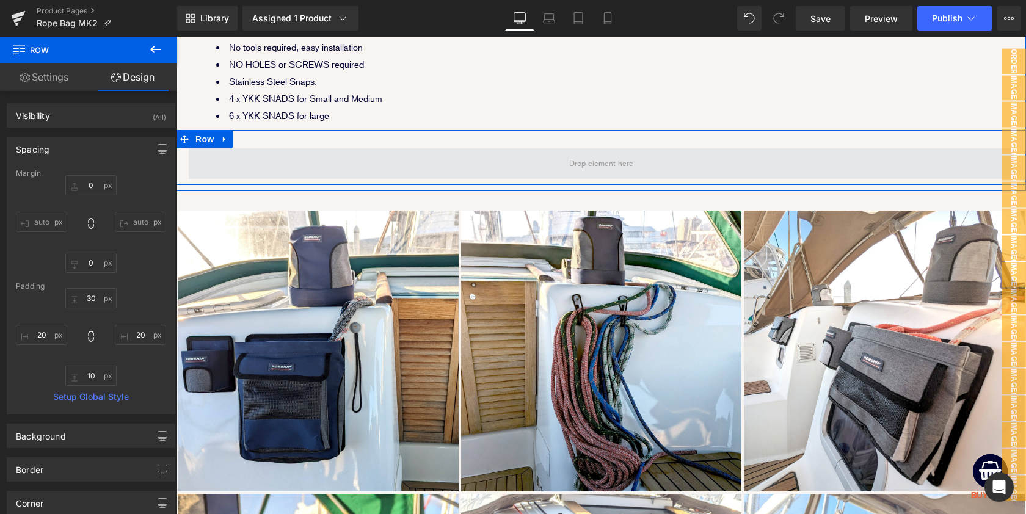
click at [497, 152] on span at bounding box center [601, 163] width 825 height 31
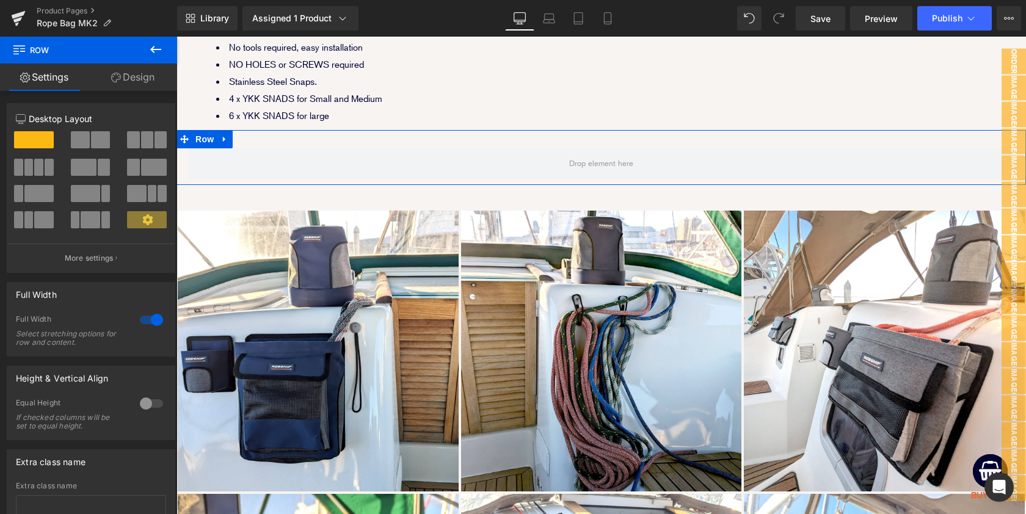
click at [98, 137] on span at bounding box center [100, 139] width 19 height 17
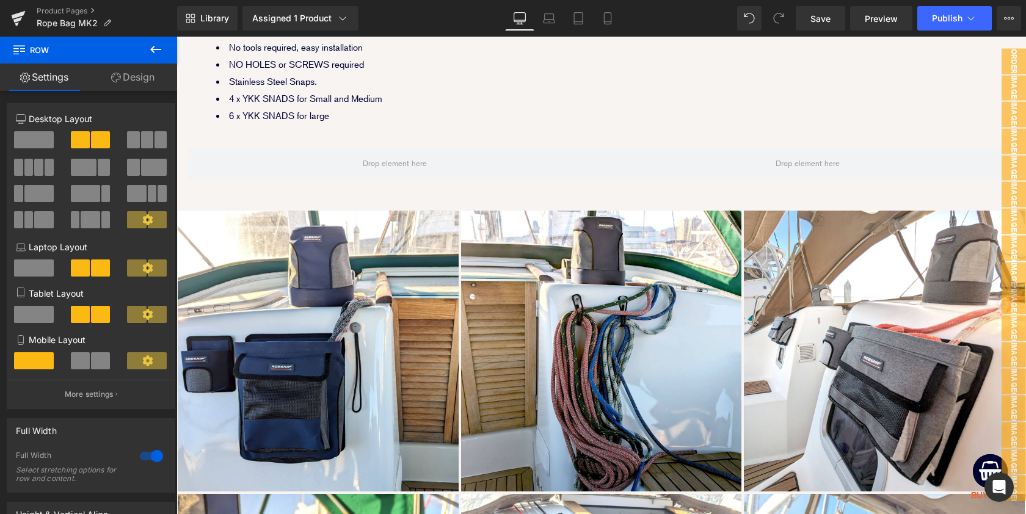
click at [153, 48] on icon at bounding box center [155, 49] width 11 height 7
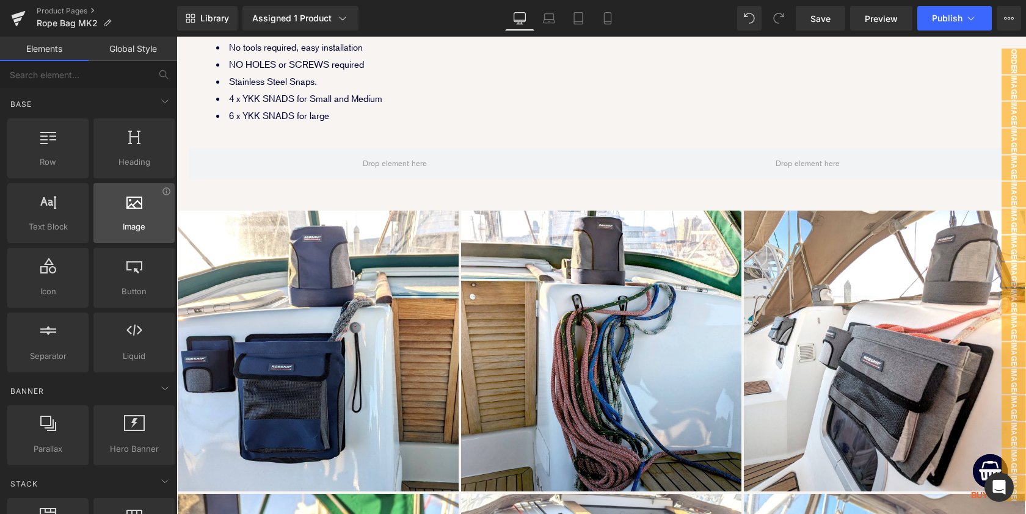
click at [153, 48] on link "Global Style" at bounding box center [133, 49] width 89 height 24
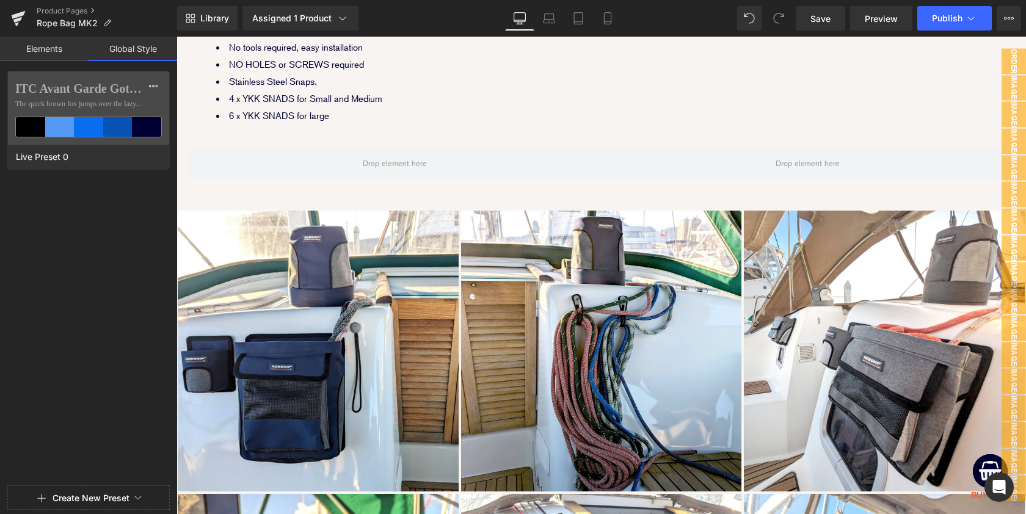
click at [52, 40] on link "Elements" at bounding box center [44, 49] width 89 height 24
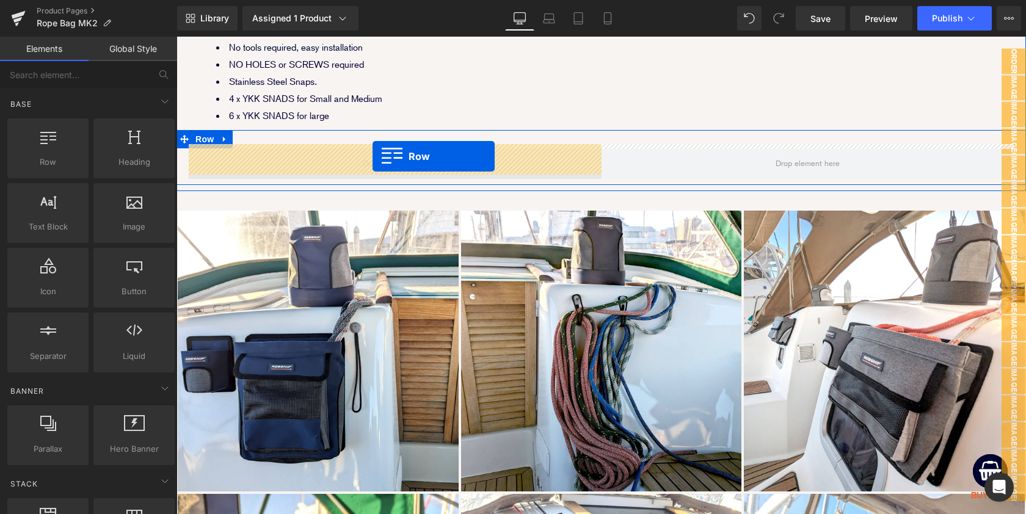
drag, startPoint x: 221, startPoint y: 183, endPoint x: 373, endPoint y: 156, distance: 153.8
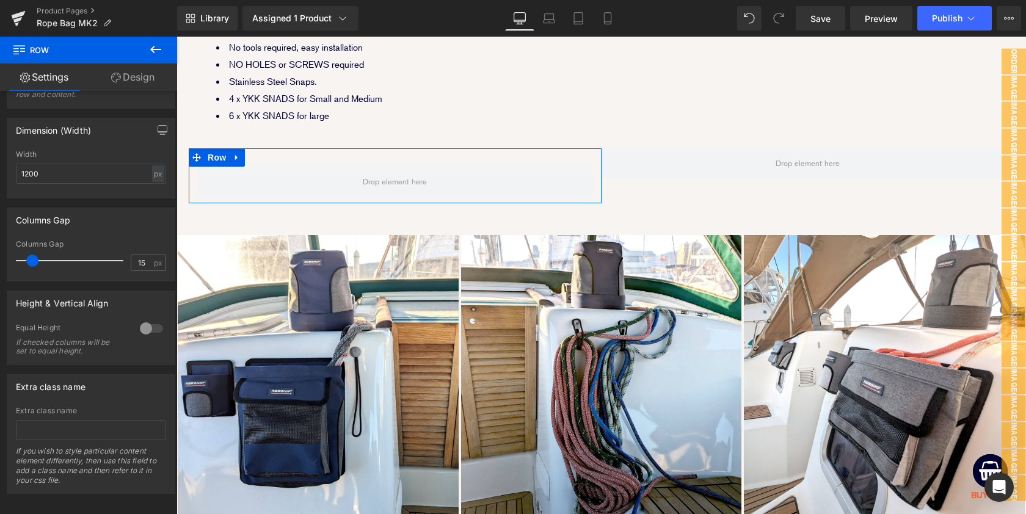
scroll to position [263, 0]
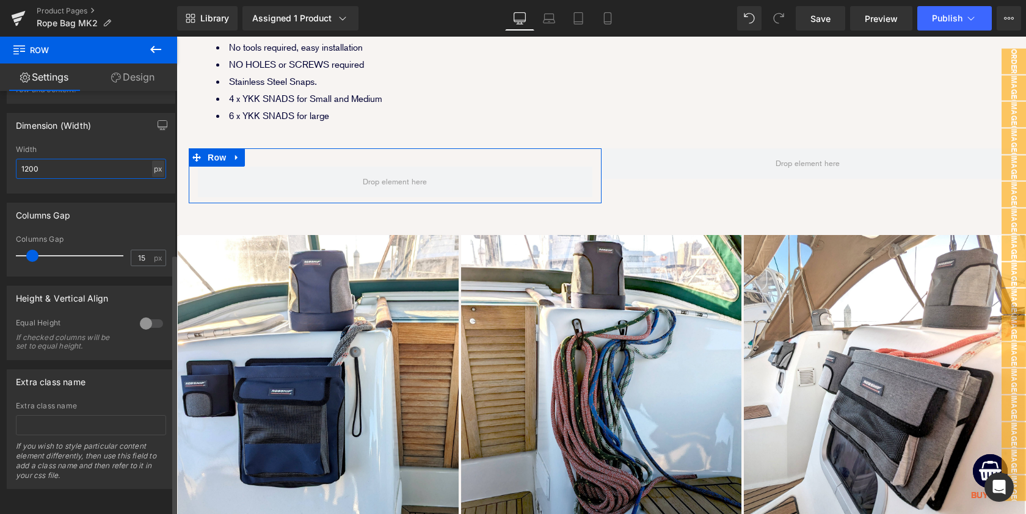
click at [65, 159] on input "1200" at bounding box center [91, 169] width 150 height 20
click at [154, 162] on div "px" at bounding box center [158, 169] width 12 height 16
click at [104, 161] on input "1200" at bounding box center [91, 169] width 150 height 20
click at [46, 162] on input "1200" at bounding box center [91, 169] width 150 height 20
click at [58, 159] on input "1200" at bounding box center [91, 169] width 150 height 20
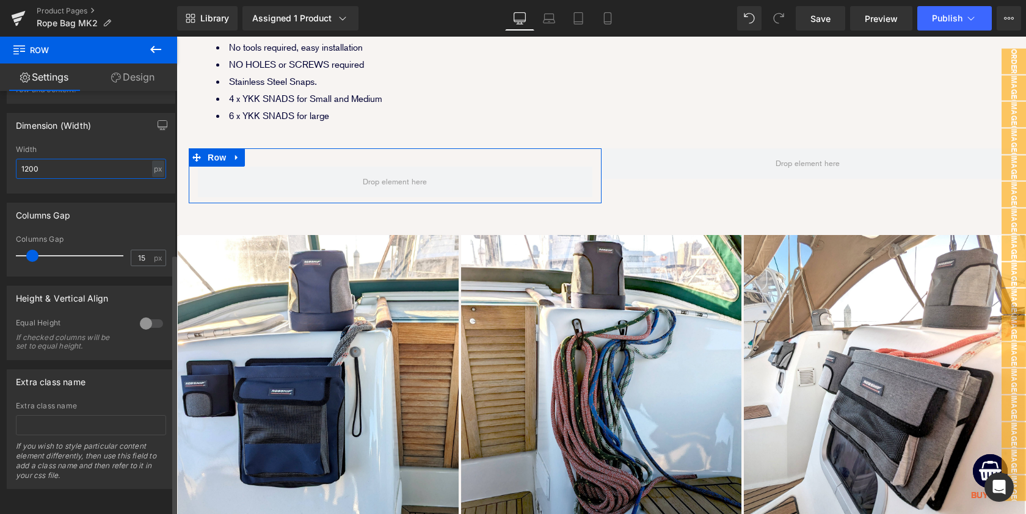
click at [74, 161] on input "1200" at bounding box center [91, 169] width 150 height 20
click at [38, 164] on input "1200" at bounding box center [91, 169] width 150 height 20
click at [155, 161] on div "px" at bounding box center [158, 169] width 12 height 16
click at [159, 161] on input "1200" at bounding box center [91, 169] width 150 height 20
click at [157, 161] on div "px" at bounding box center [158, 169] width 12 height 16
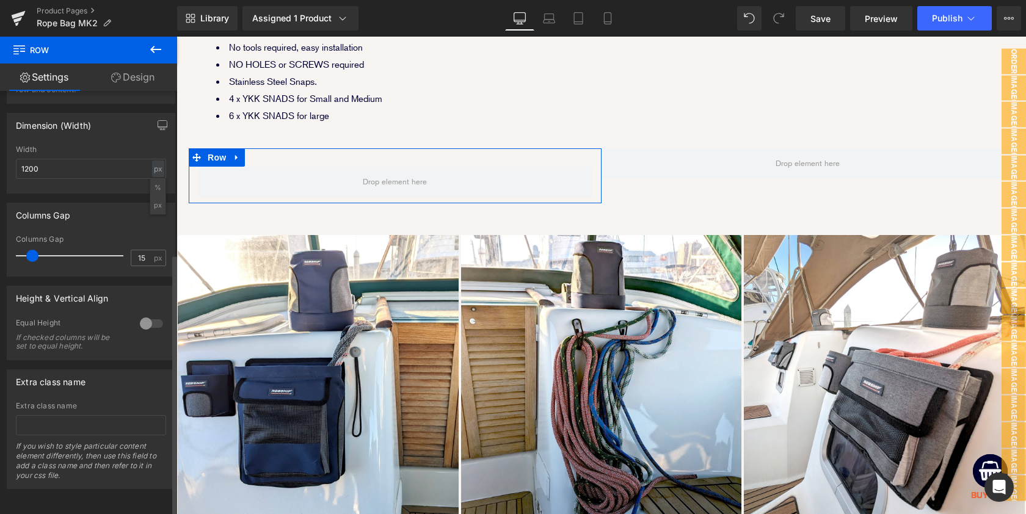
click at [154, 180] on li "%" at bounding box center [157, 188] width 15 height 18
drag, startPoint x: 32, startPoint y: 246, endPoint x: 0, endPoint y: 244, distance: 31.8
click at [0, 244] on div "Columns Gap 15px Columns Gap 15 px" at bounding box center [91, 235] width 183 height 83
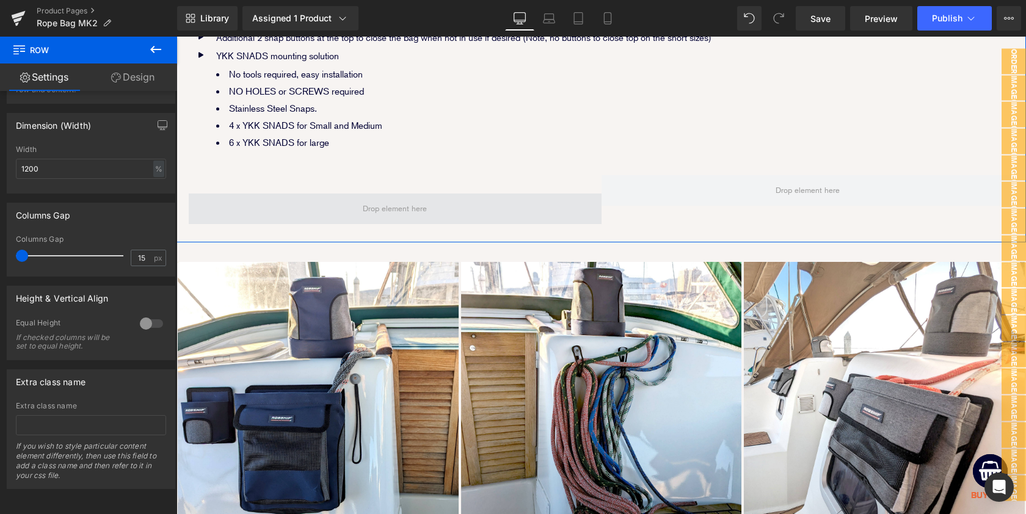
scroll to position [2303, 0]
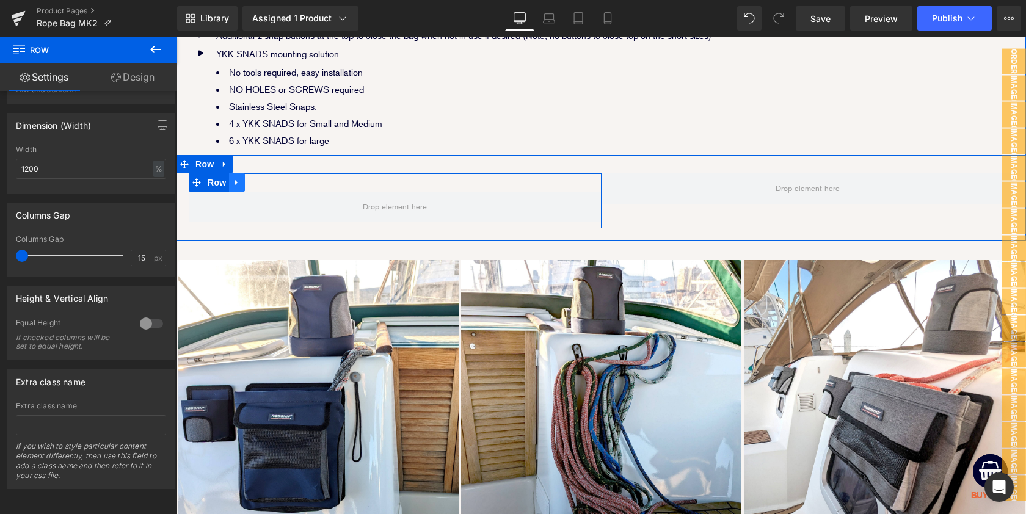
click at [241, 174] on link at bounding box center [237, 183] width 16 height 18
click at [254, 180] on icon at bounding box center [253, 182] width 9 height 9
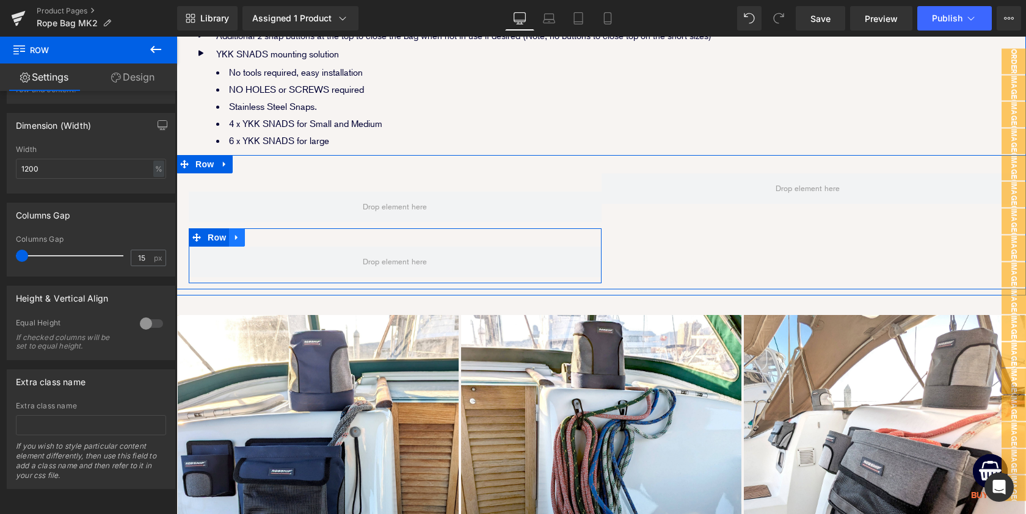
click at [238, 235] on icon at bounding box center [237, 237] width 9 height 9
click at [268, 235] on icon at bounding box center [269, 237] width 9 height 9
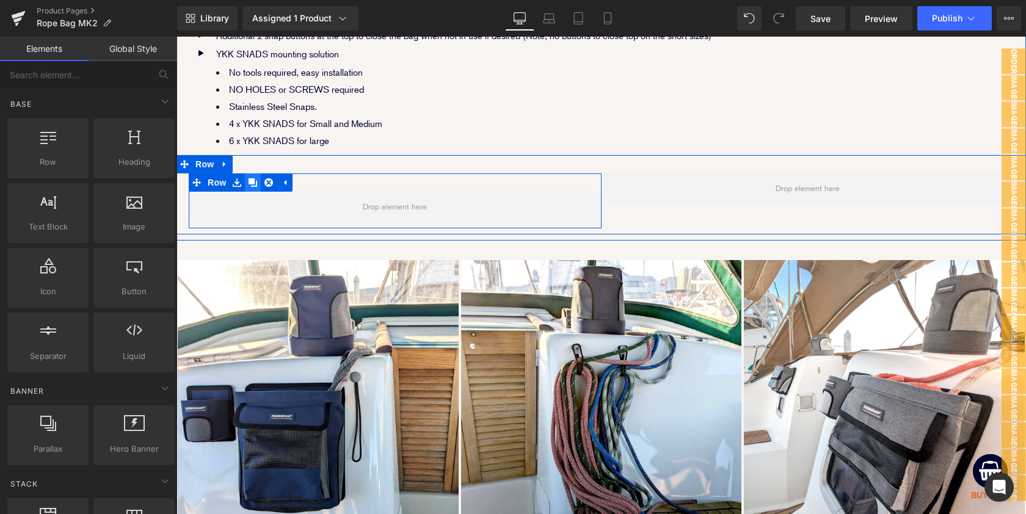
click at [250, 178] on icon at bounding box center [253, 182] width 9 height 9
click at [218, 178] on span "Row" at bounding box center [217, 183] width 24 height 18
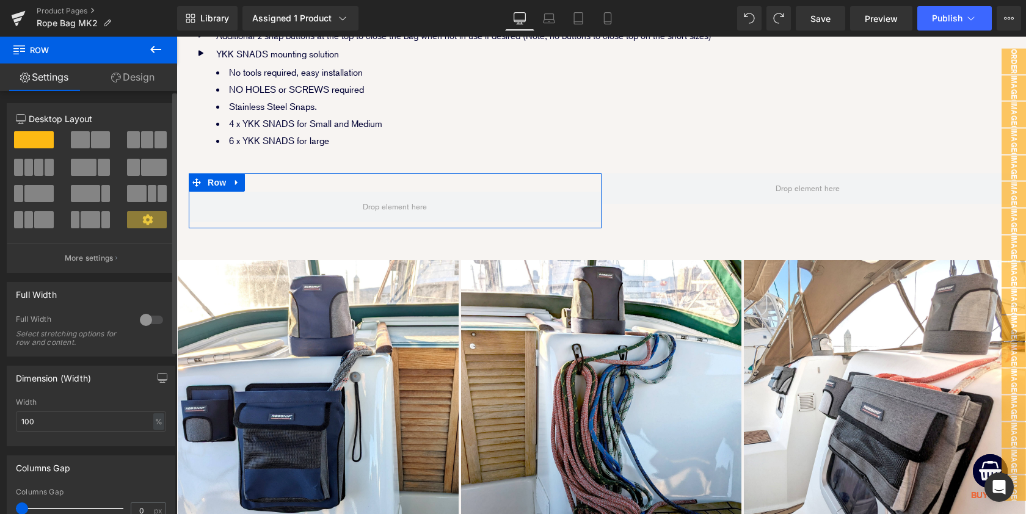
click at [80, 136] on span at bounding box center [80, 139] width 19 height 17
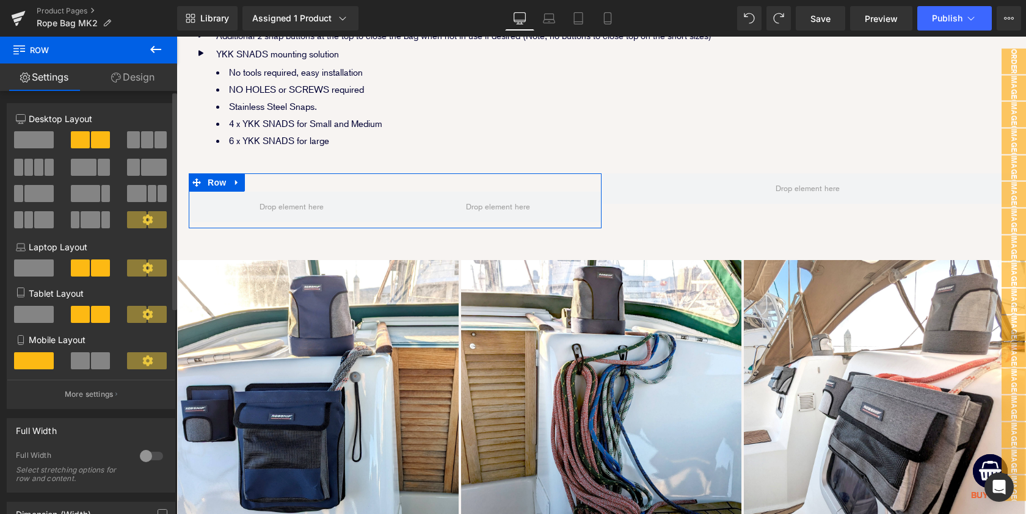
click at [102, 364] on span at bounding box center [100, 361] width 19 height 17
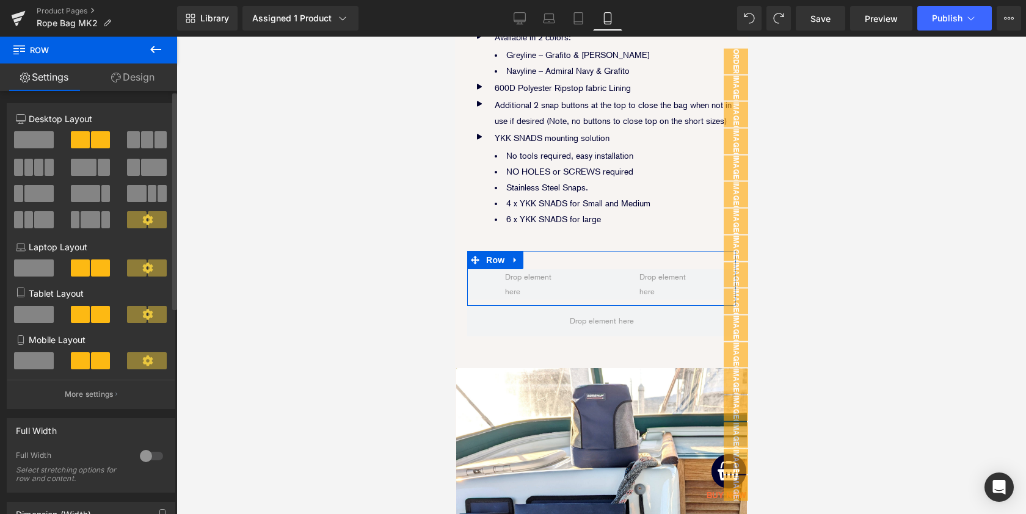
scroll to position [4305, 0]
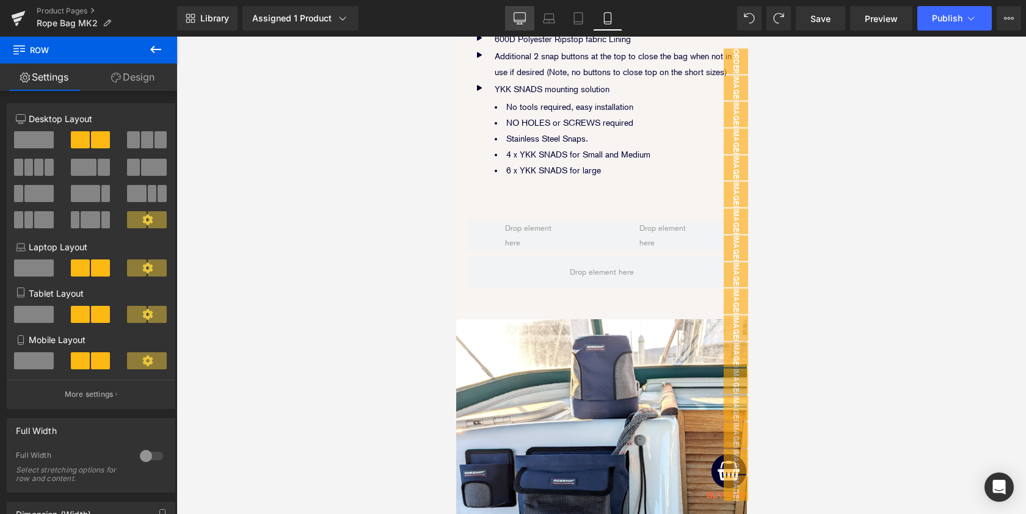
click at [521, 13] on icon at bounding box center [520, 18] width 12 height 12
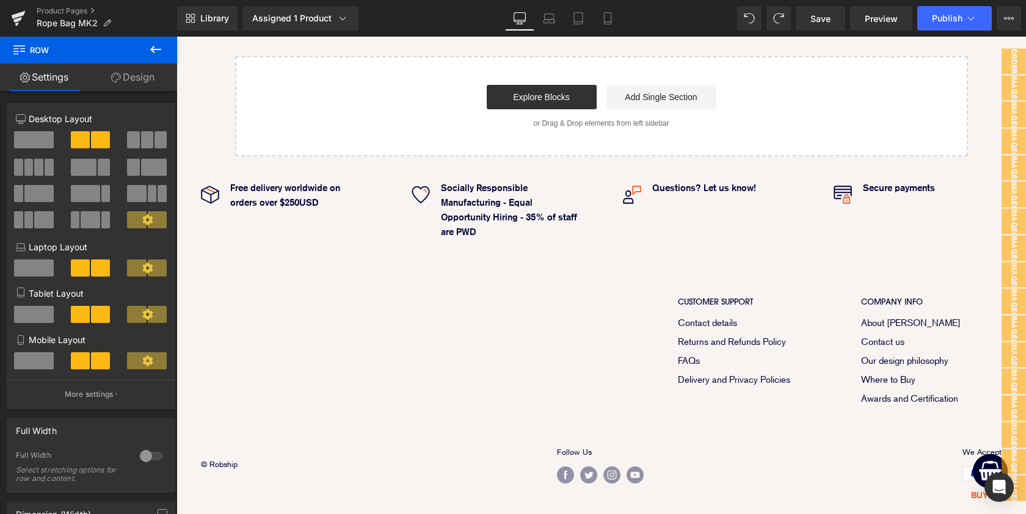
scroll to position [2303, 0]
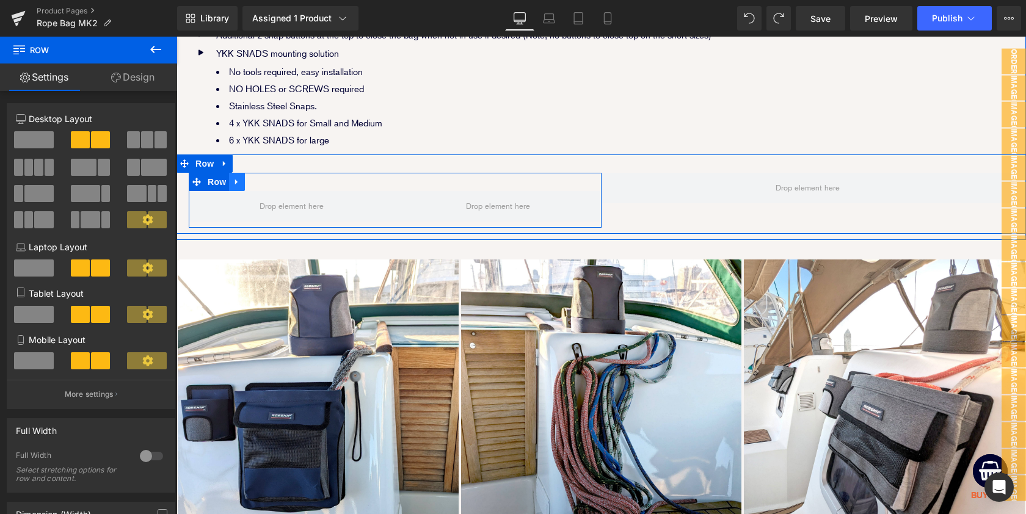
click at [238, 177] on icon at bounding box center [237, 181] width 9 height 9
click at [253, 178] on icon at bounding box center [253, 182] width 9 height 9
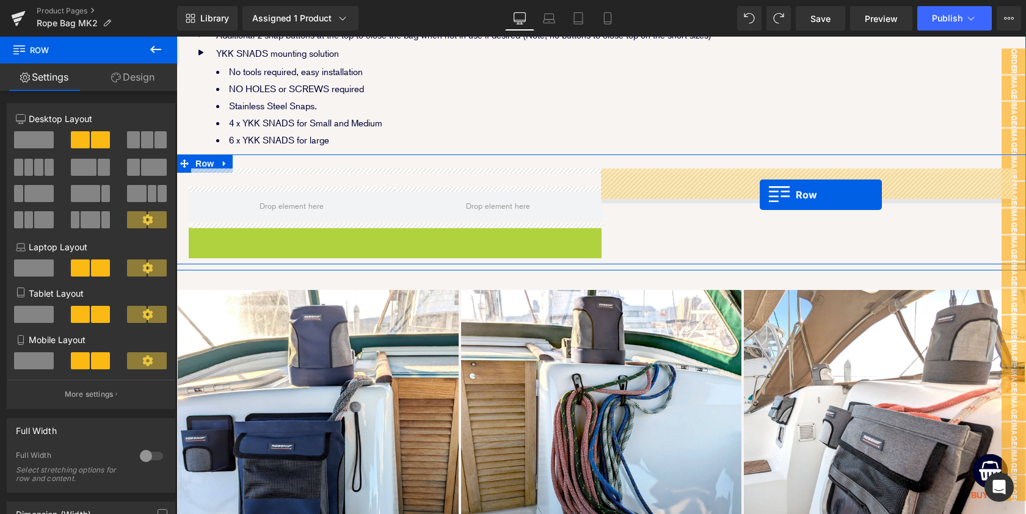
drag, startPoint x: 214, startPoint y: 232, endPoint x: 760, endPoint y: 195, distance: 547.4
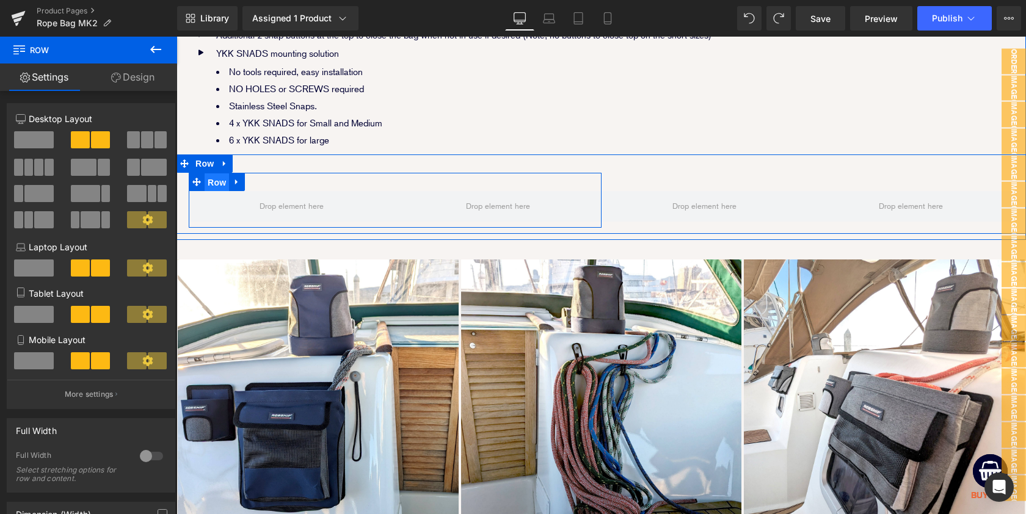
click at [218, 176] on span "Row" at bounding box center [217, 183] width 24 height 18
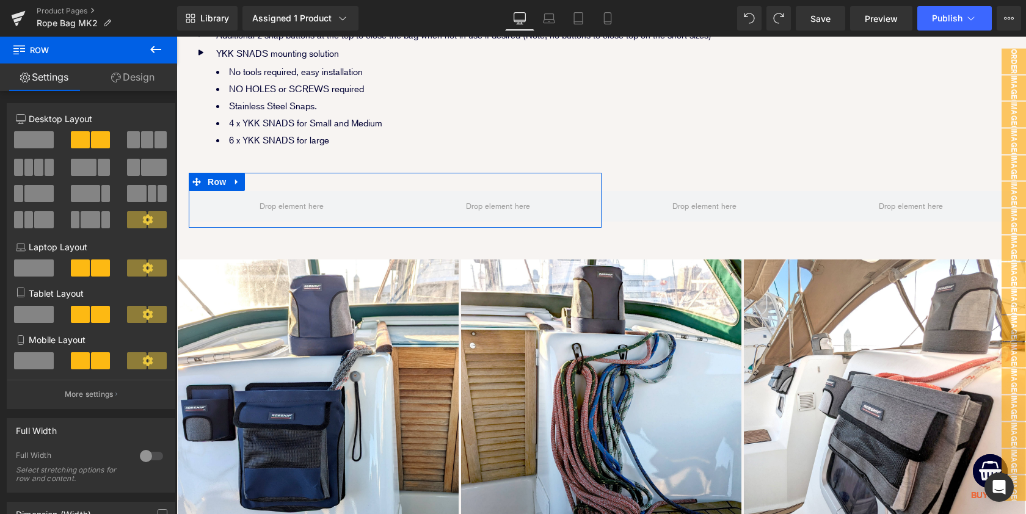
click at [141, 75] on link "Design" at bounding box center [133, 77] width 89 height 27
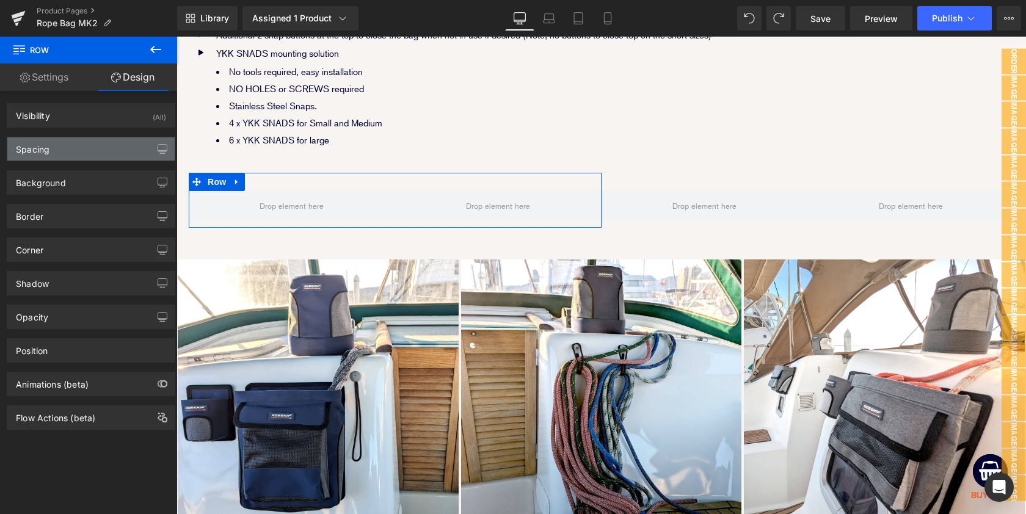
click at [42, 152] on div "Spacing" at bounding box center [33, 145] width 34 height 17
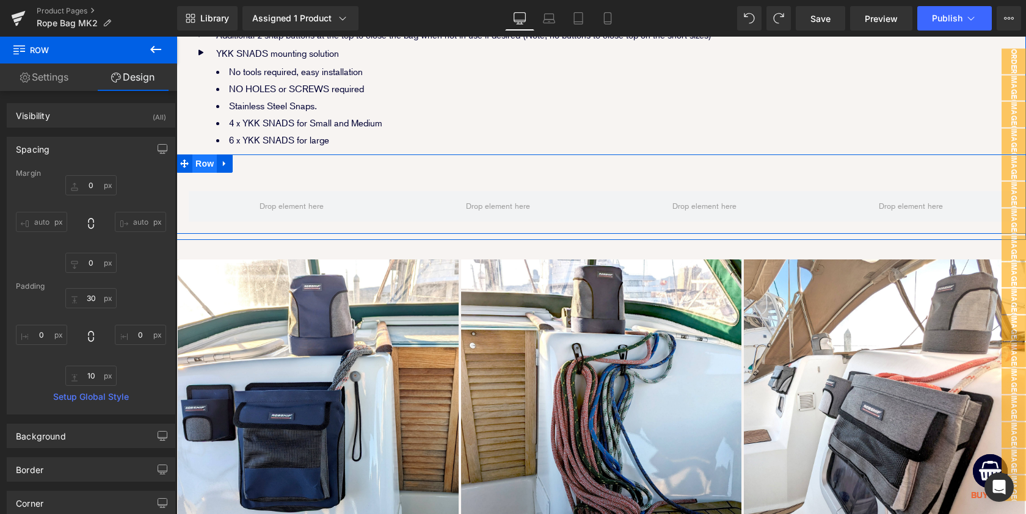
click at [203, 161] on span "Row" at bounding box center [204, 164] width 24 height 18
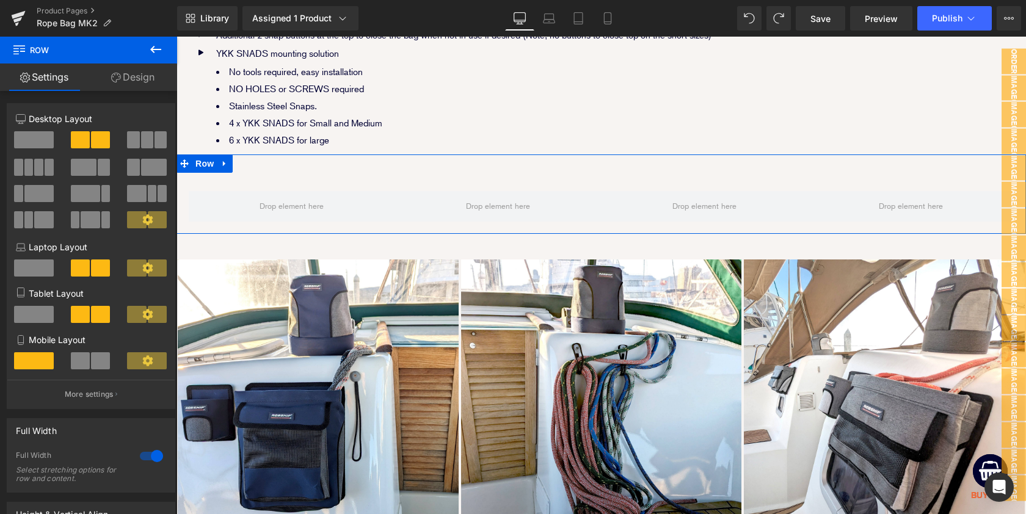
click at [152, 76] on link "Design" at bounding box center [133, 77] width 89 height 27
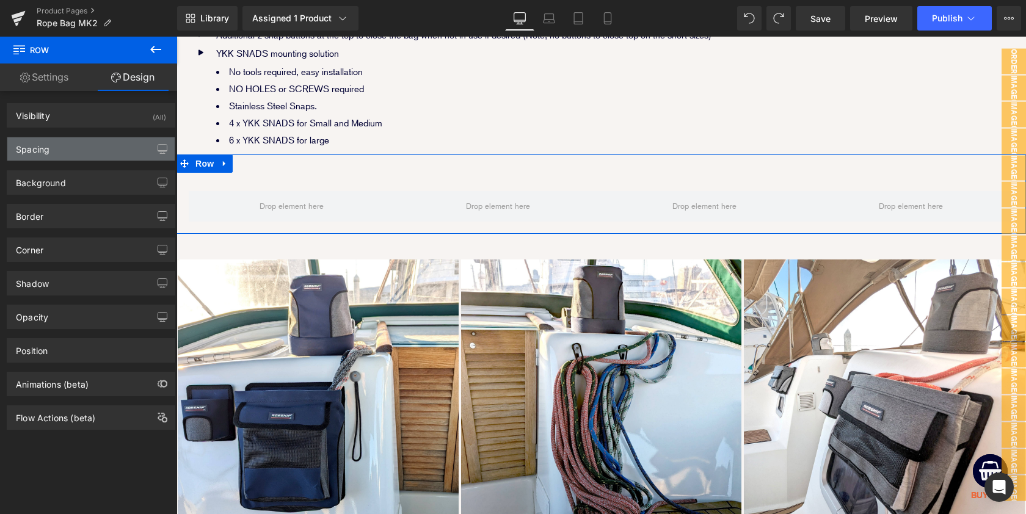
click at [52, 156] on div "Spacing" at bounding box center [90, 148] width 167 height 23
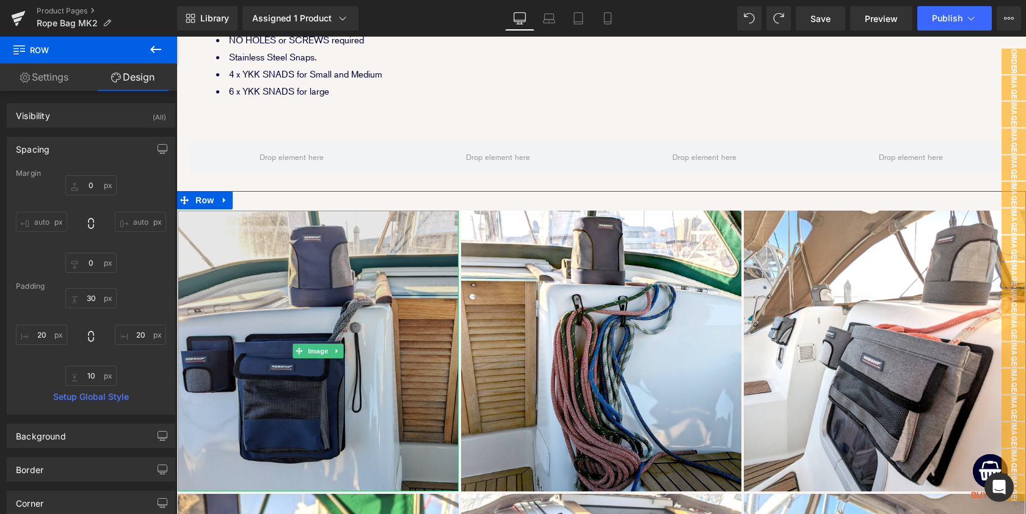
scroll to position [2280, 0]
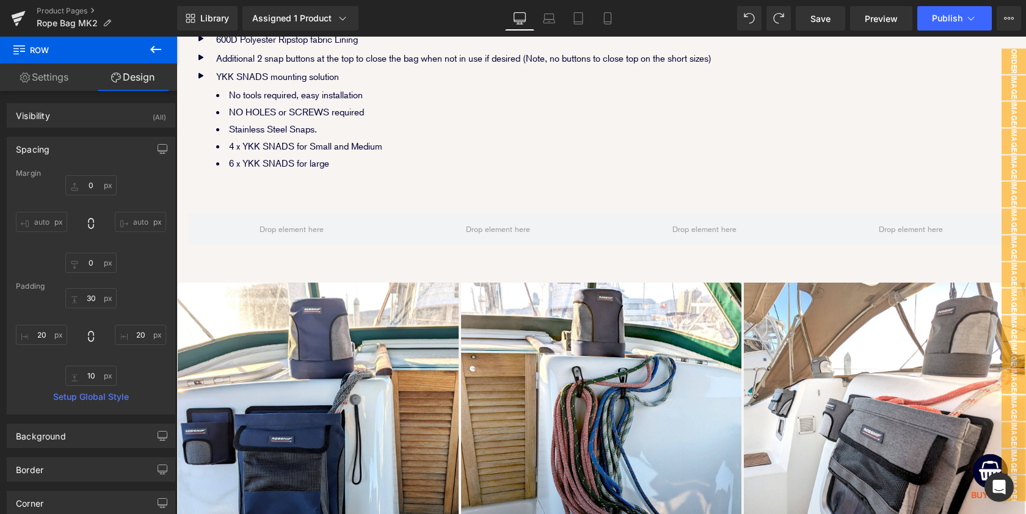
click at [156, 42] on icon at bounding box center [155, 49] width 15 height 15
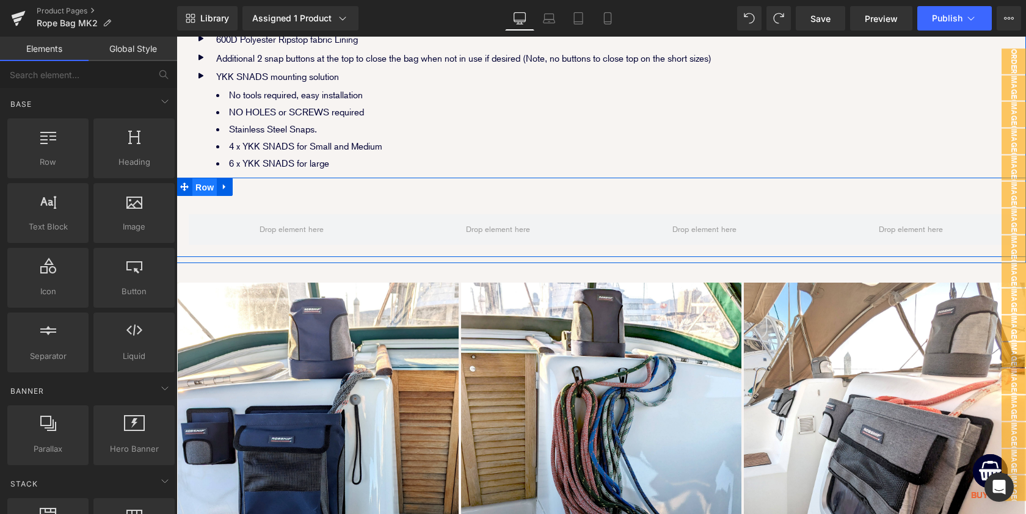
click at [201, 180] on span "Row" at bounding box center [204, 187] width 24 height 18
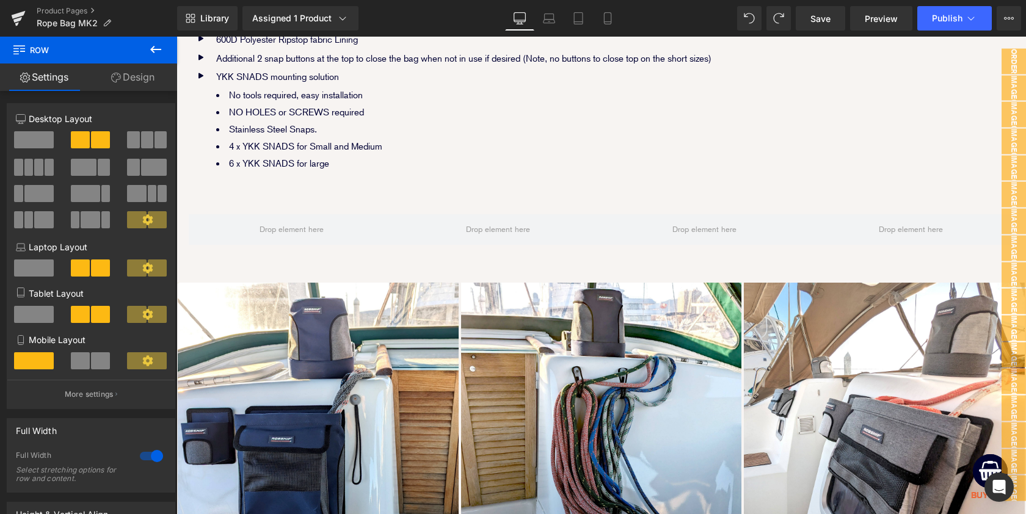
click at [156, 49] on icon at bounding box center [155, 49] width 11 height 7
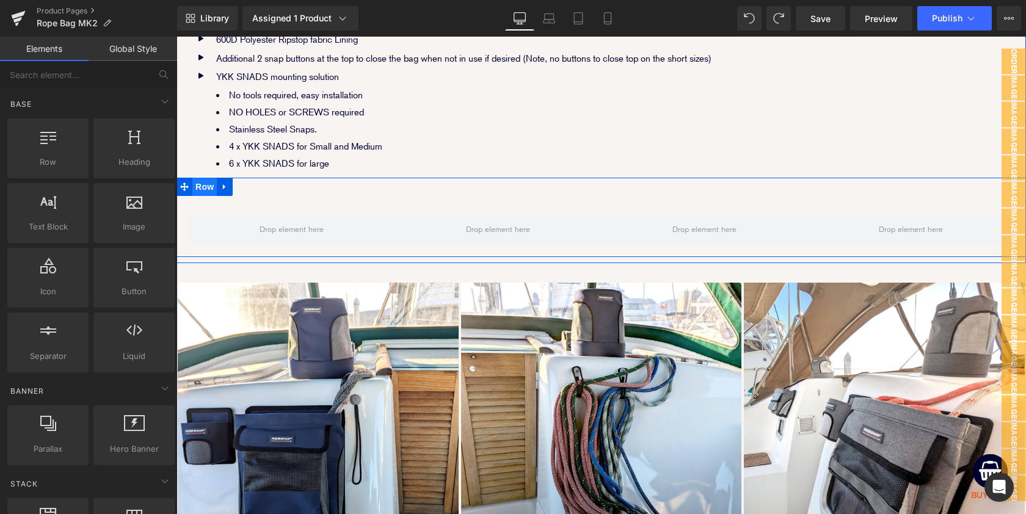
click at [196, 180] on span "Row" at bounding box center [204, 187] width 24 height 18
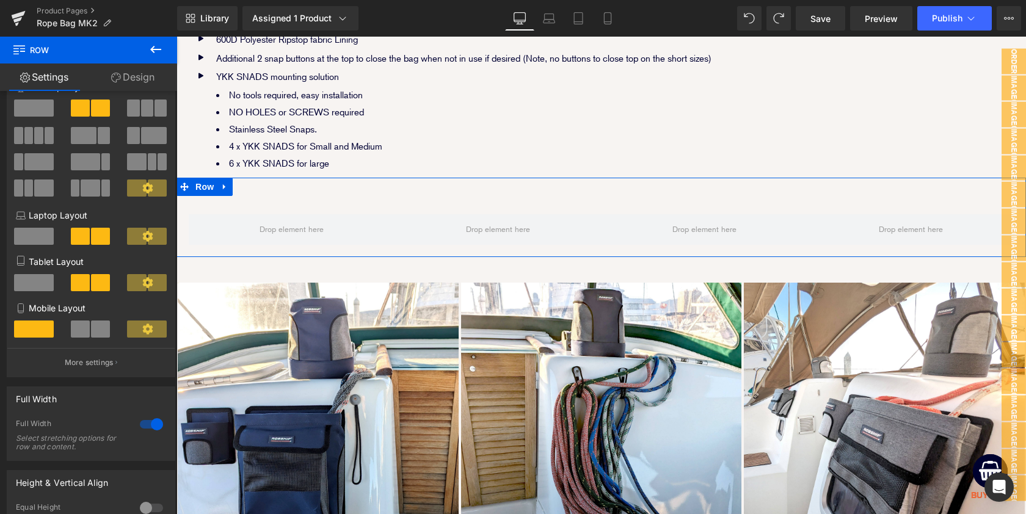
scroll to position [34, 0]
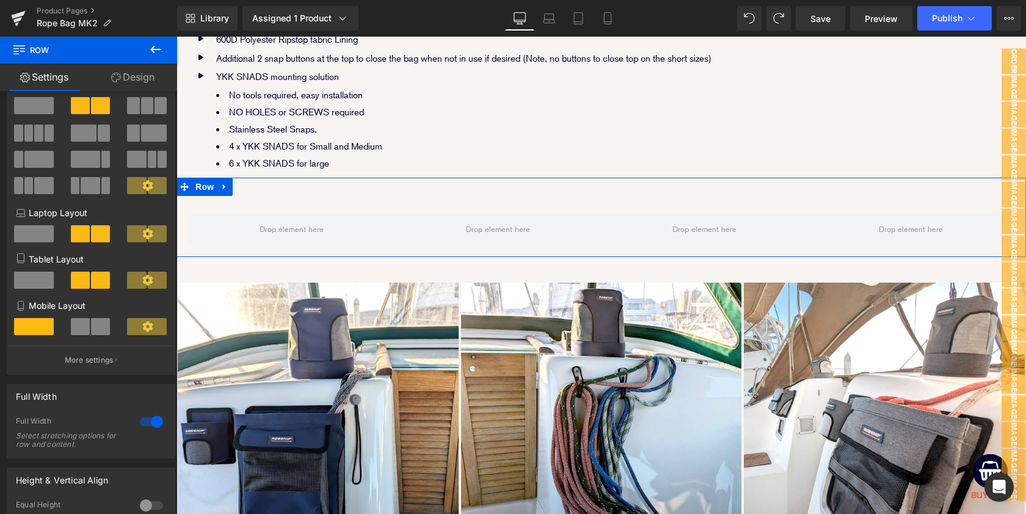
click at [139, 76] on link "Design" at bounding box center [133, 77] width 89 height 27
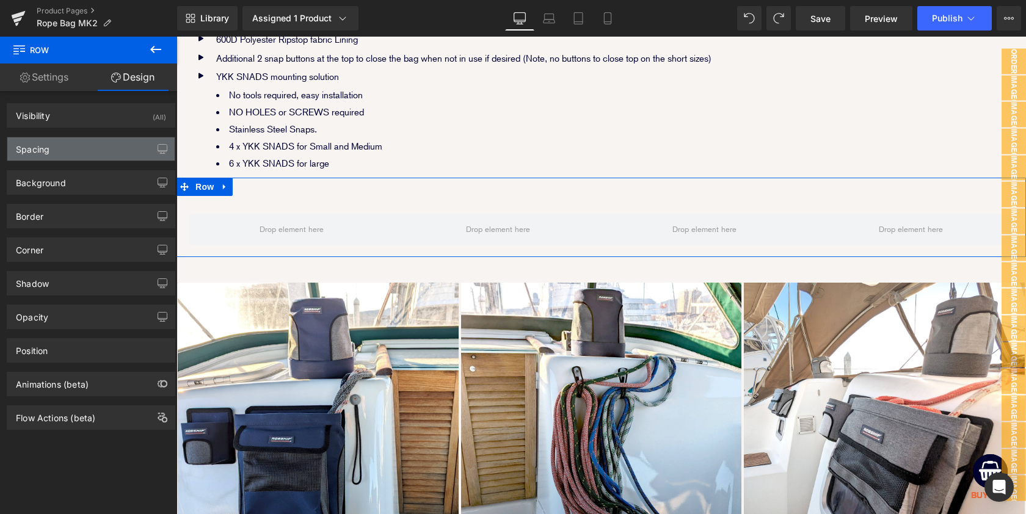
click at [105, 148] on div "Spacing" at bounding box center [90, 148] width 167 height 23
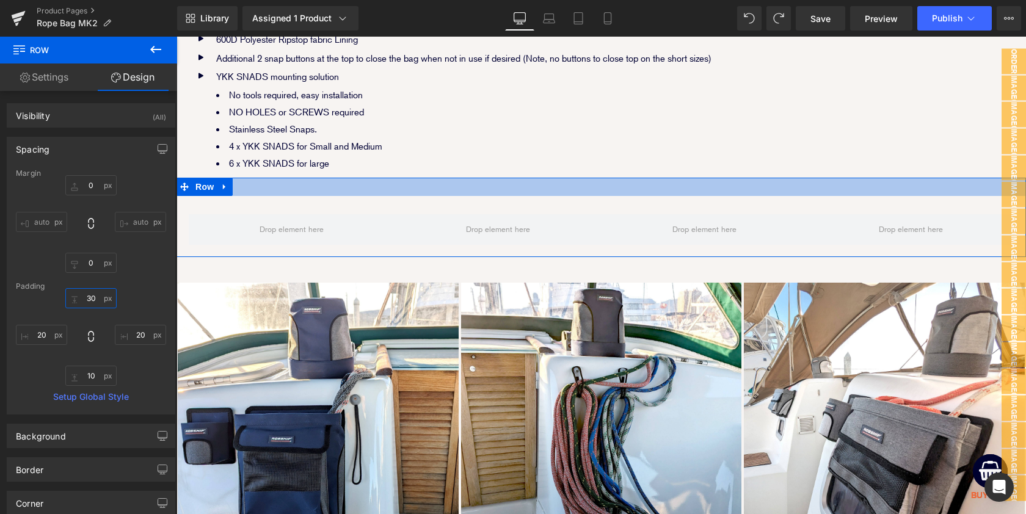
click at [87, 298] on input "30" at bounding box center [90, 298] width 51 height 20
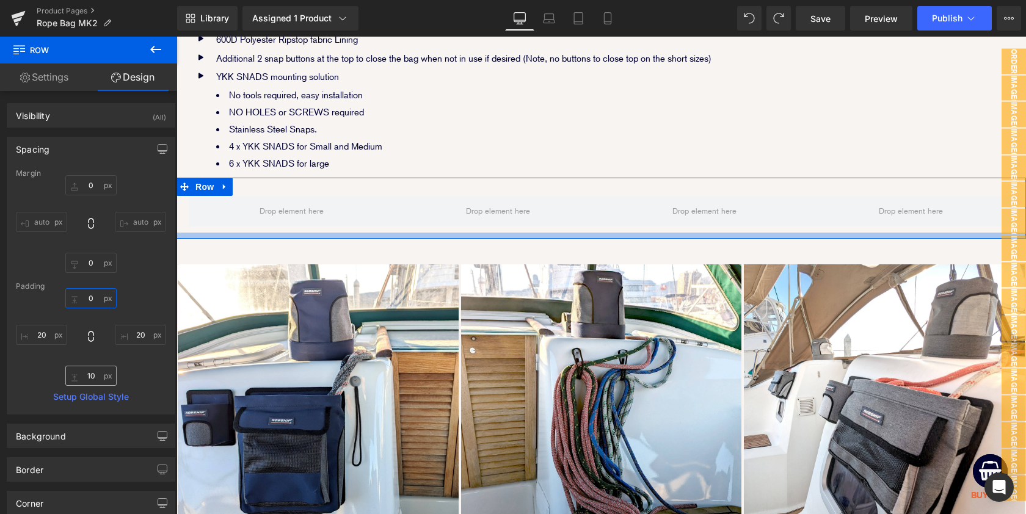
type input "0"
click at [90, 371] on input "10" at bounding box center [90, 376] width 51 height 20
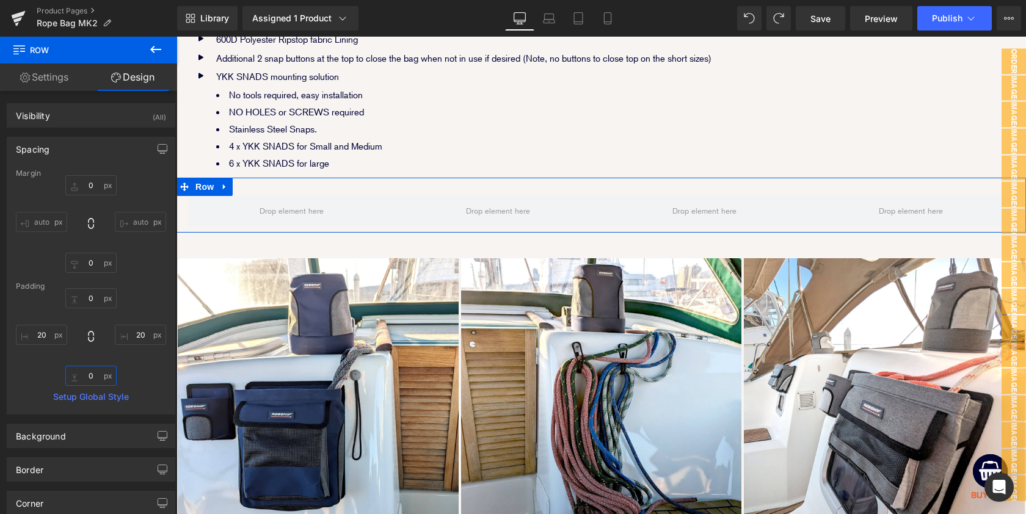
type input "0"
click at [149, 259] on div "0 auto 0 auto" at bounding box center [91, 224] width 150 height 98
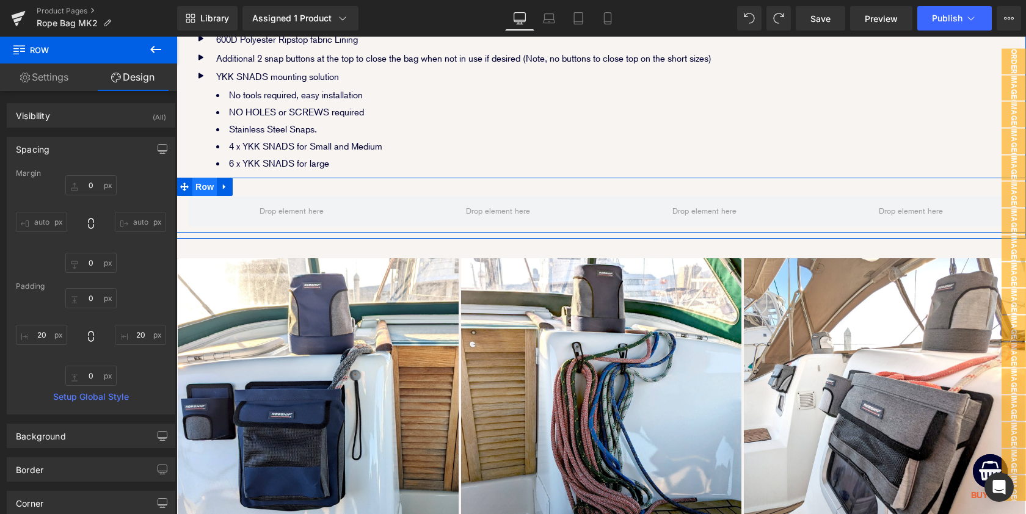
click at [203, 183] on span "Row" at bounding box center [204, 187] width 24 height 18
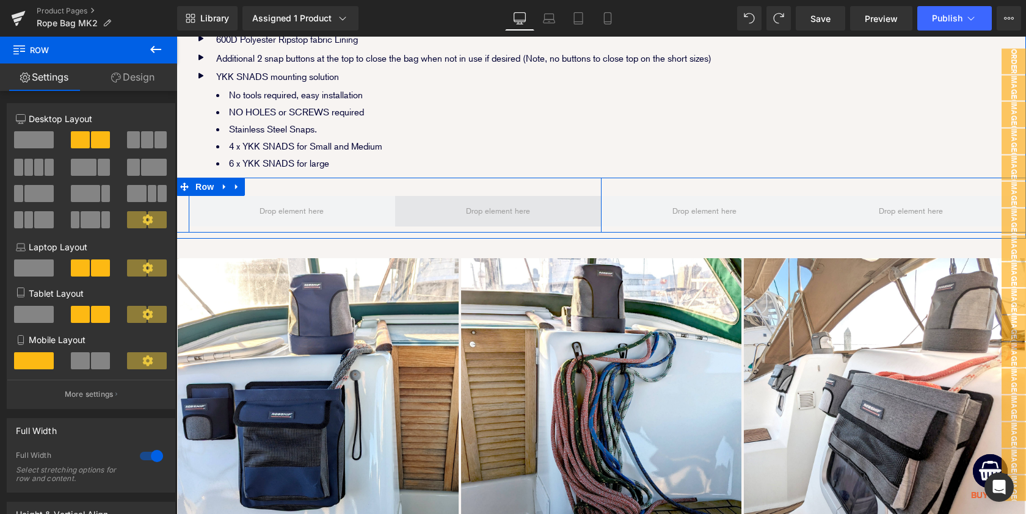
click at [406, 207] on span at bounding box center [498, 211] width 206 height 31
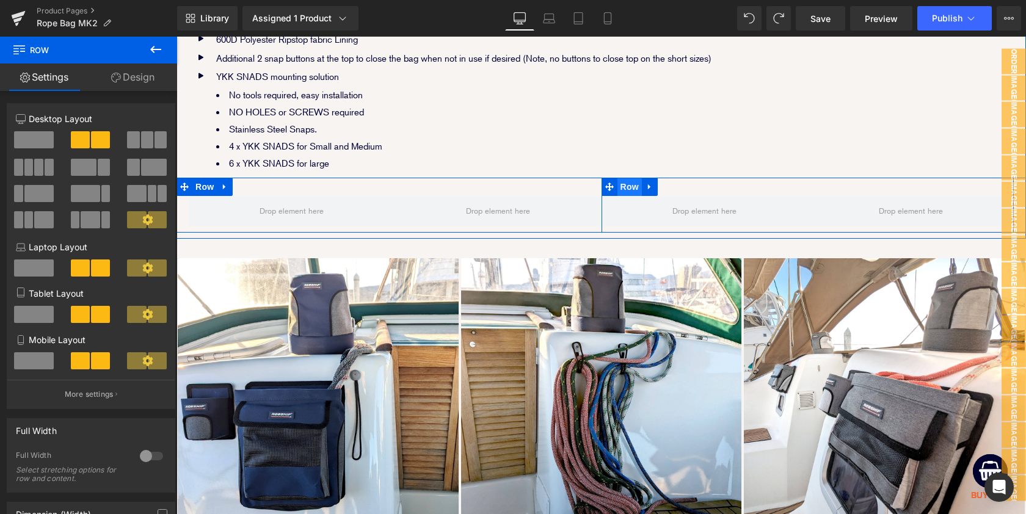
click at [626, 183] on span "Row" at bounding box center [630, 187] width 24 height 18
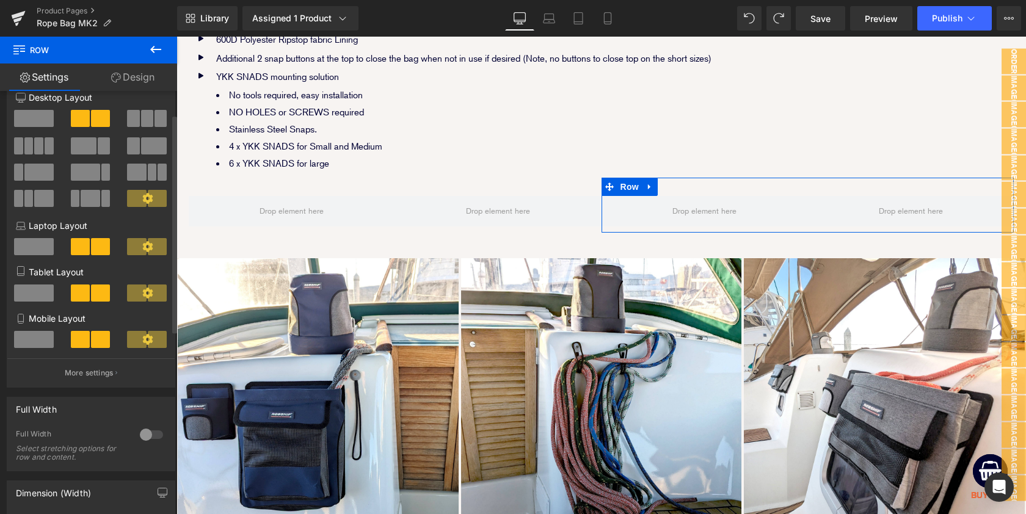
scroll to position [7, 0]
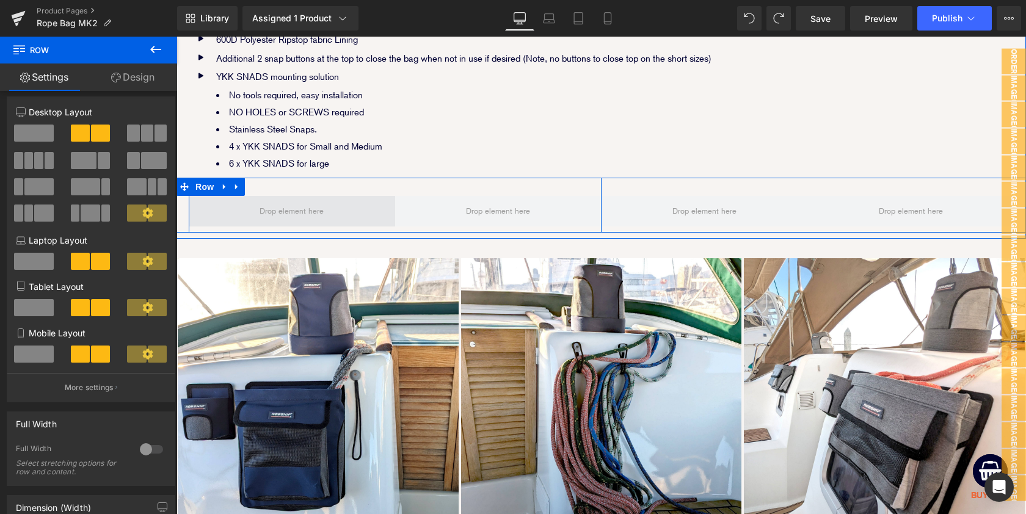
click at [202, 200] on span at bounding box center [292, 211] width 206 height 31
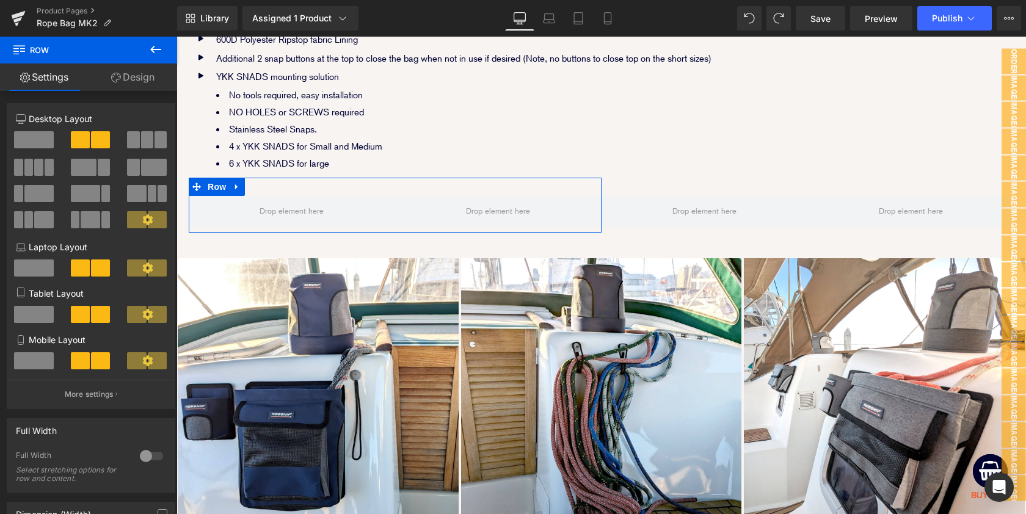
click at [139, 81] on link "Design" at bounding box center [133, 77] width 89 height 27
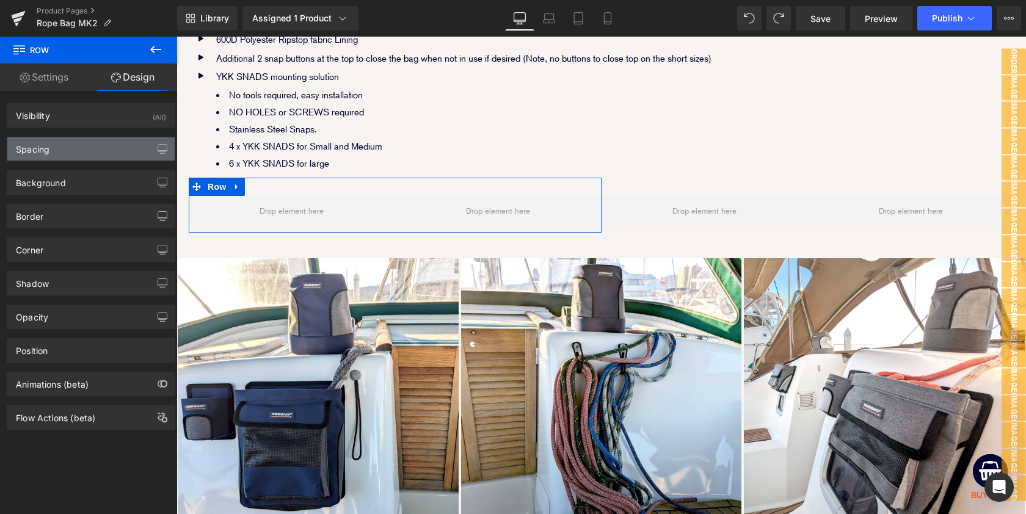
click at [83, 145] on div "Spacing" at bounding box center [90, 148] width 167 height 23
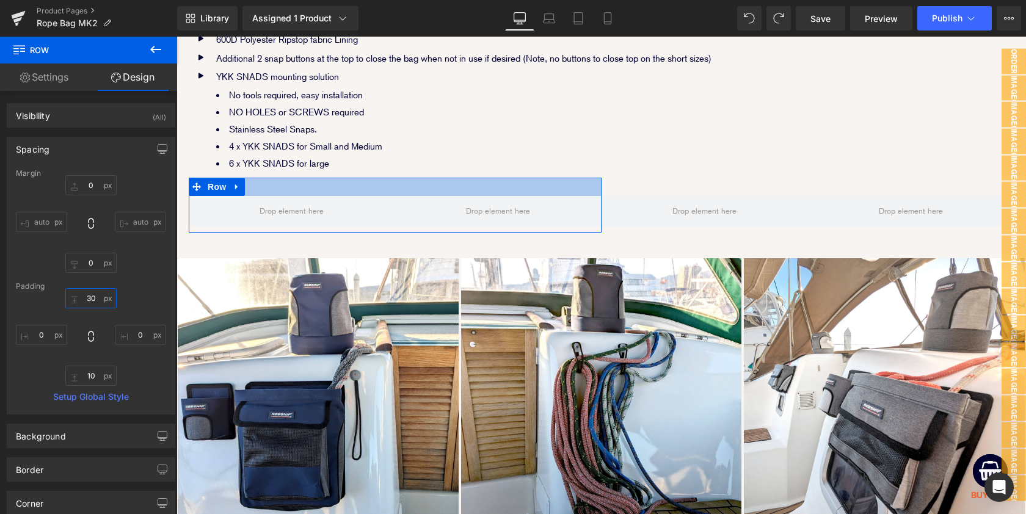
click at [88, 299] on input "30" at bounding box center [90, 298] width 51 height 20
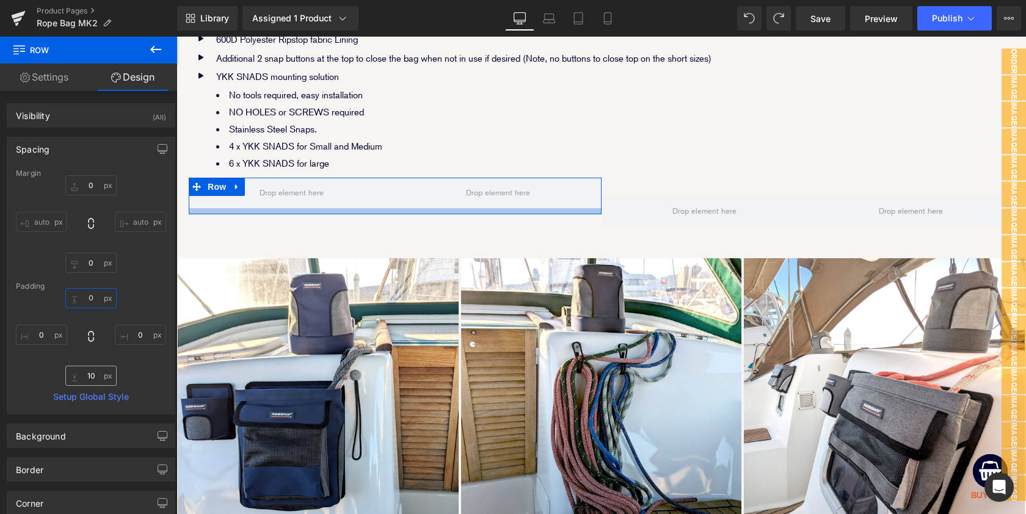
type input "０"
click at [89, 376] on input "10" at bounding box center [90, 376] width 51 height 20
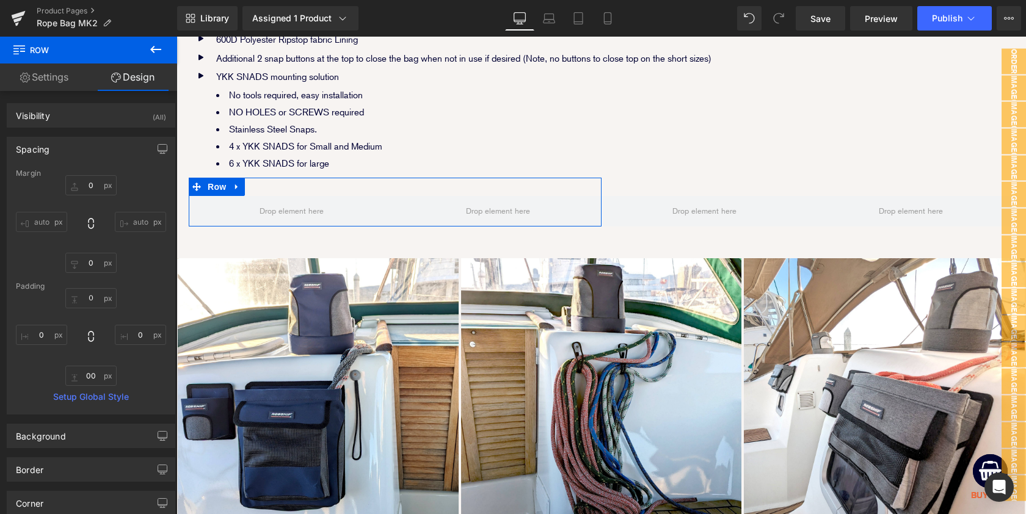
click at [141, 364] on div "０ 0 00 0" at bounding box center [91, 337] width 150 height 98
click at [86, 376] on input "00" at bounding box center [90, 376] width 51 height 20
type input "0"
click at [139, 364] on div "０ 0 0 0" at bounding box center [91, 337] width 150 height 98
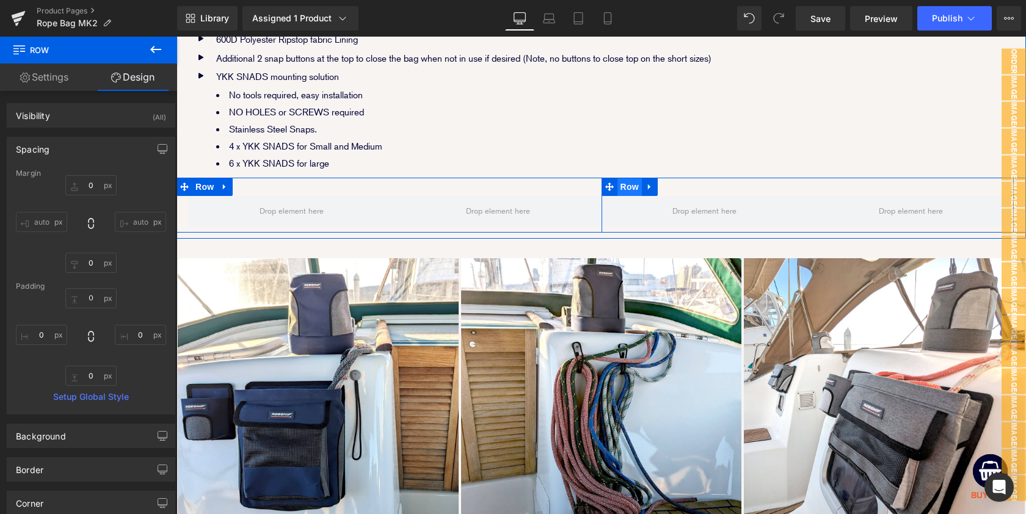
click at [629, 183] on span "Row" at bounding box center [630, 187] width 24 height 18
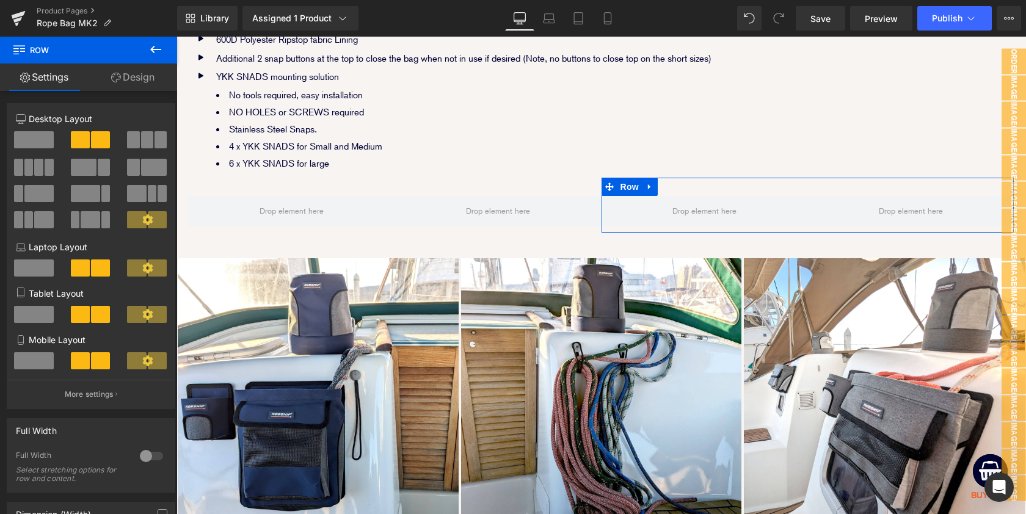
click at [125, 86] on link "Design" at bounding box center [133, 77] width 89 height 27
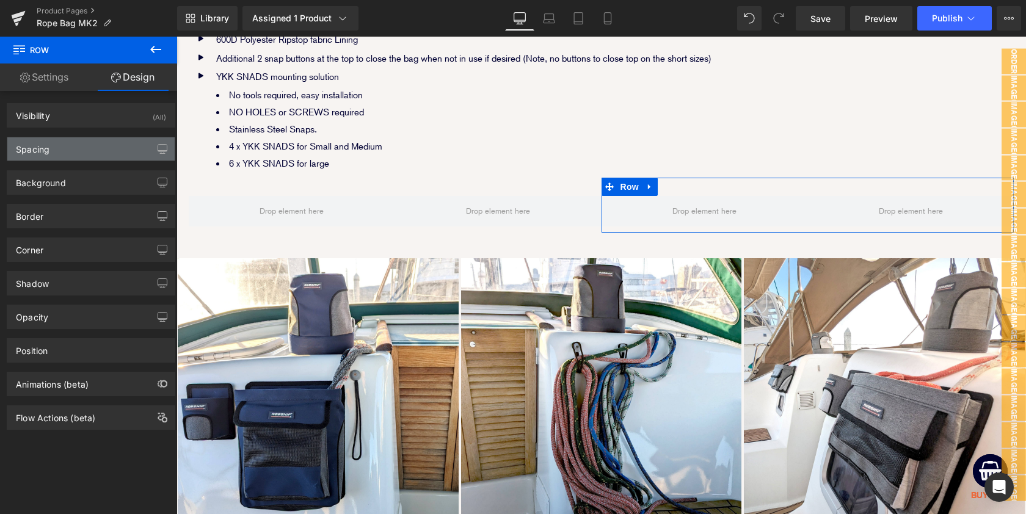
click at [89, 150] on div "Spacing" at bounding box center [90, 148] width 167 height 23
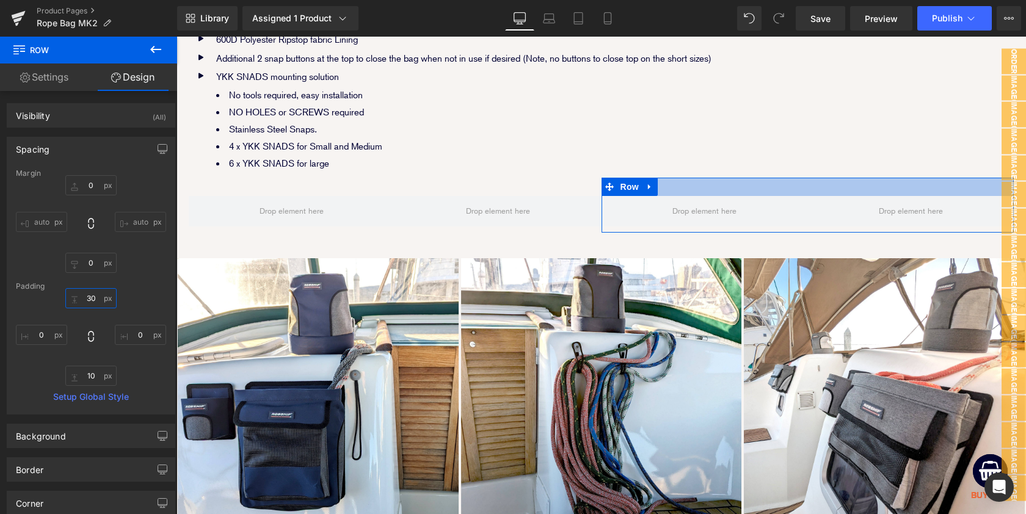
click at [89, 291] on input "text" at bounding box center [90, 298] width 51 height 20
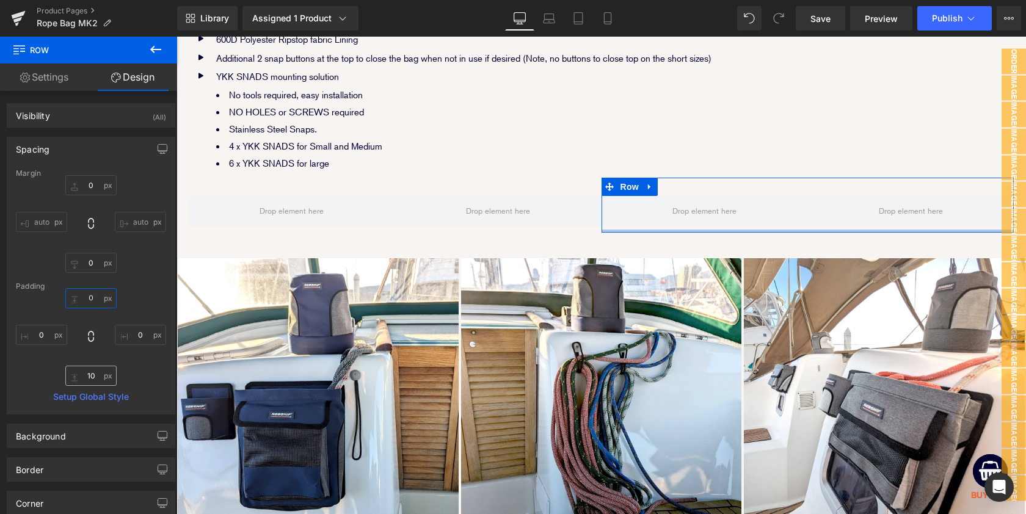
type input "０"
click at [94, 379] on input "text" at bounding box center [90, 376] width 51 height 20
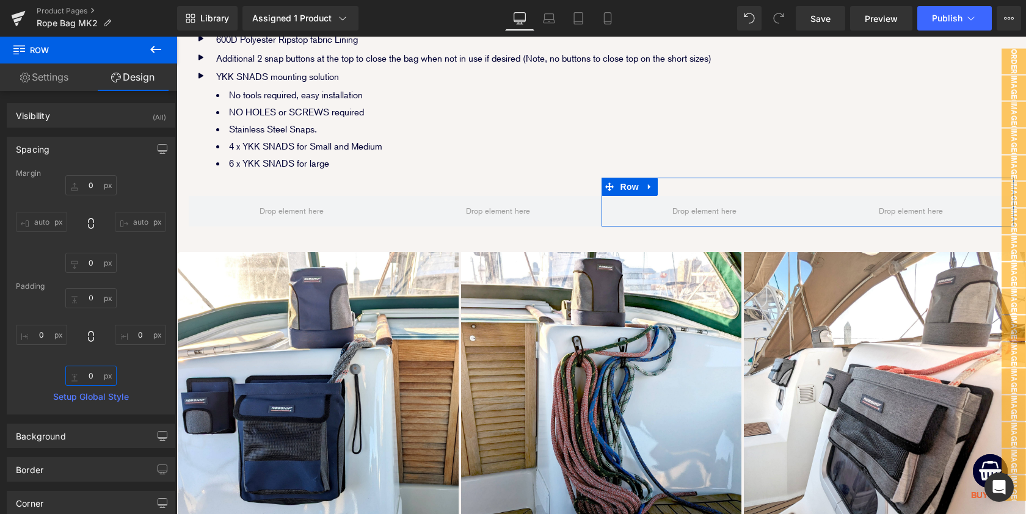
type input "0"
click at [148, 357] on div "０ 0" at bounding box center [91, 337] width 150 height 98
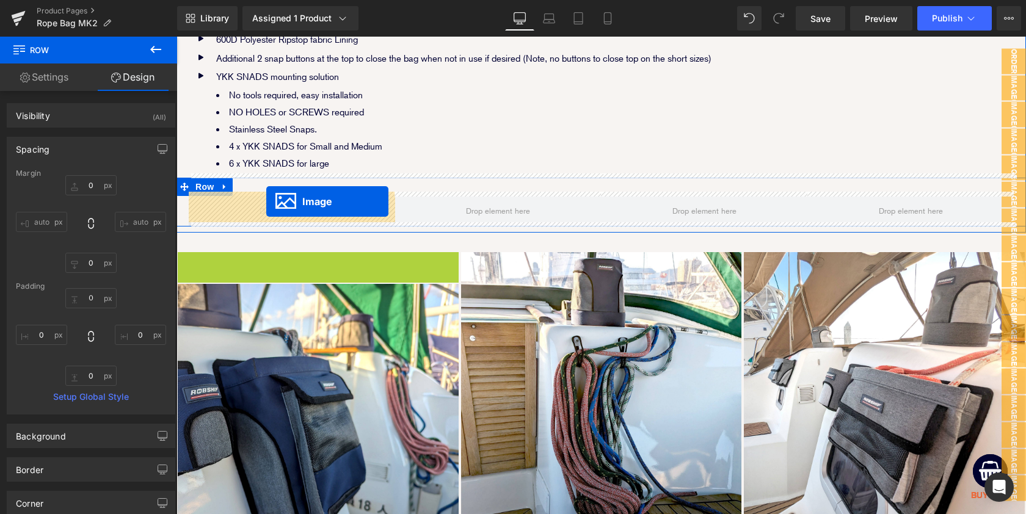
drag, startPoint x: 296, startPoint y: 390, endPoint x: 266, endPoint y: 202, distance: 190.5
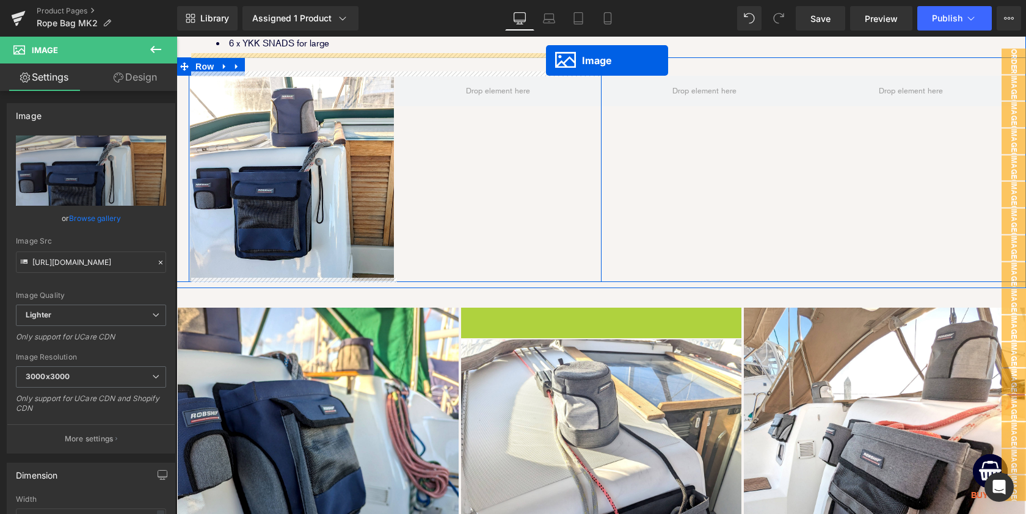
scroll to position [2388, 0]
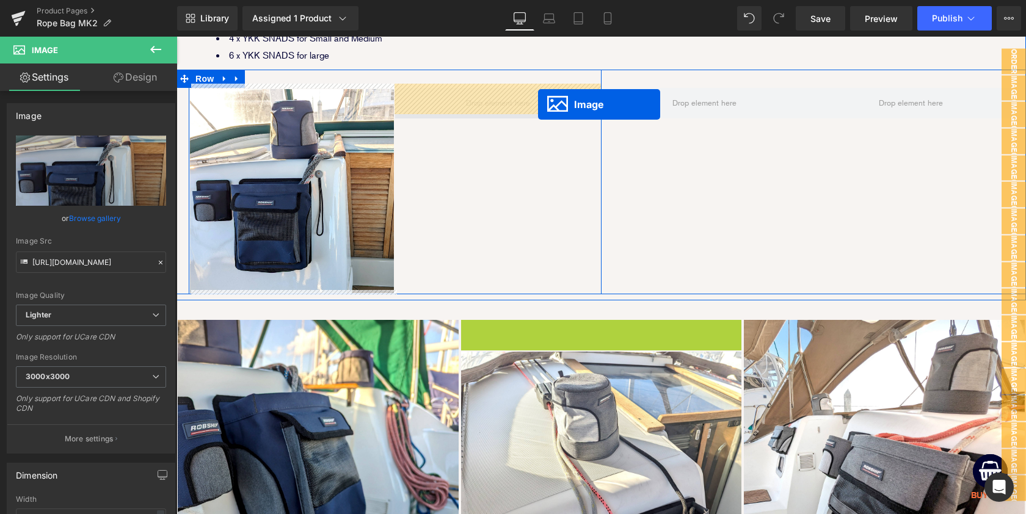
drag, startPoint x: 585, startPoint y: 394, endPoint x: 537, endPoint y: 106, distance: 292.3
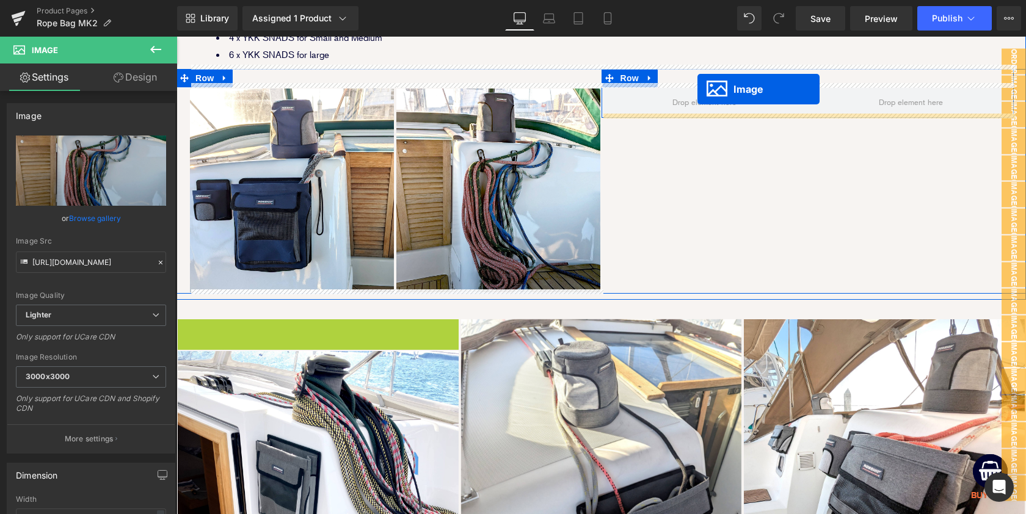
scroll to position [2377, 0]
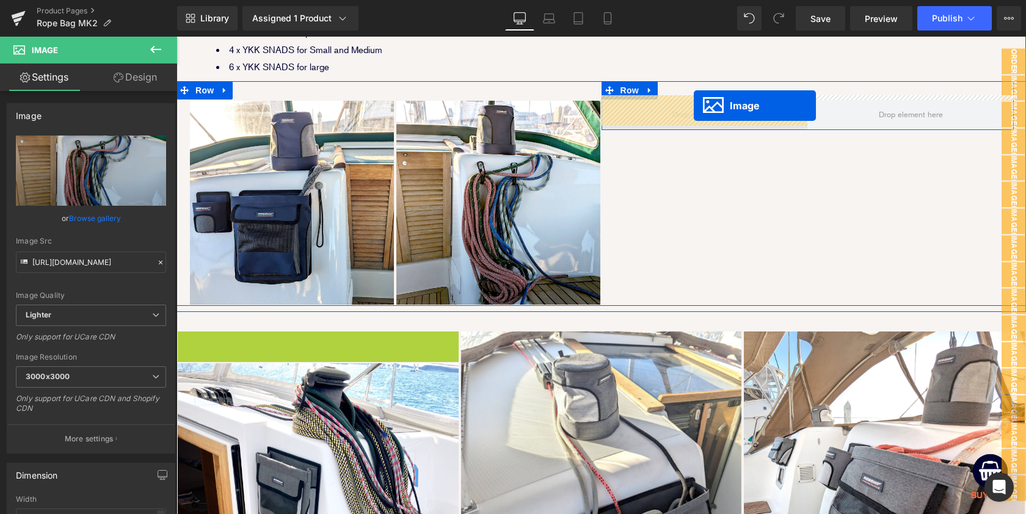
drag, startPoint x: 297, startPoint y: 418, endPoint x: 694, endPoint y: 106, distance: 505.5
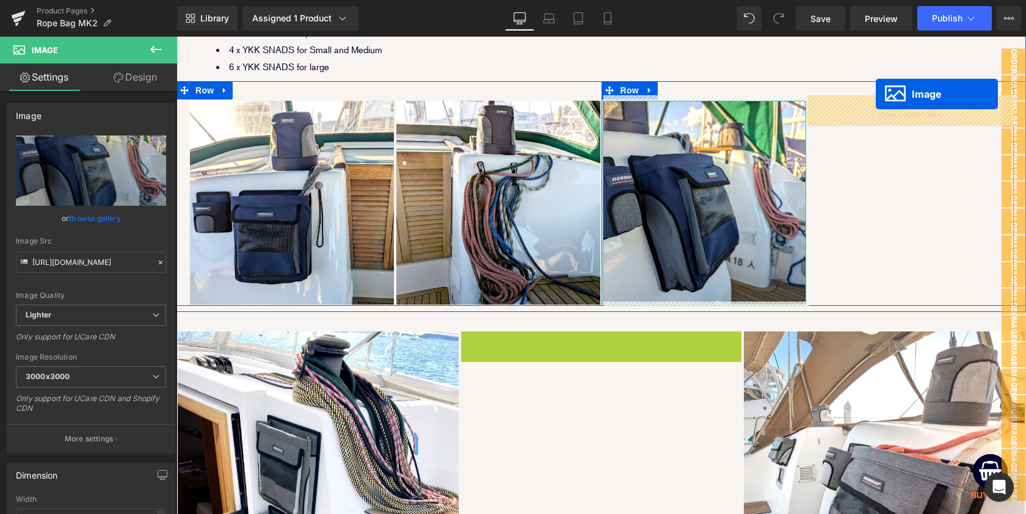
drag, startPoint x: 579, startPoint y: 381, endPoint x: 876, endPoint y: 82, distance: 421.6
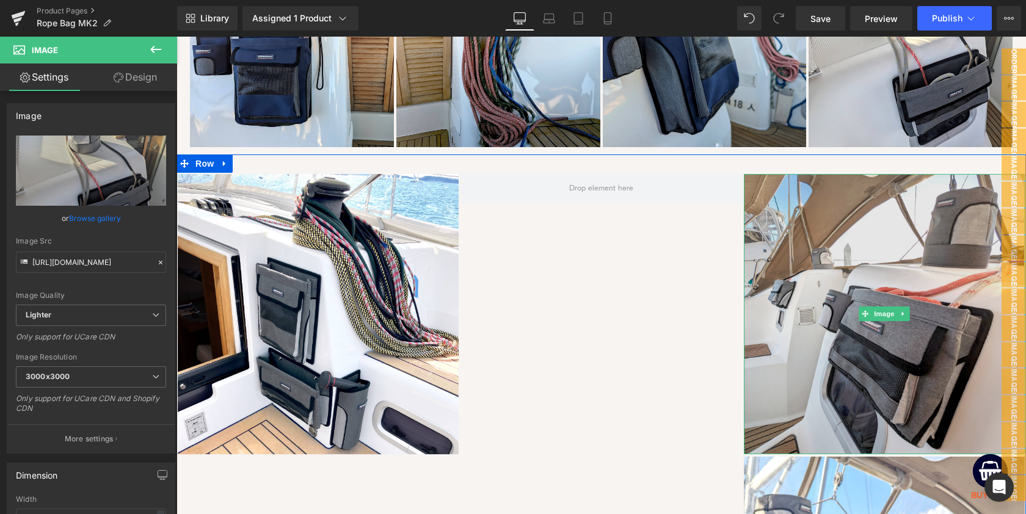
scroll to position [2492, 0]
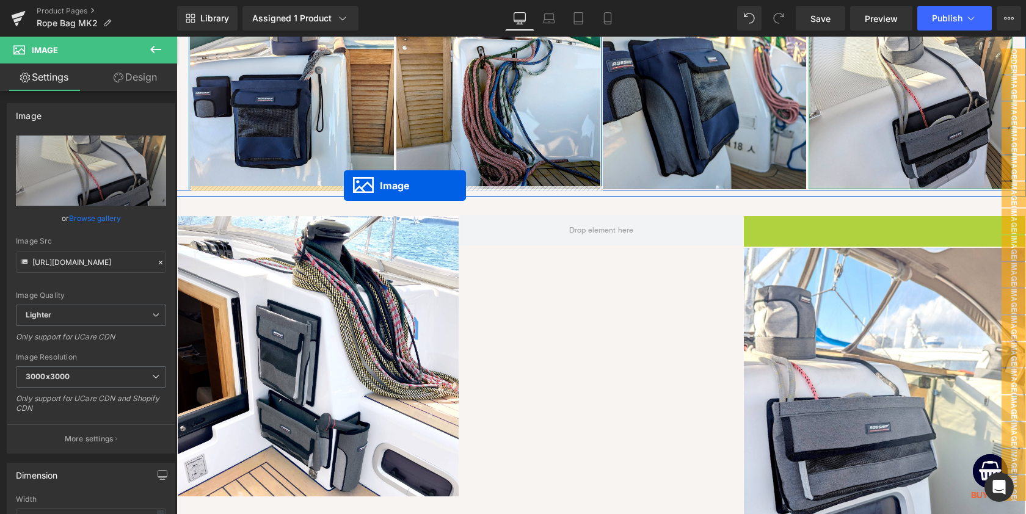
drag, startPoint x: 864, startPoint y: 354, endPoint x: 344, endPoint y: 186, distance: 546.6
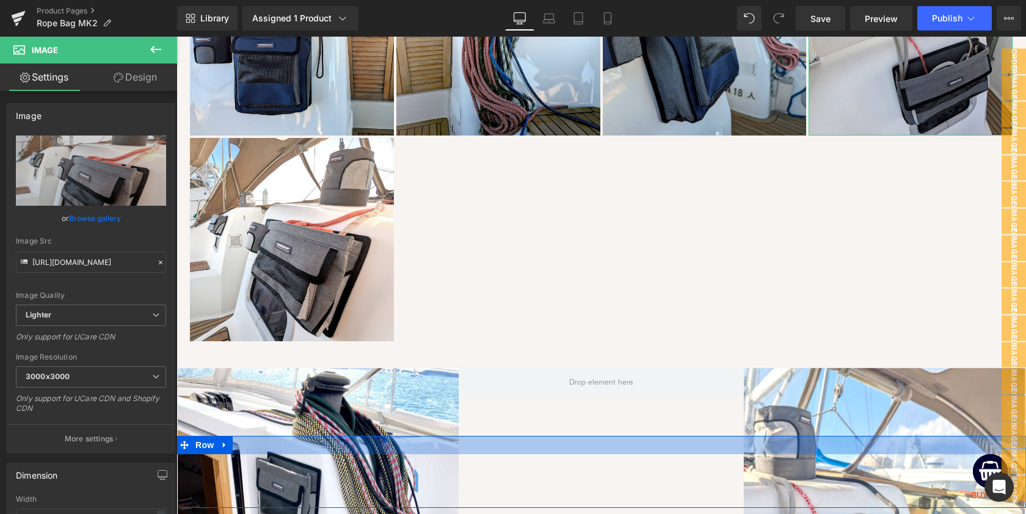
scroll to position [2681, 0]
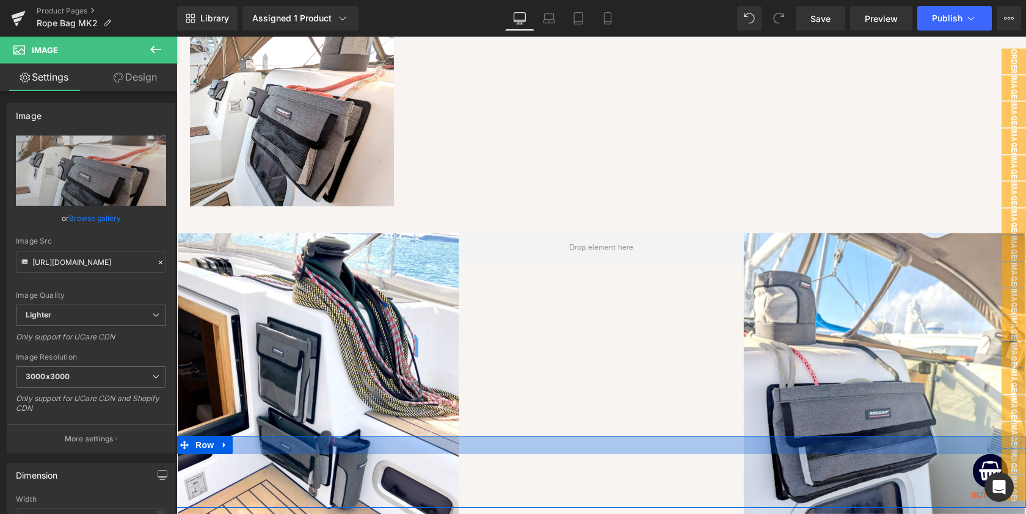
click at [911, 448] on div at bounding box center [602, 445] width 850 height 18
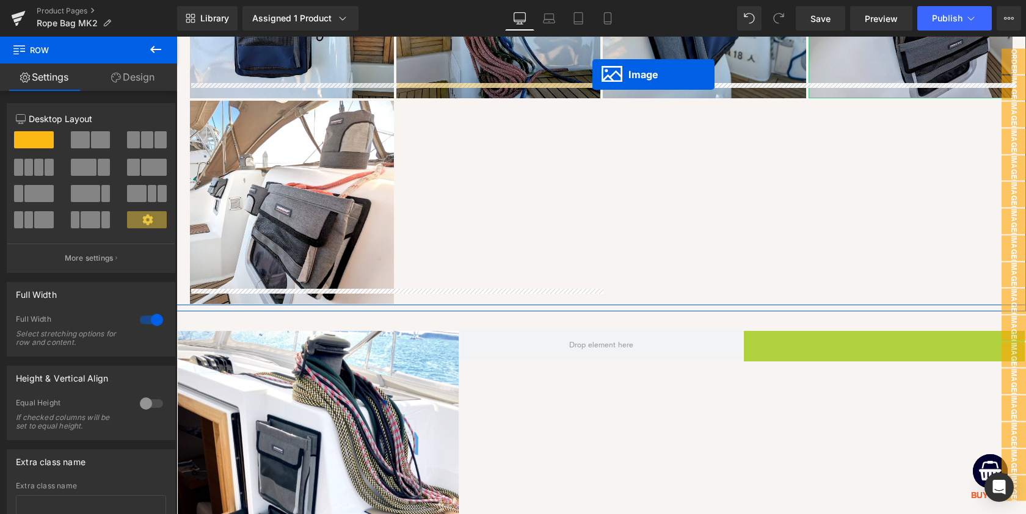
scroll to position [2571, 0]
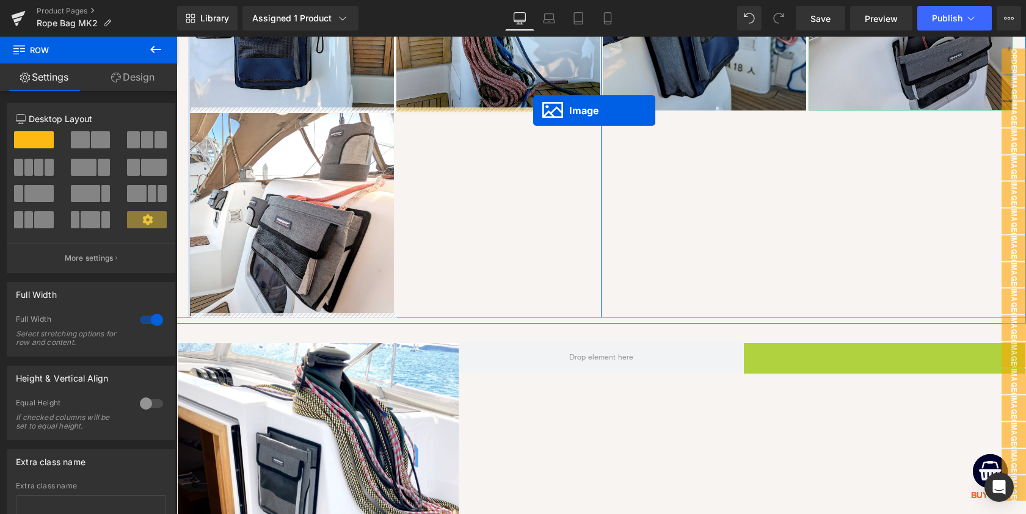
drag, startPoint x: 866, startPoint y: 369, endPoint x: 533, endPoint y: 111, distance: 421.0
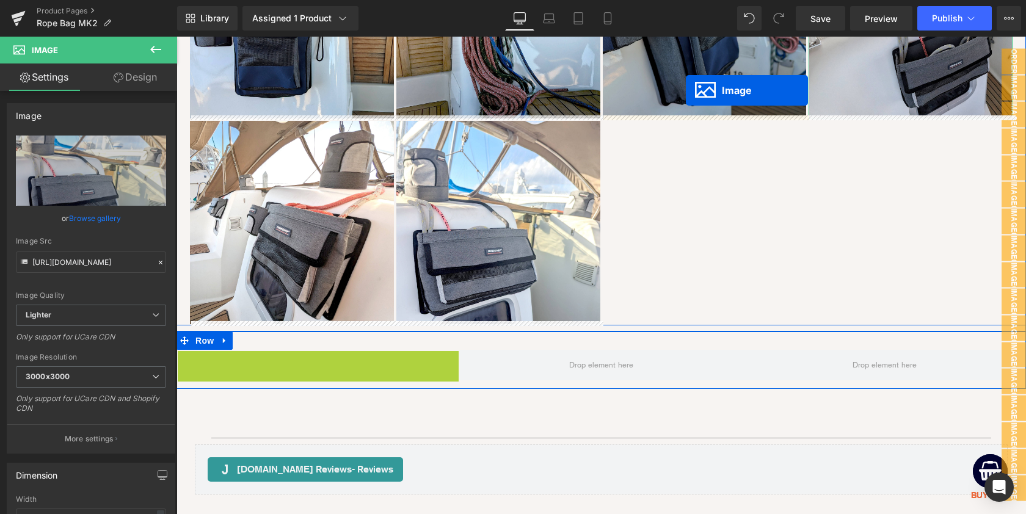
scroll to position [2551, 0]
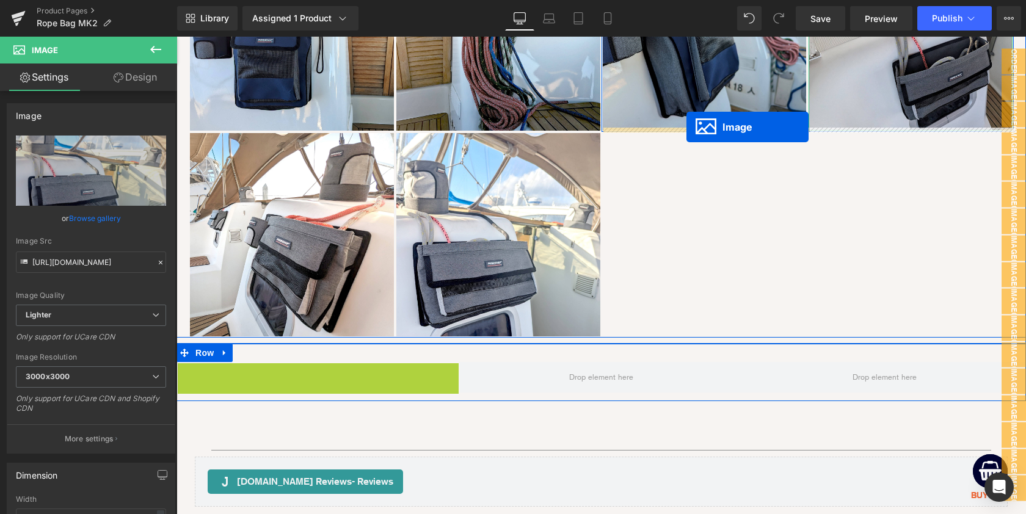
drag, startPoint x: 299, startPoint y: 205, endPoint x: 687, endPoint y: 127, distance: 395.8
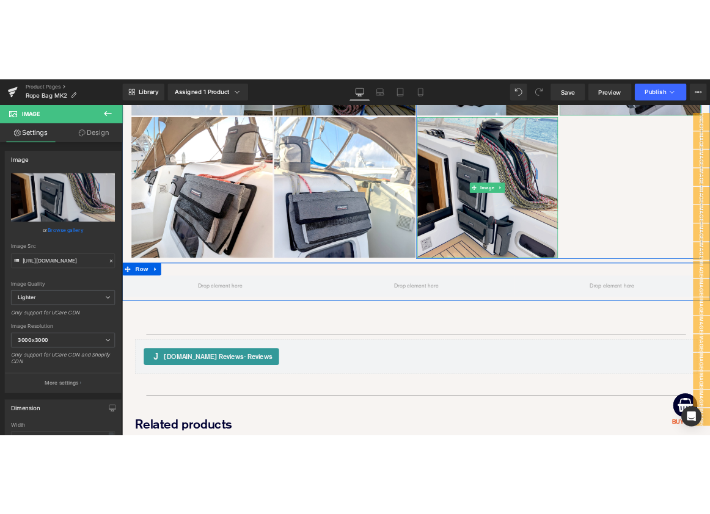
scroll to position [2651, 0]
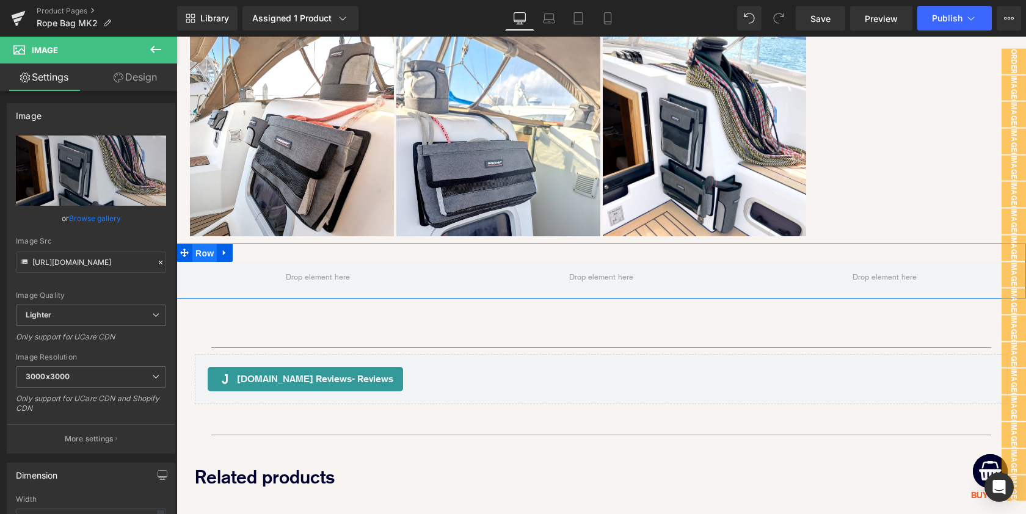
click at [203, 252] on span "Row" at bounding box center [204, 253] width 24 height 18
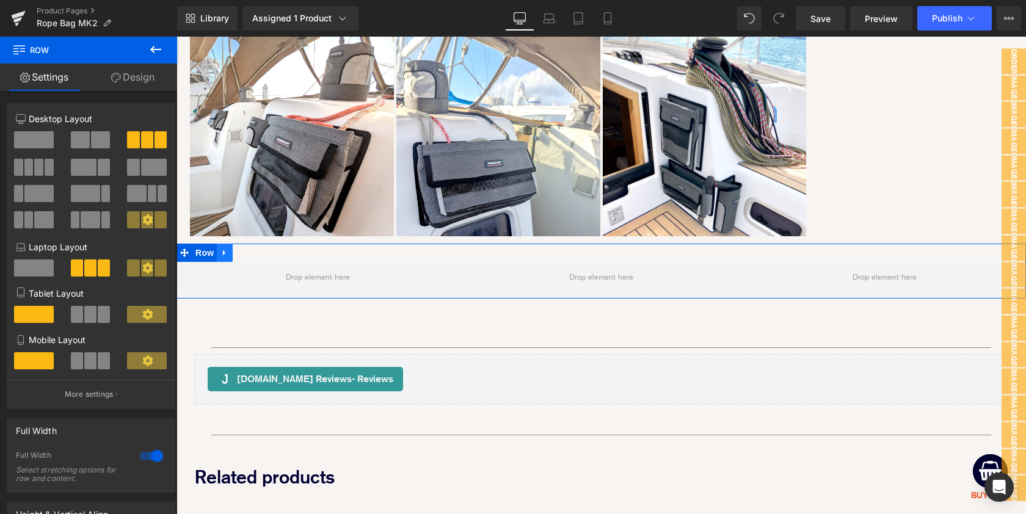
click at [227, 250] on icon at bounding box center [225, 253] width 9 height 9
click at [258, 249] on icon at bounding box center [256, 253] width 9 height 9
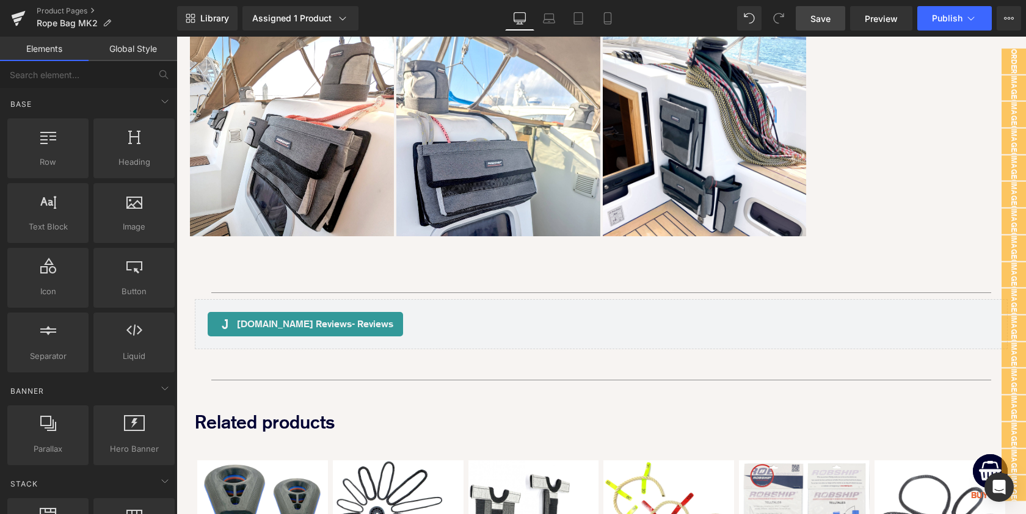
drag, startPoint x: 817, startPoint y: 16, endPoint x: 744, endPoint y: 1, distance: 74.9
click at [817, 16] on span "Save" at bounding box center [821, 18] width 20 height 13
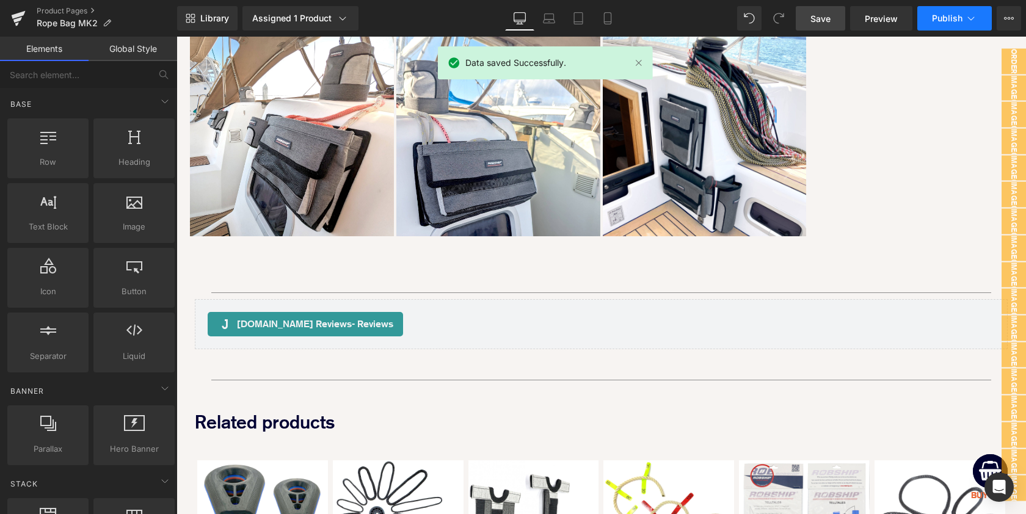
click at [939, 26] on button "Publish" at bounding box center [955, 18] width 75 height 24
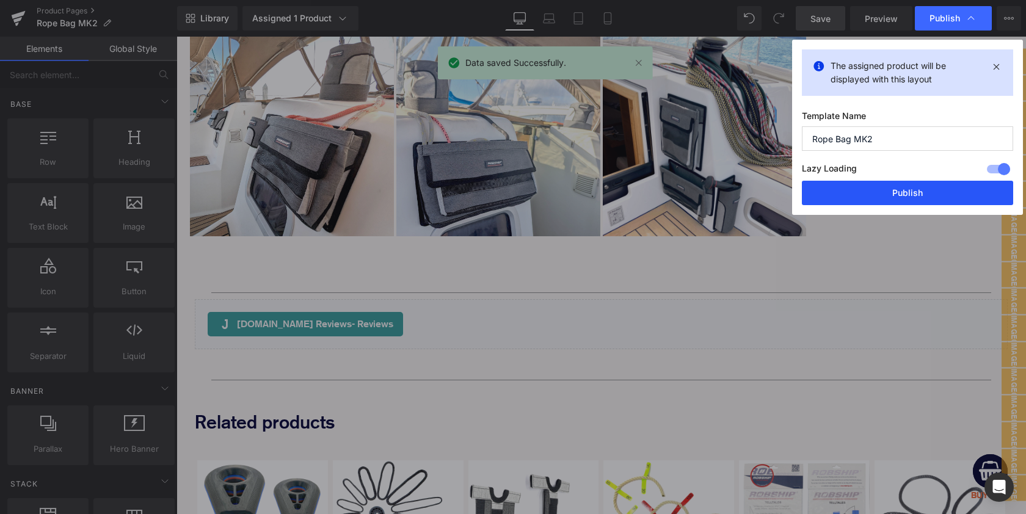
drag, startPoint x: 910, startPoint y: 200, endPoint x: 721, endPoint y: 141, distance: 198.3
click at [910, 200] on button "Publish" at bounding box center [907, 193] width 211 height 24
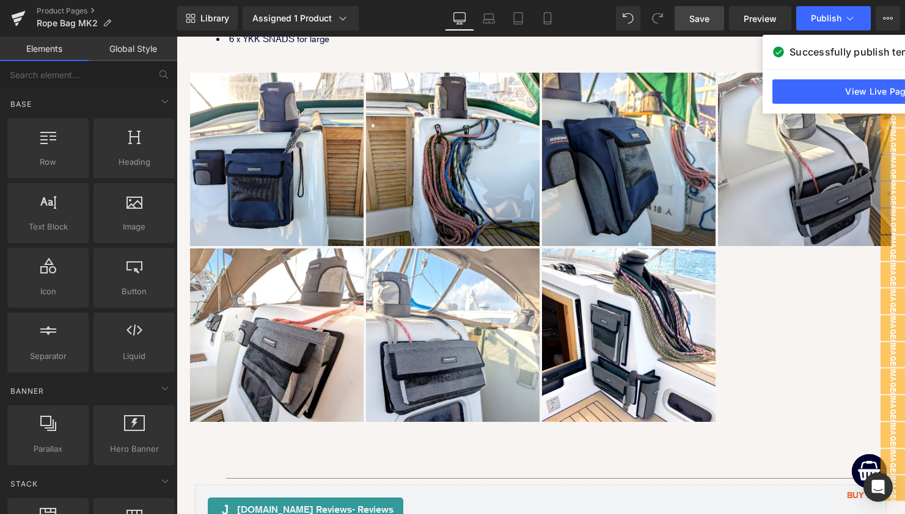
scroll to position [2287, 0]
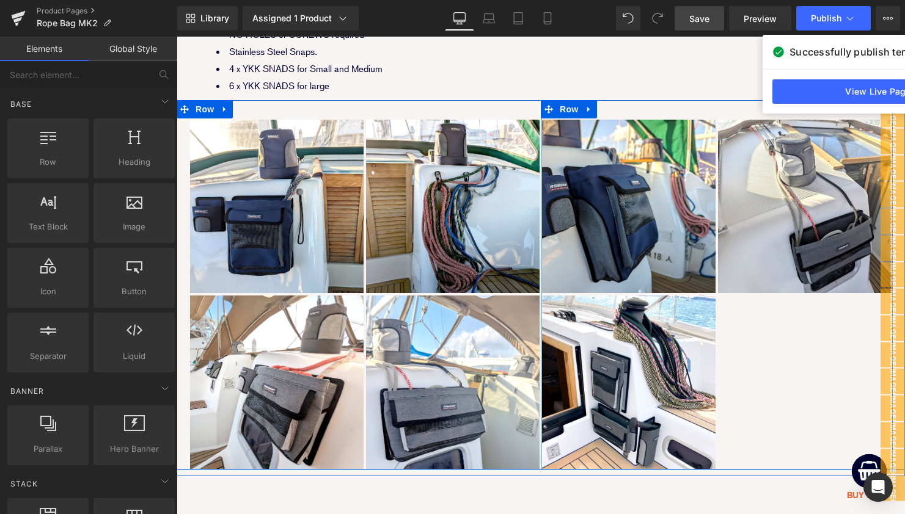
click at [706, 108] on div "Image Image Image Row NaNpx" at bounding box center [717, 285] width 352 height 370
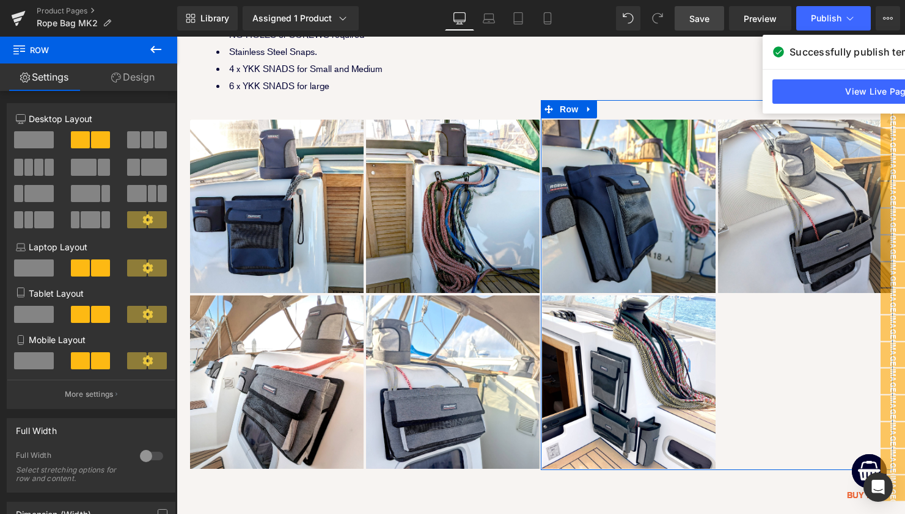
click at [153, 82] on link "Design" at bounding box center [133, 77] width 89 height 27
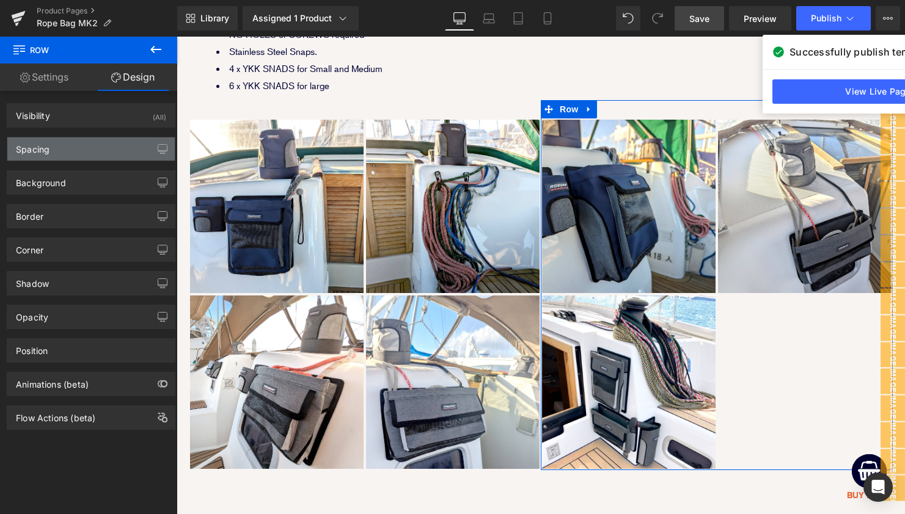
click at [87, 152] on div "Spacing" at bounding box center [90, 148] width 167 height 23
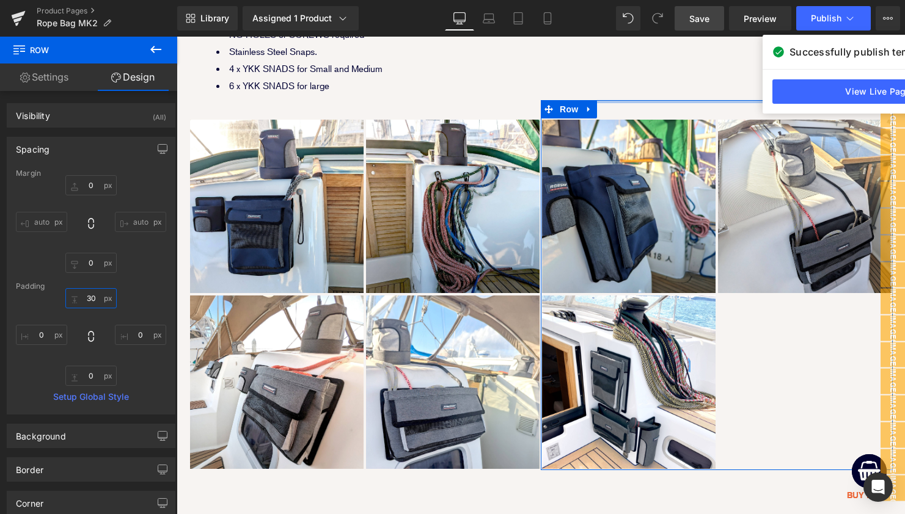
click at [88, 297] on input "text" at bounding box center [90, 298] width 51 height 20
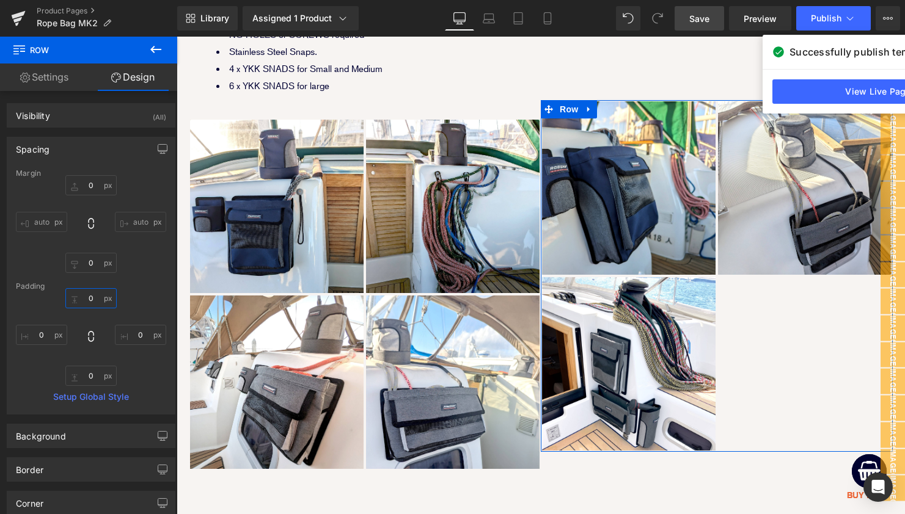
type input "0"
click at [141, 260] on div "auto auto" at bounding box center [91, 224] width 150 height 98
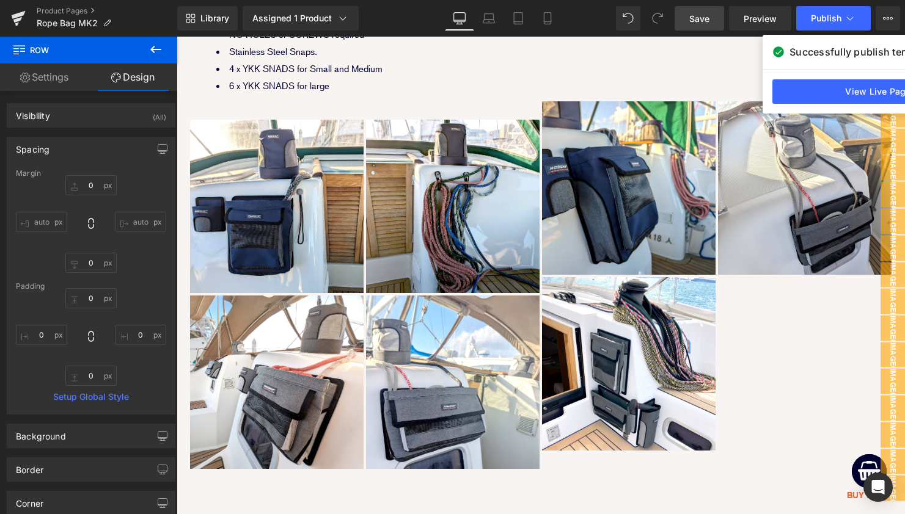
click at [701, 22] on span "Save" at bounding box center [699, 18] width 20 height 13
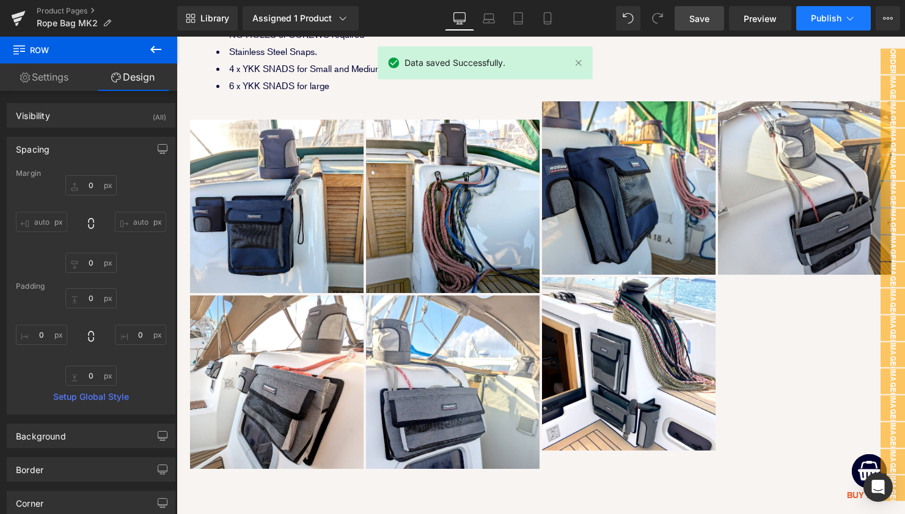
click at [820, 20] on span "Publish" at bounding box center [826, 18] width 31 height 10
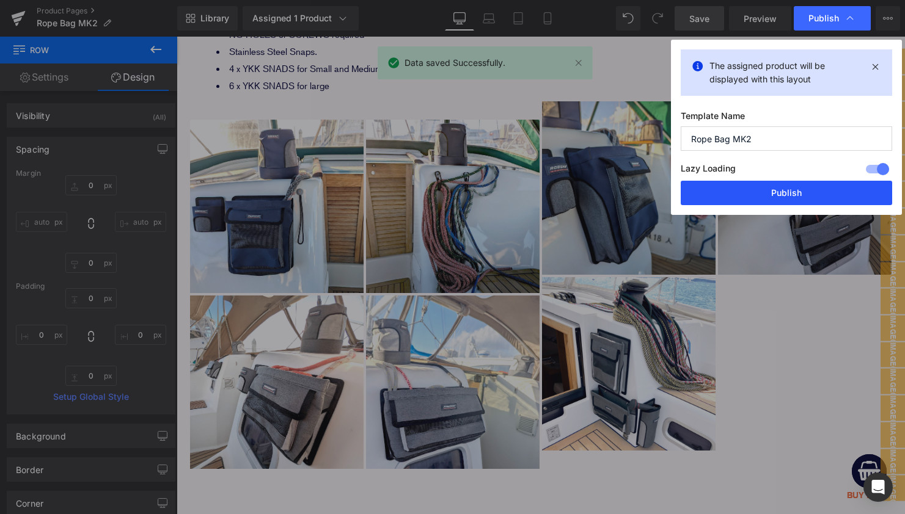
drag, startPoint x: 783, startPoint y: 203, endPoint x: 604, endPoint y: 163, distance: 183.6
click at [783, 203] on button "Publish" at bounding box center [786, 193] width 211 height 24
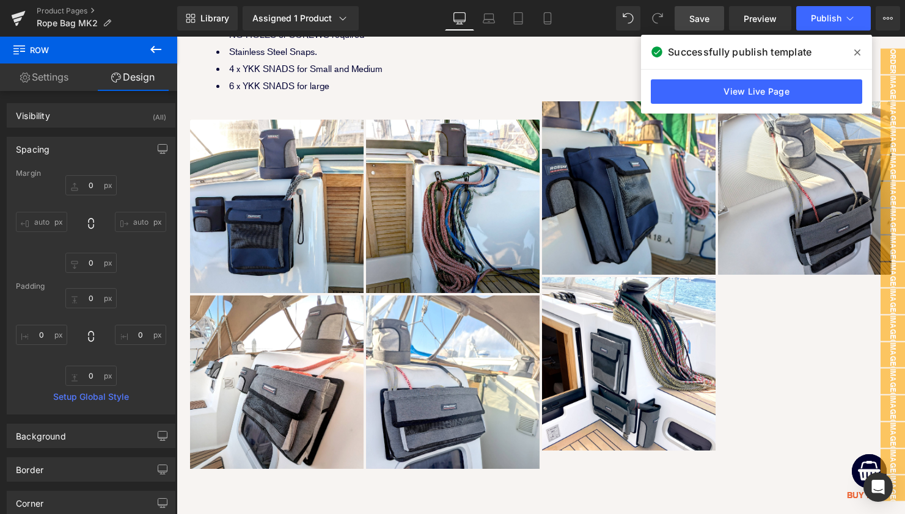
click at [855, 54] on icon at bounding box center [857, 52] width 6 height 6
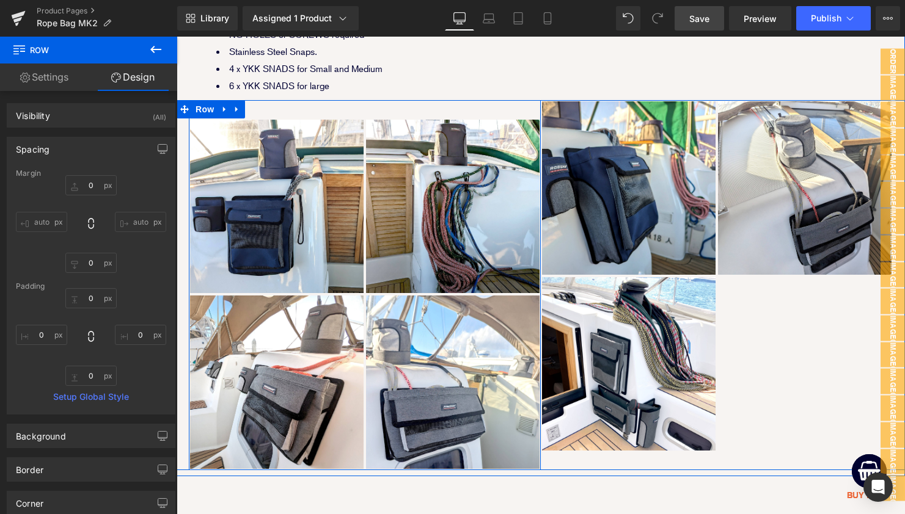
click at [355, 105] on div "Image Image Image Image Row NaNpx" at bounding box center [365, 285] width 352 height 370
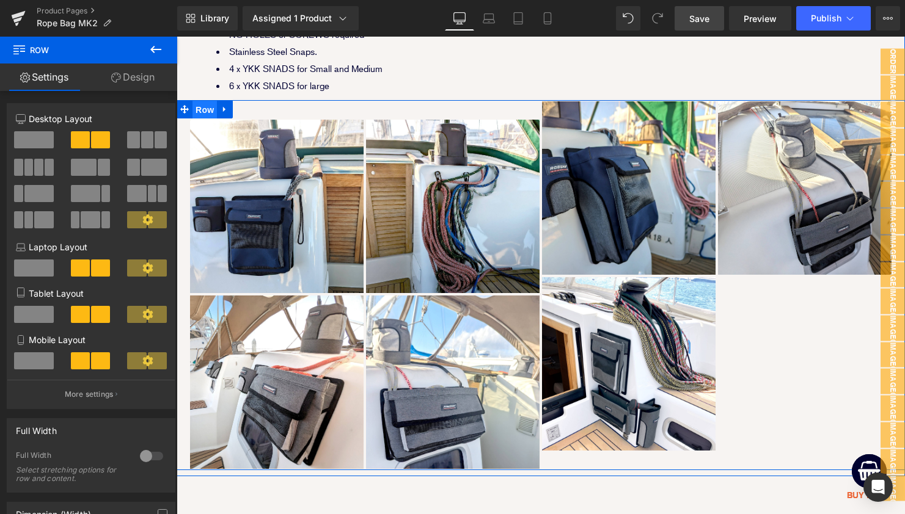
click at [214, 110] on span "Row" at bounding box center [204, 110] width 24 height 18
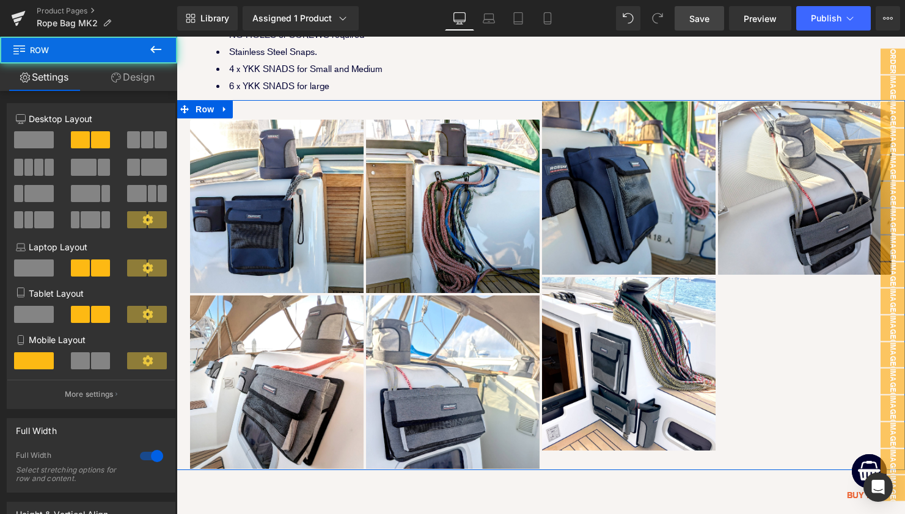
click at [133, 78] on link "Design" at bounding box center [133, 77] width 89 height 27
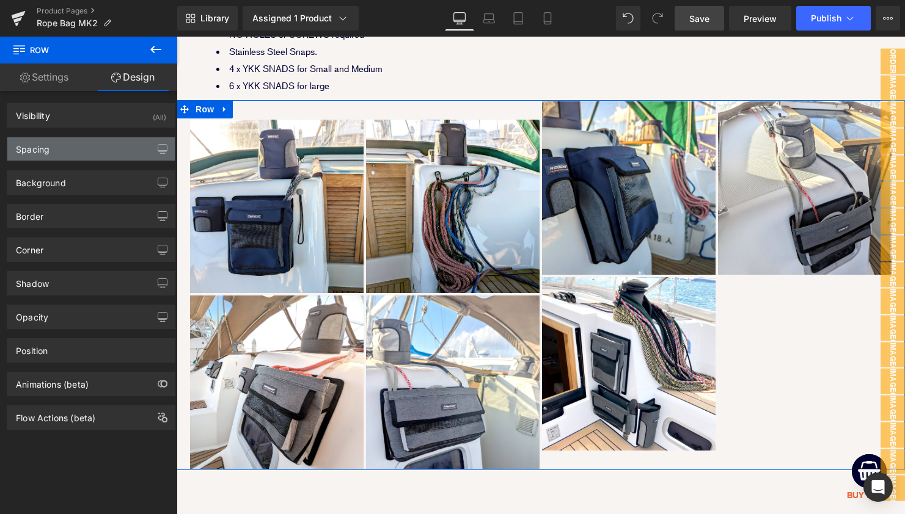
click at [106, 147] on div "Spacing" at bounding box center [90, 148] width 167 height 23
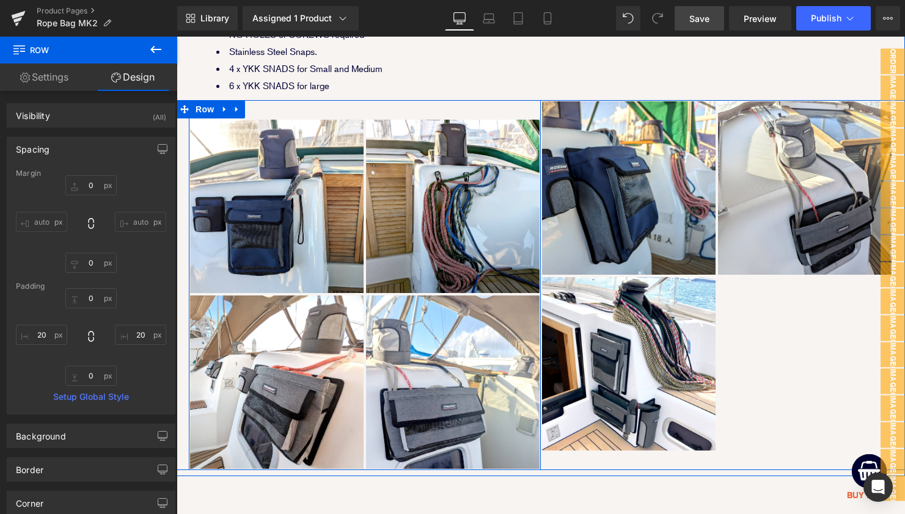
click at [365, 291] on div "Image Image" at bounding box center [453, 295] width 176 height 352
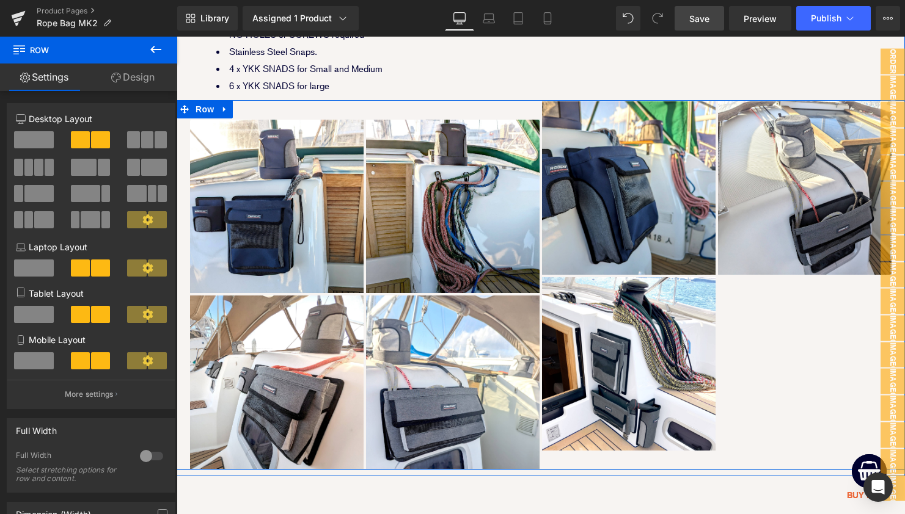
click at [221, 114] on link at bounding box center [225, 109] width 16 height 18
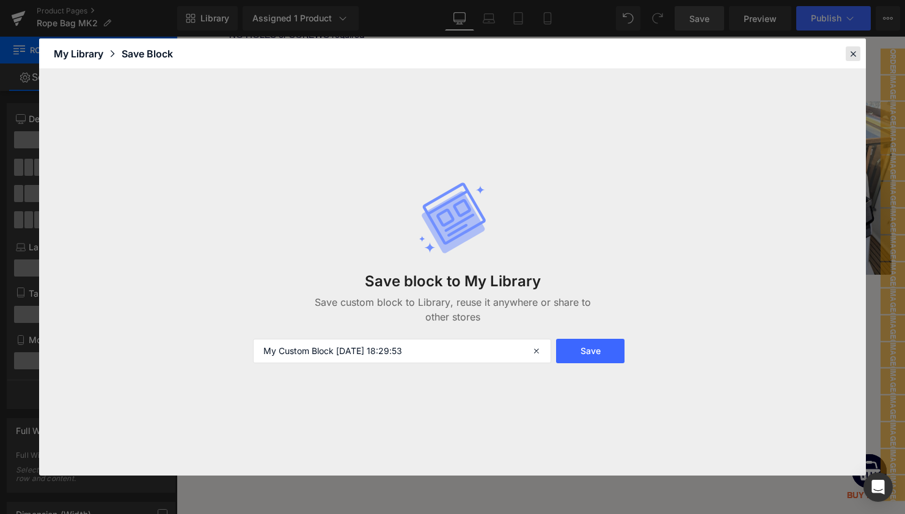
drag, startPoint x: 677, startPoint y: 18, endPoint x: 853, endPoint y: 55, distance: 180.5
click at [853, 55] on icon at bounding box center [852, 53] width 11 height 11
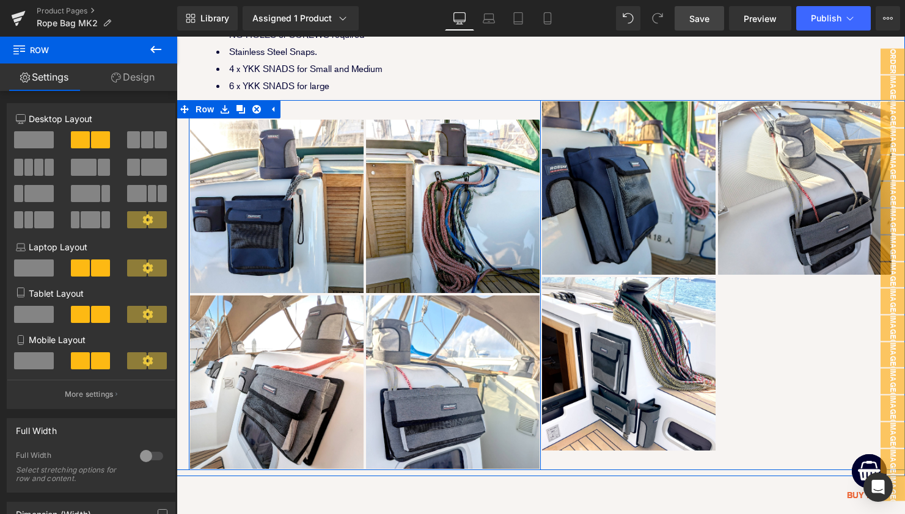
click at [331, 109] on div "Image Image Image Image Row NaNpx" at bounding box center [365, 285] width 352 height 370
click at [236, 105] on icon at bounding box center [240, 109] width 9 height 9
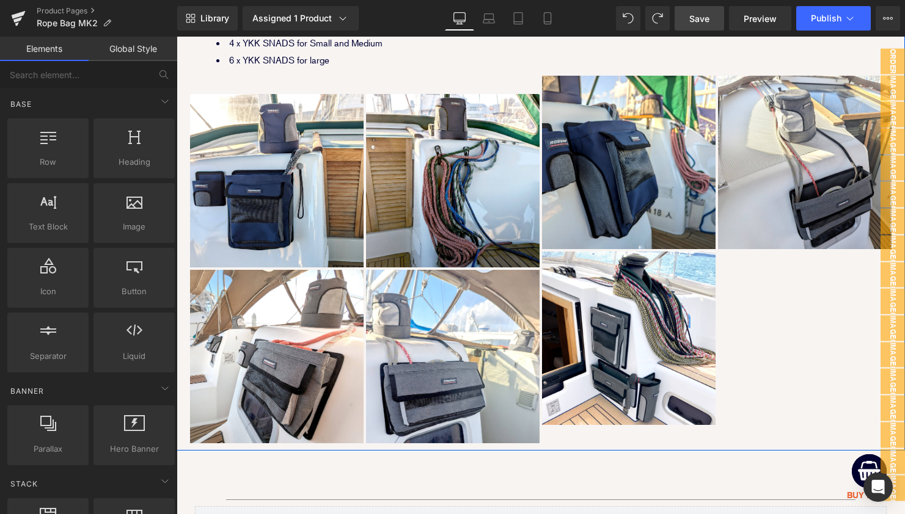
scroll to position [2297, 0]
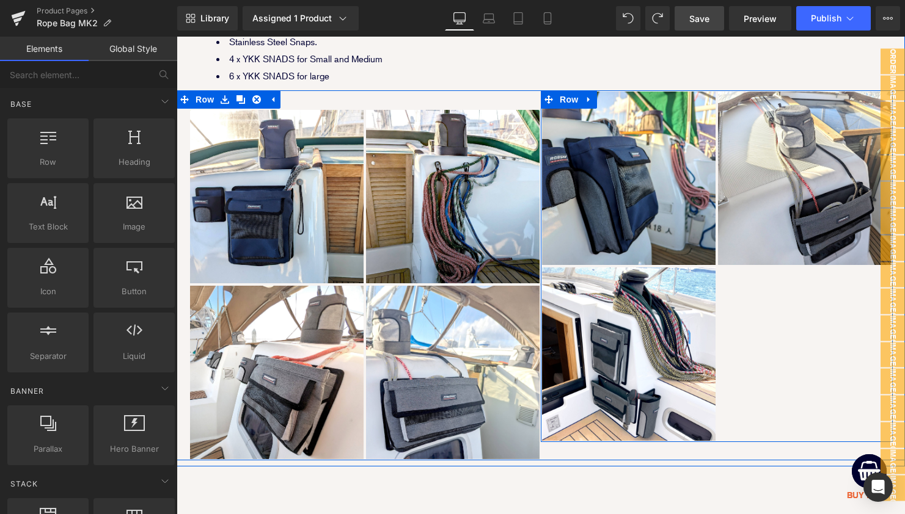
click at [739, 318] on div "Image Image Image Row" at bounding box center [717, 266] width 352 height 352
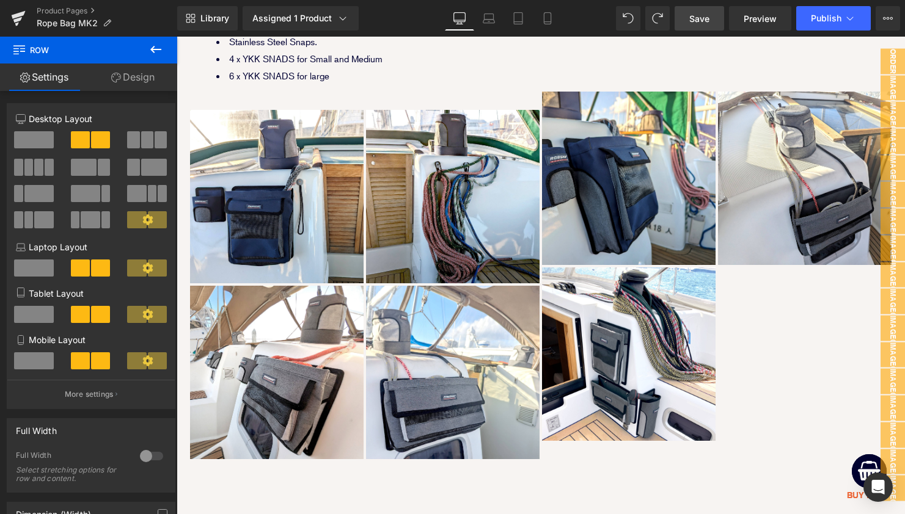
click at [690, 20] on span "Save" at bounding box center [699, 18] width 20 height 13
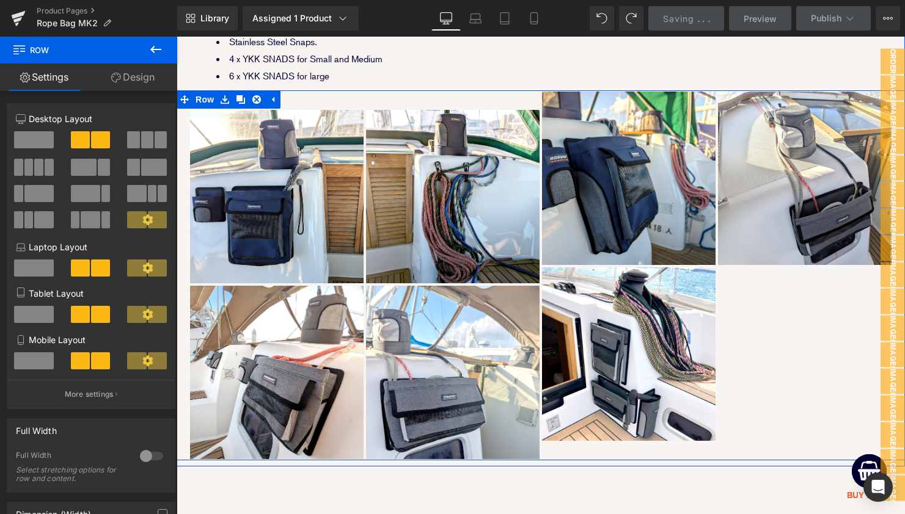
scroll to position [2224, 0]
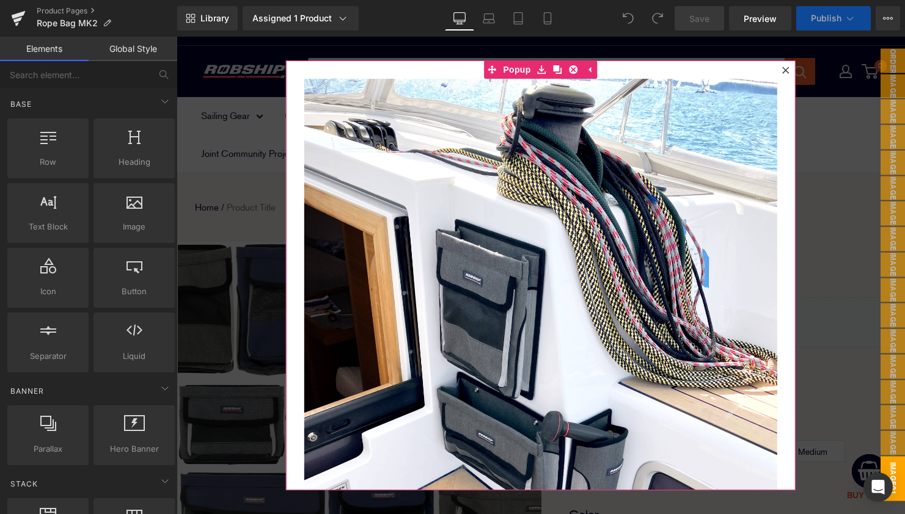
click at [784, 70] on icon at bounding box center [785, 70] width 7 height 7
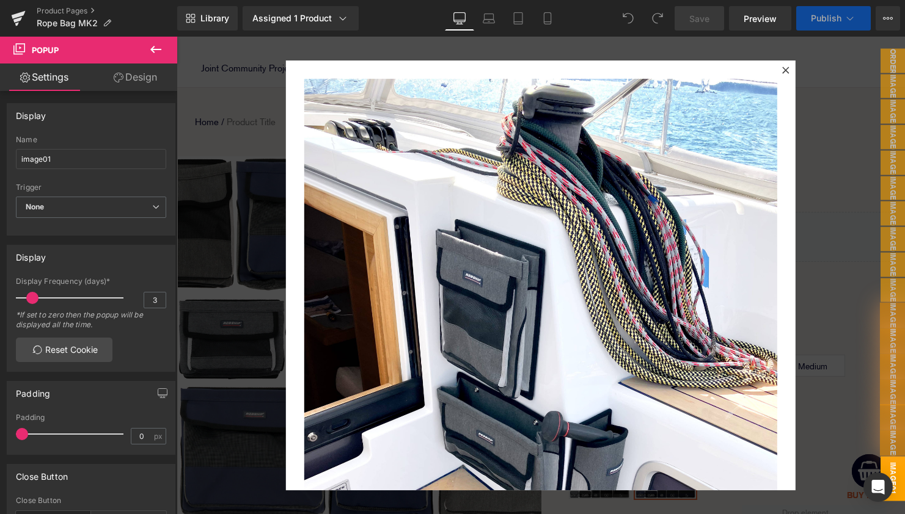
scroll to position [539, 0]
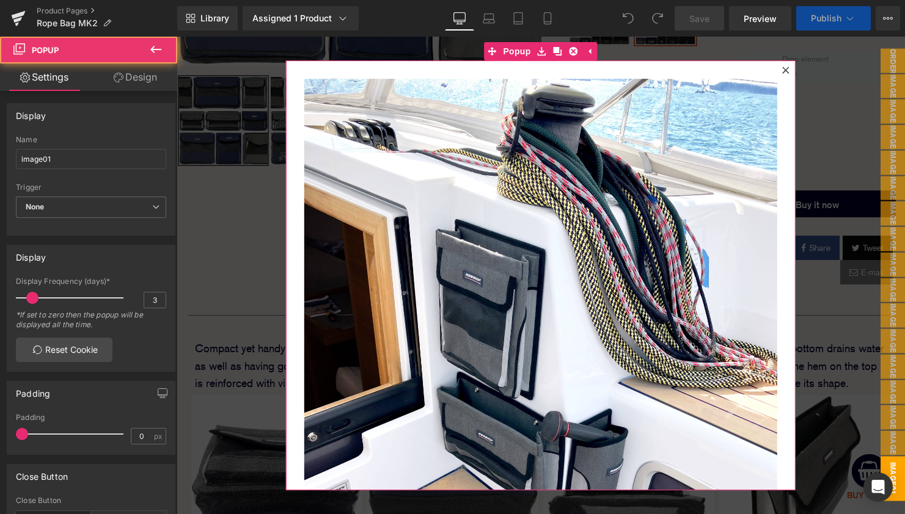
click at [788, 68] on icon at bounding box center [786, 70] width 7 height 7
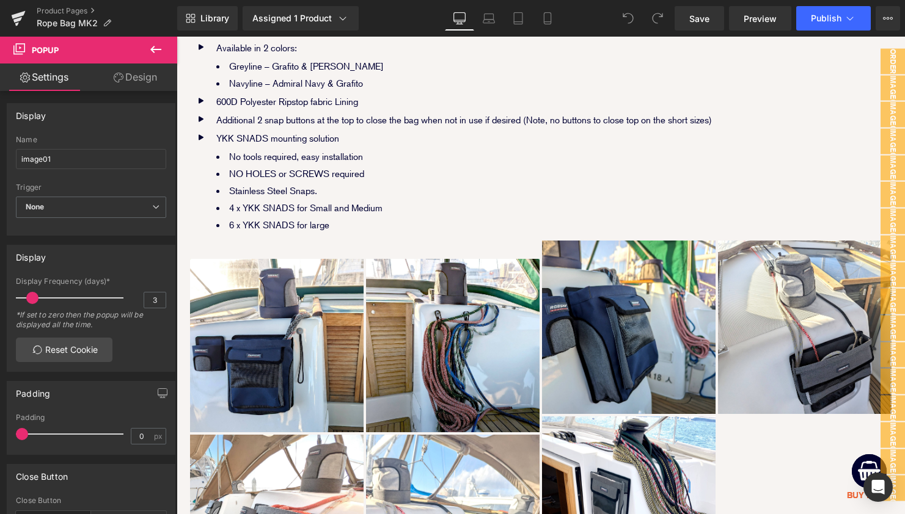
scroll to position [2263, 0]
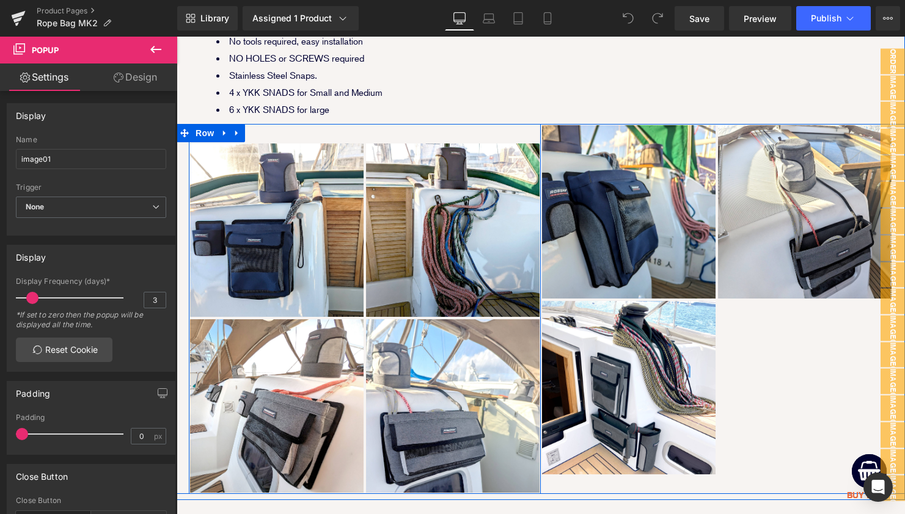
click at [305, 131] on div "Image Image Image Image Row" at bounding box center [365, 309] width 352 height 370
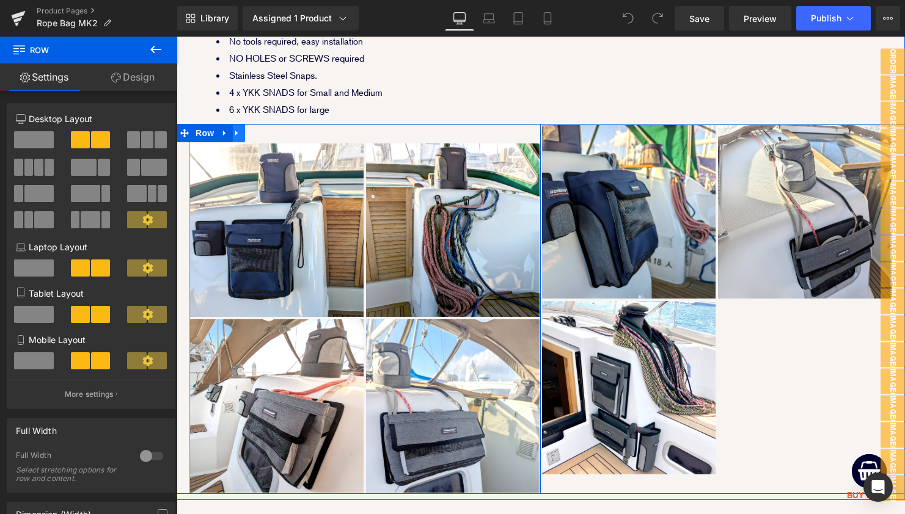
click at [239, 134] on icon at bounding box center [237, 133] width 9 height 9
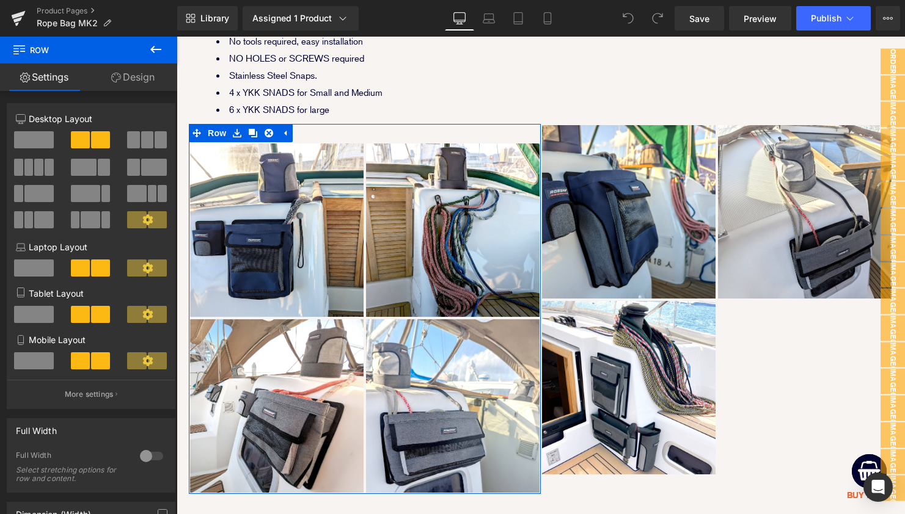
click at [148, 71] on link "Design" at bounding box center [133, 77] width 89 height 27
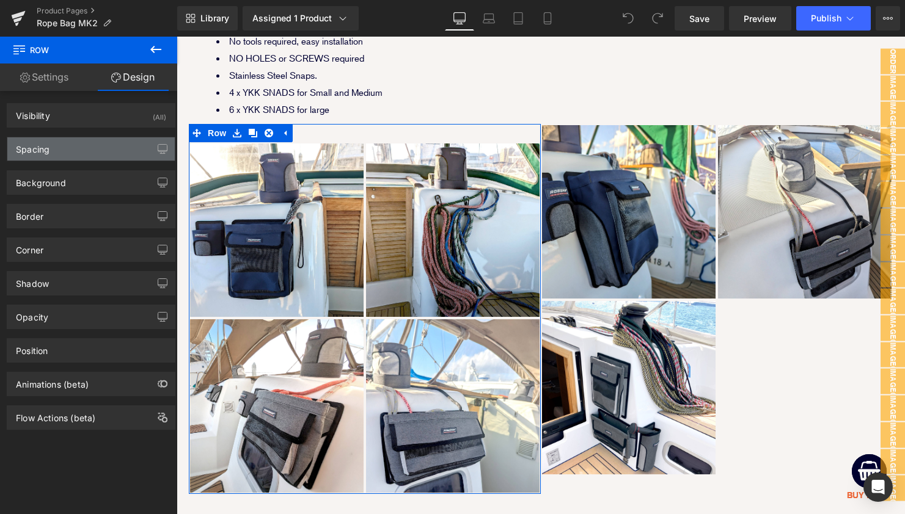
click at [119, 145] on div "Spacing" at bounding box center [90, 148] width 167 height 23
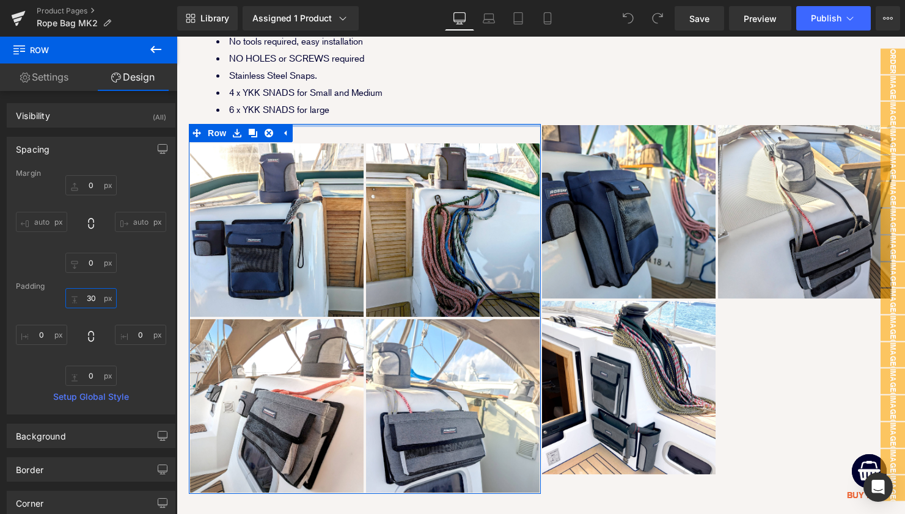
click at [87, 297] on input "30" at bounding box center [90, 298] width 51 height 20
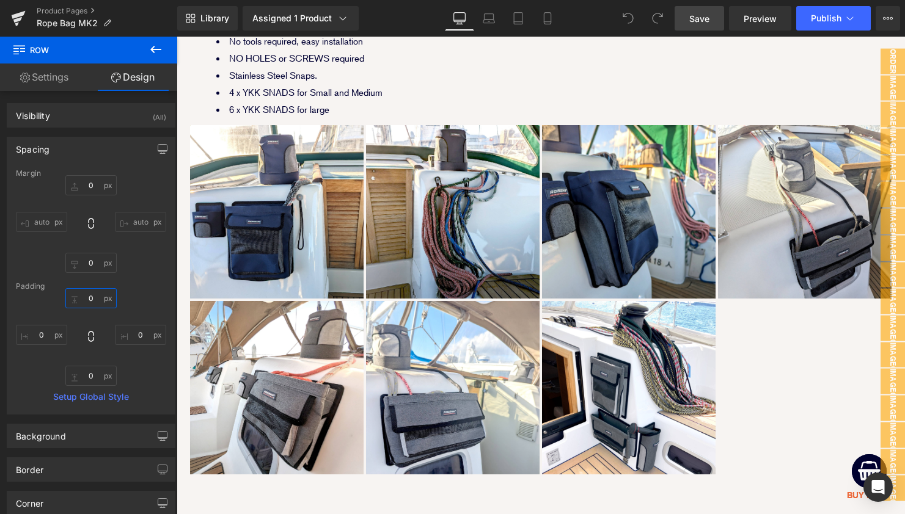
type input "0"
click at [705, 16] on span "Save" at bounding box center [699, 18] width 20 height 13
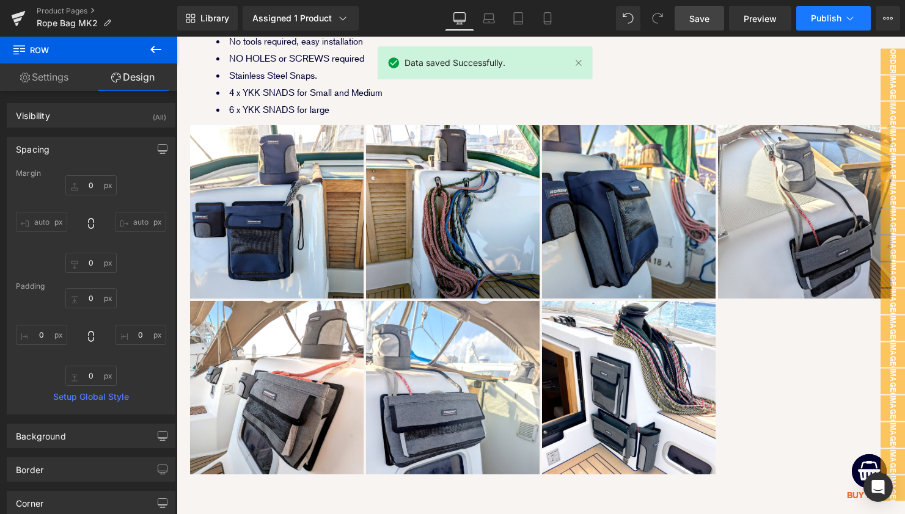
click at [825, 17] on span "Publish" at bounding box center [826, 18] width 31 height 10
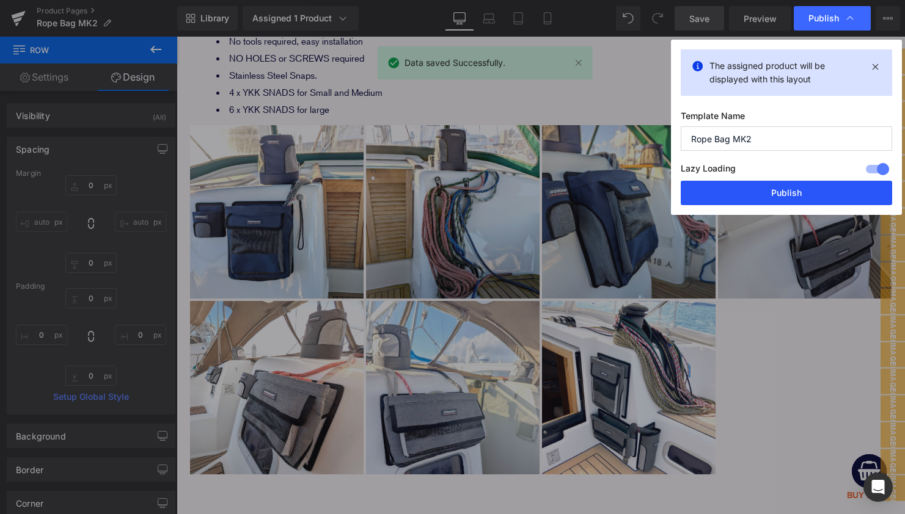
drag, startPoint x: 759, startPoint y: 188, endPoint x: 583, endPoint y: 152, distance: 180.2
click at [759, 189] on button "Publish" at bounding box center [786, 193] width 211 height 24
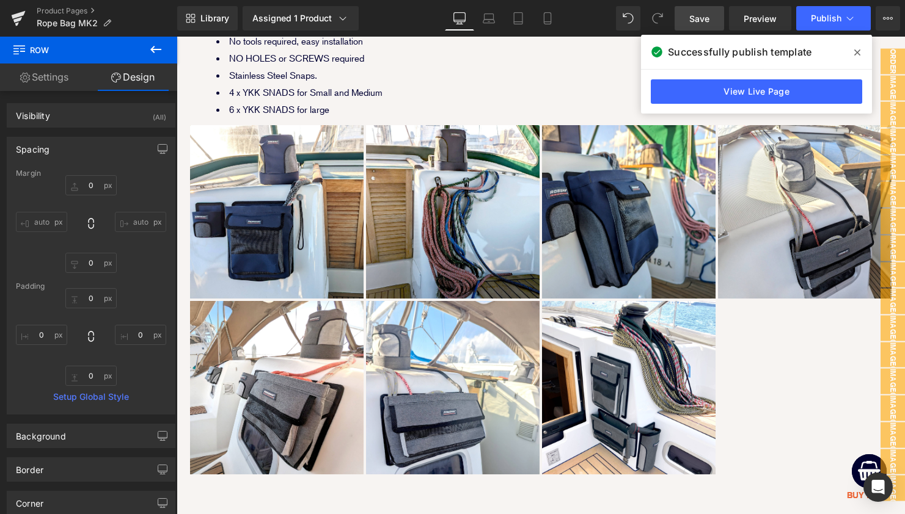
click at [861, 48] on span at bounding box center [857, 53] width 20 height 20
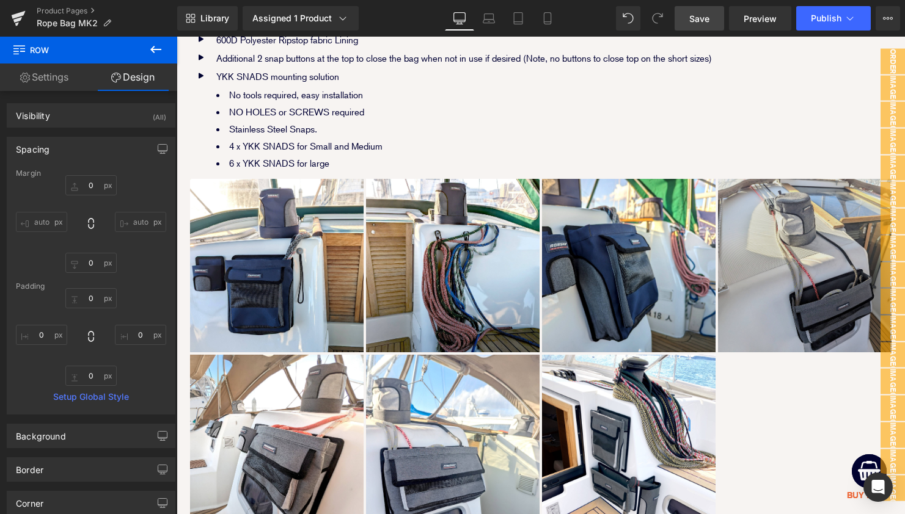
scroll to position [2174, 0]
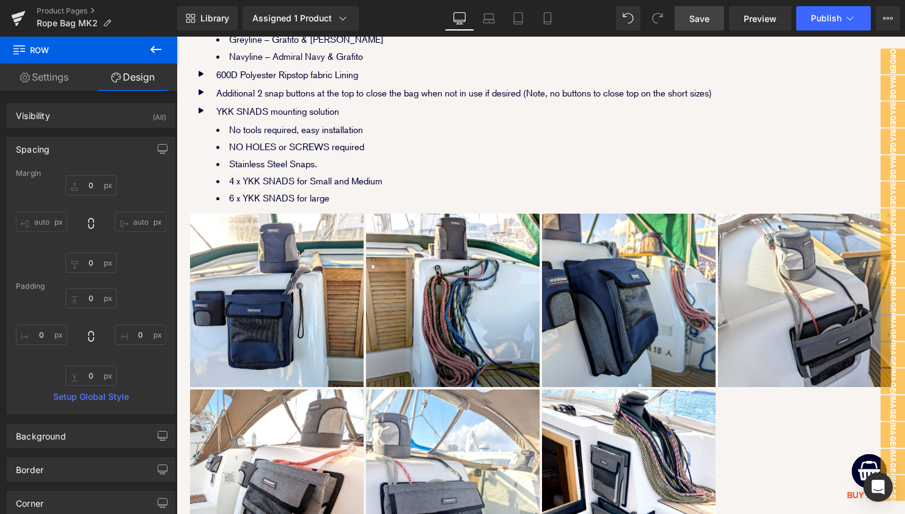
drag, startPoint x: 707, startPoint y: 16, endPoint x: 471, endPoint y: 198, distance: 297.6
click at [707, 16] on span "Save" at bounding box center [699, 18] width 20 height 13
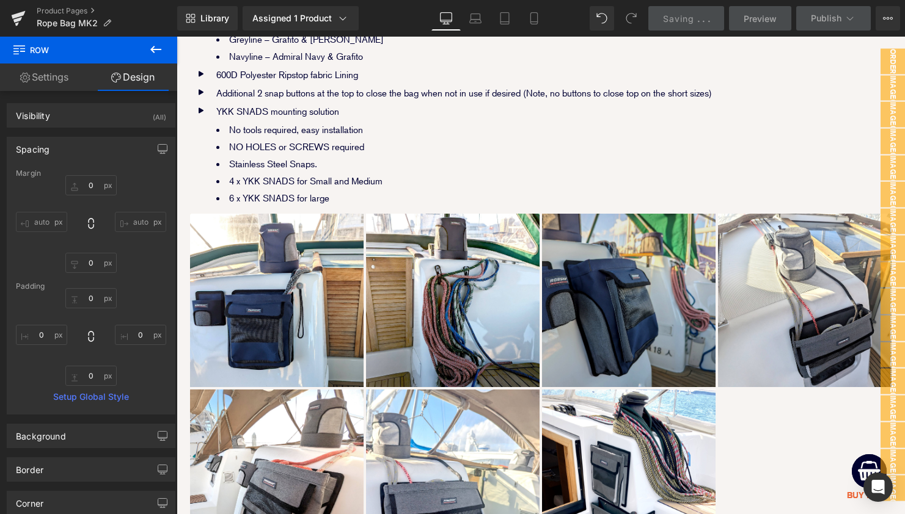
scroll to position [2180, 0]
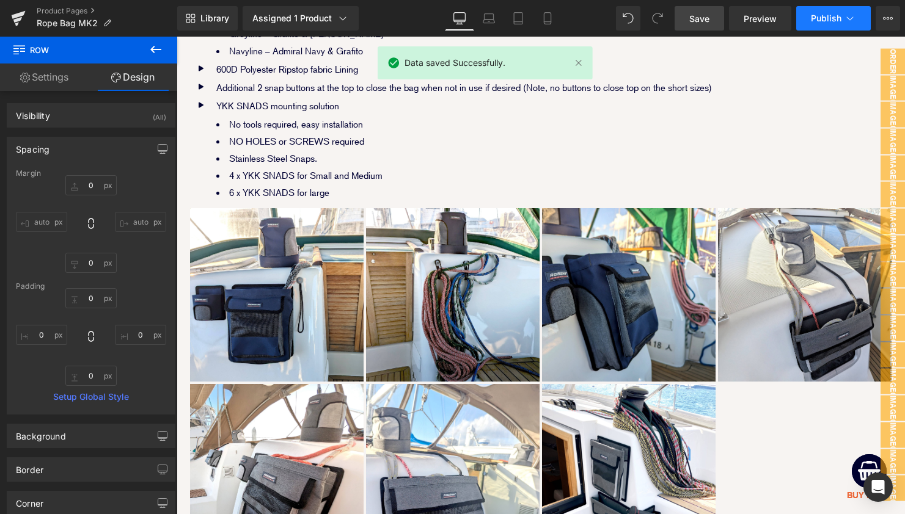
click at [823, 18] on span "Publish" at bounding box center [826, 18] width 31 height 10
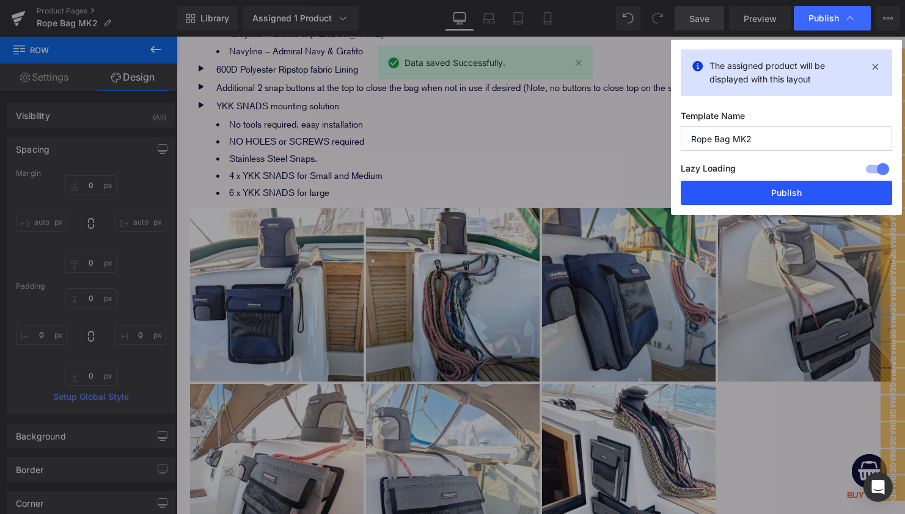
click at [778, 189] on button "Publish" at bounding box center [786, 193] width 211 height 24
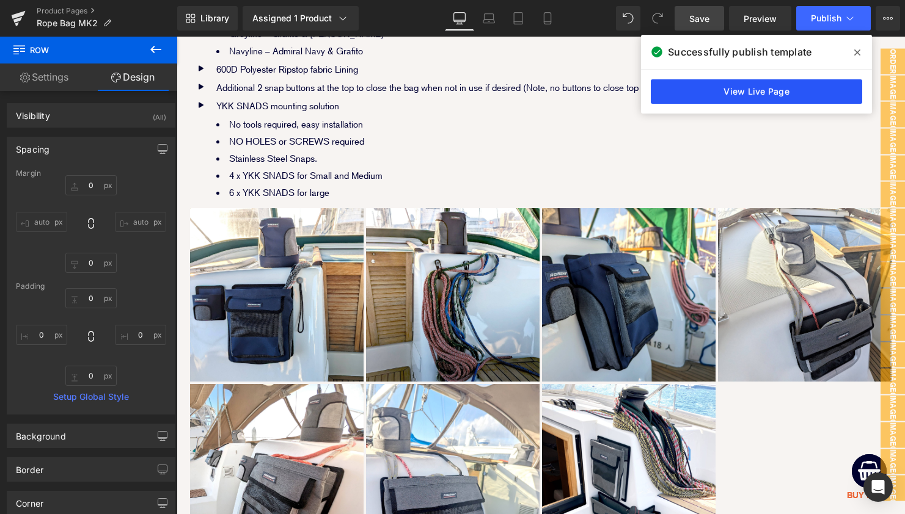
click at [706, 90] on link "View Live Page" at bounding box center [756, 91] width 211 height 24
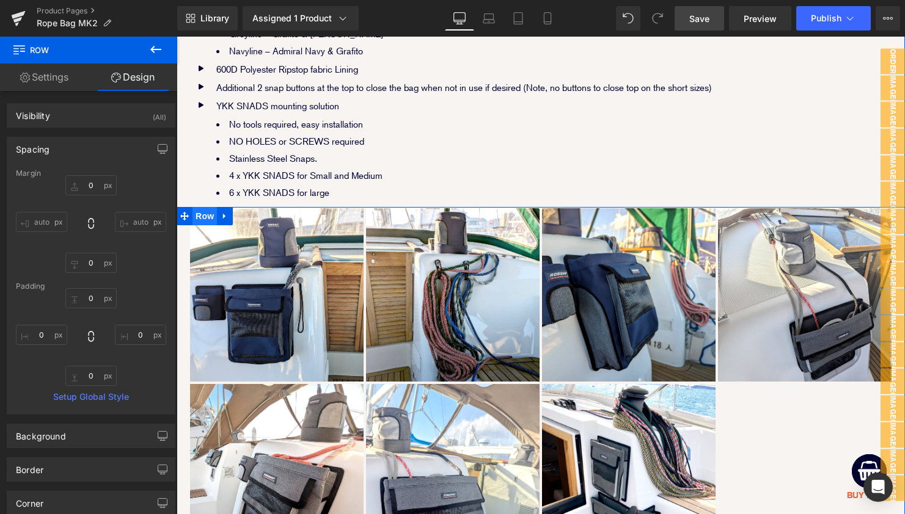
click at [198, 212] on span "Row" at bounding box center [204, 216] width 24 height 18
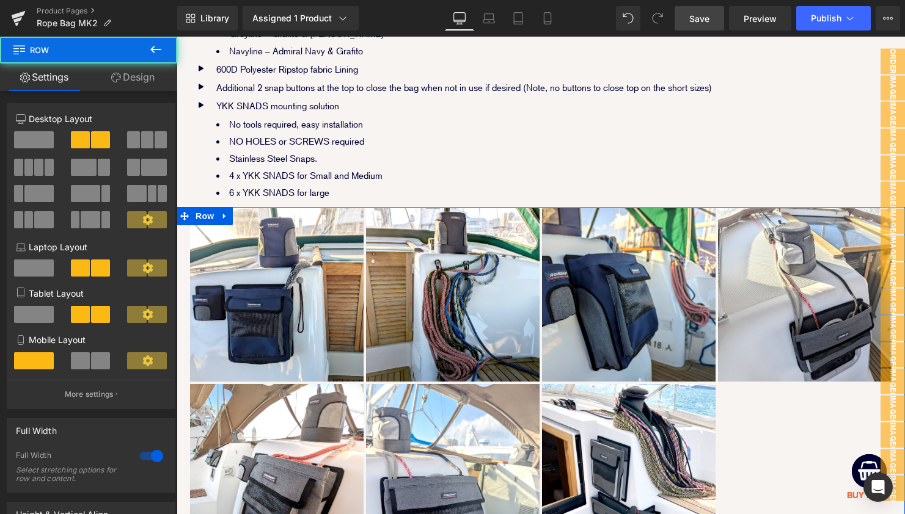
click at [139, 74] on link "Design" at bounding box center [133, 77] width 89 height 27
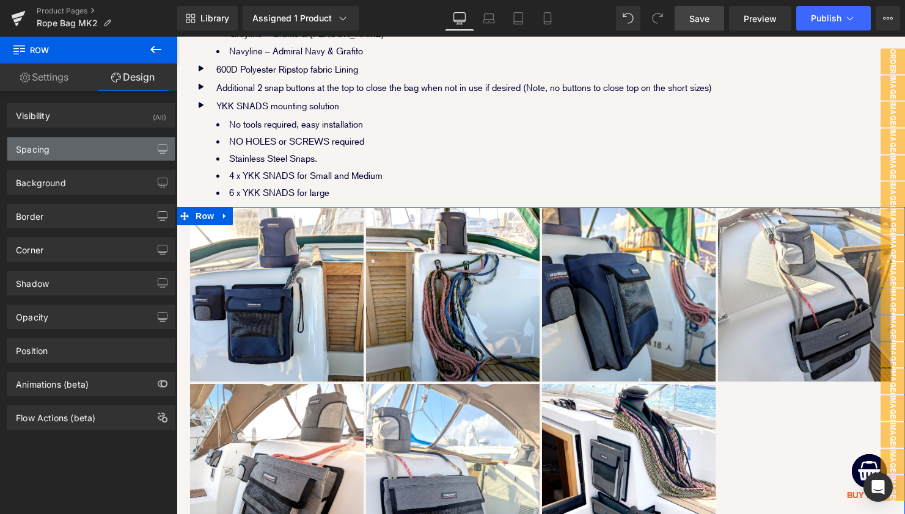
click at [83, 149] on div "Spacing" at bounding box center [90, 148] width 167 height 23
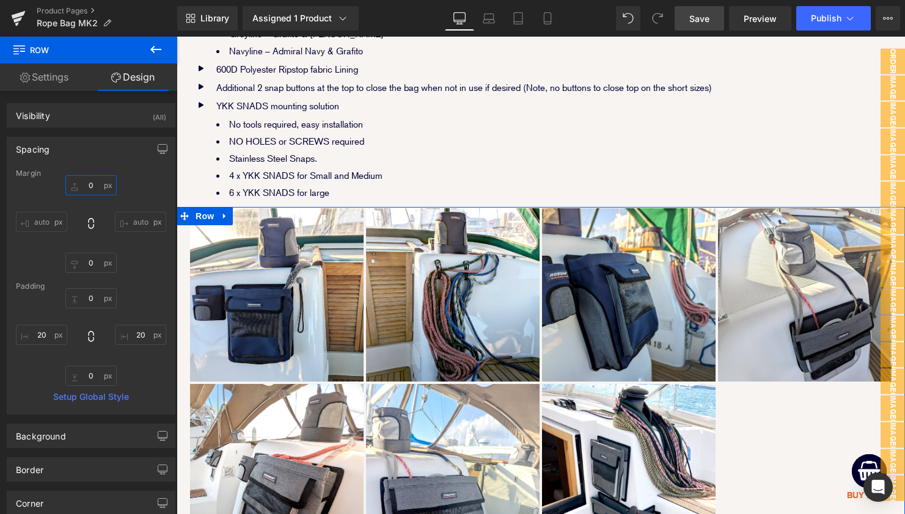
click at [81, 181] on input "0" at bounding box center [90, 185] width 51 height 20
type input "30"
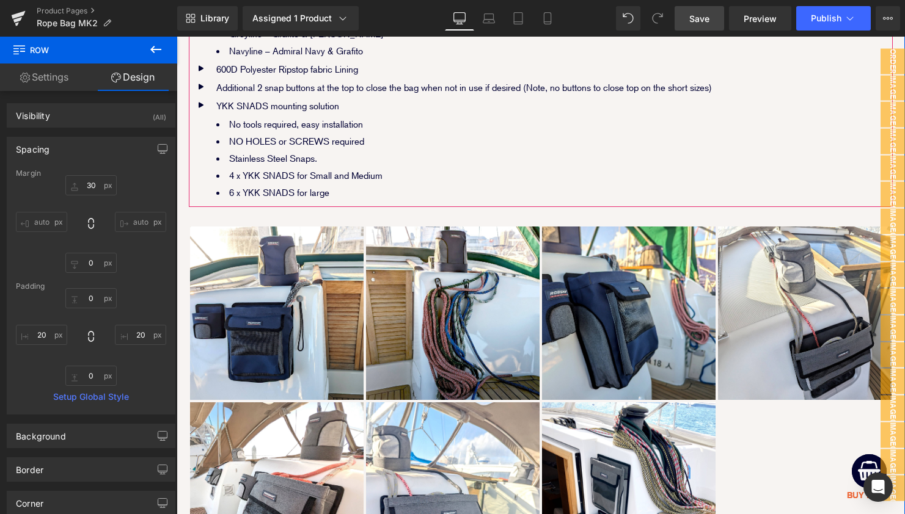
click at [799, 142] on div "Icon Sauleda Acrylic Fabric for long-lasting UV resistance and colour fastness …" at bounding box center [541, 89] width 704 height 237
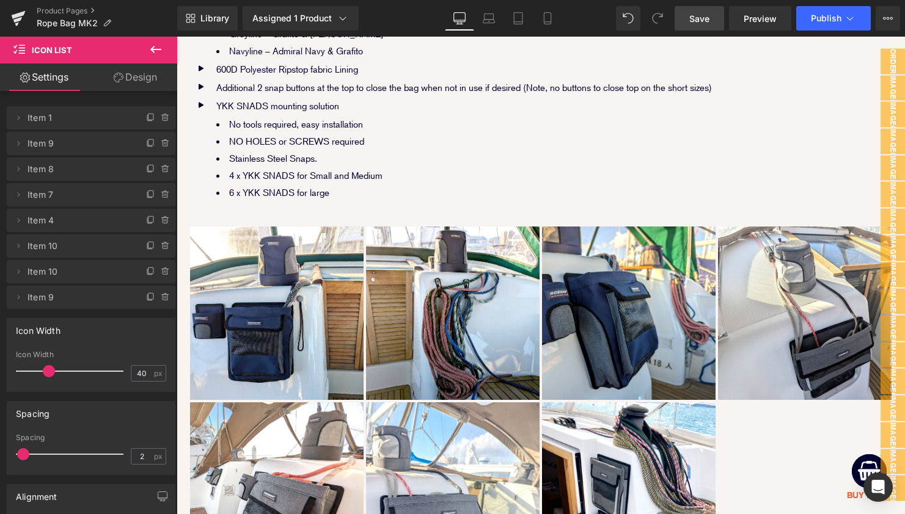
click at [692, 21] on span "Save" at bounding box center [699, 18] width 20 height 13
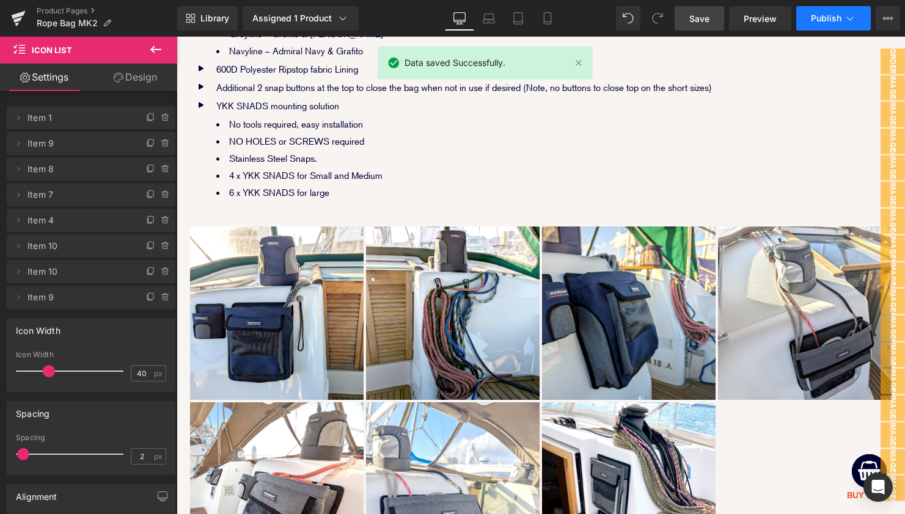
click at [818, 21] on span "Publish" at bounding box center [826, 18] width 31 height 10
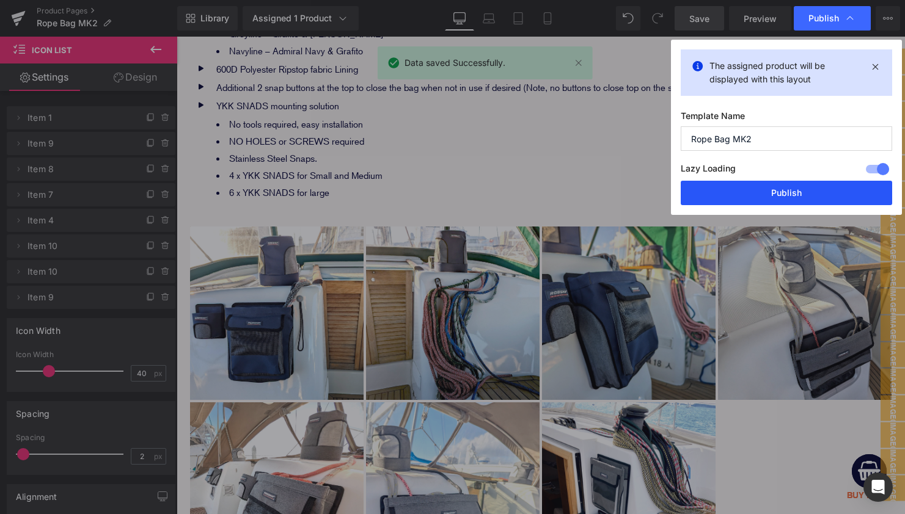
click at [0, 0] on button "Publish" at bounding box center [0, 0] width 0 height 0
